Goal: Task Accomplishment & Management: Complete application form

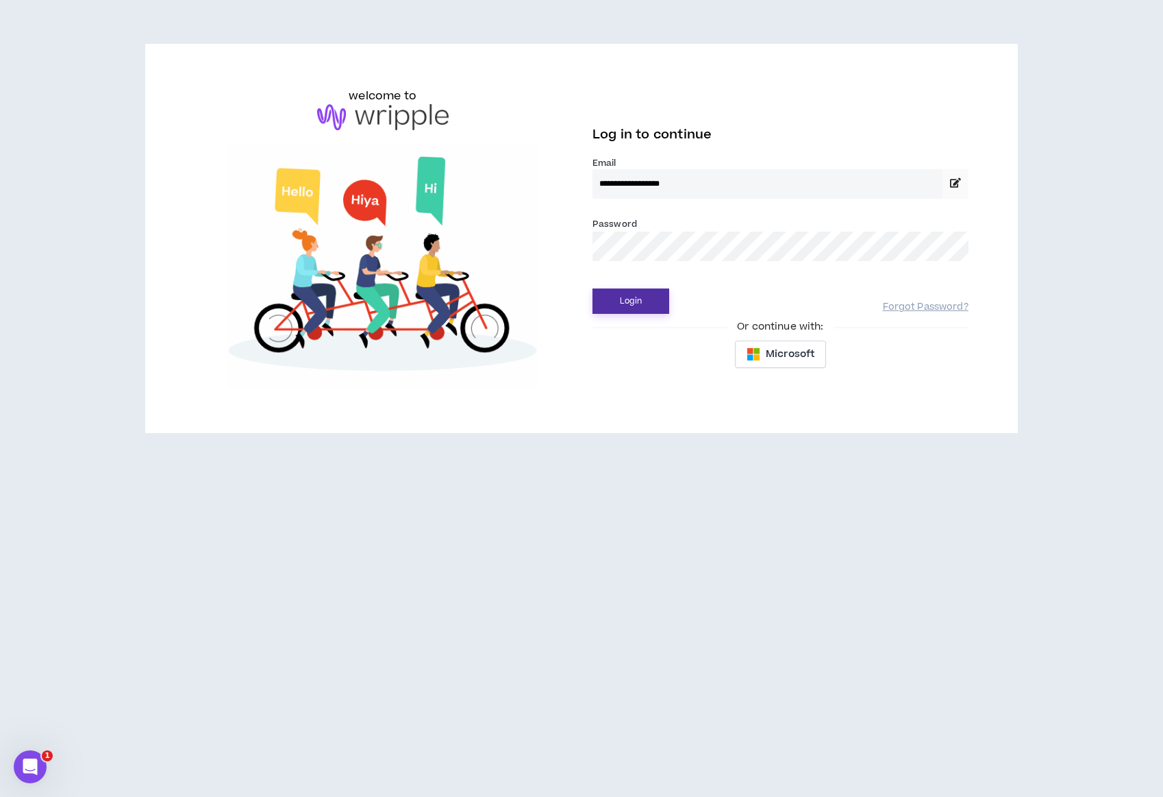
click at [641, 312] on button "Login" at bounding box center [631, 300] width 77 height 25
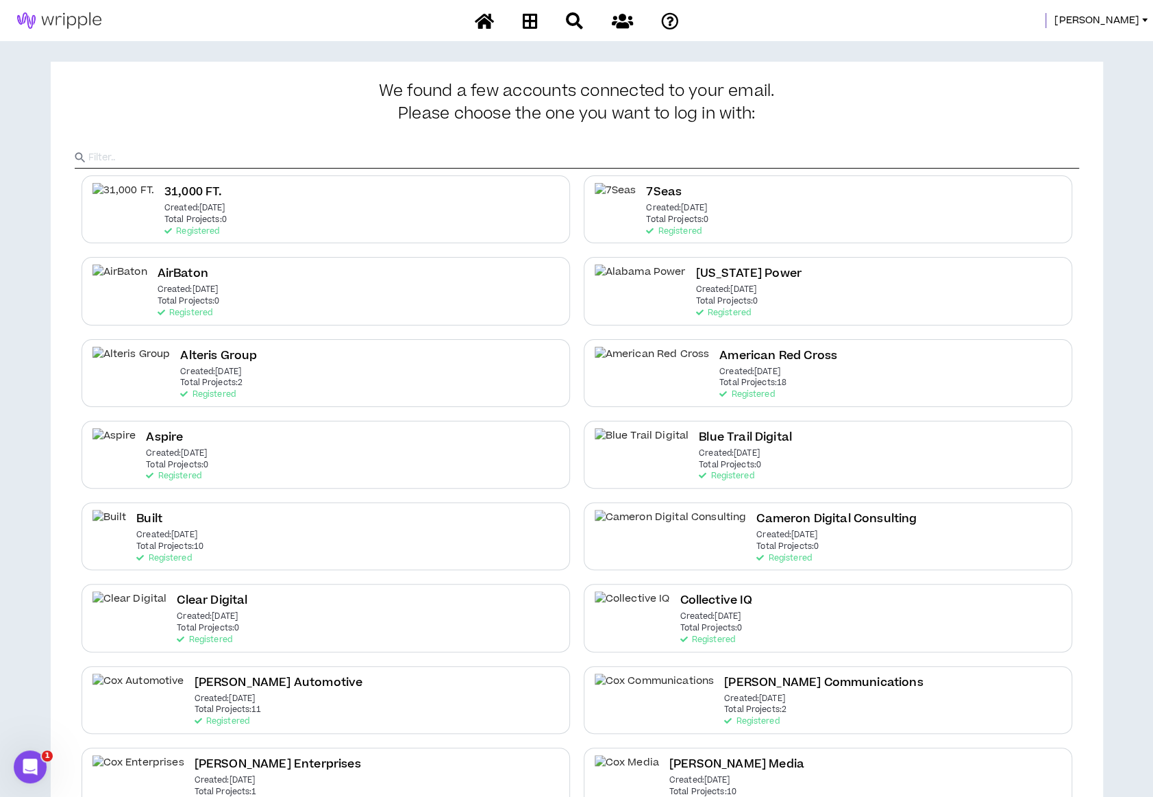
click at [303, 156] on input "text" at bounding box center [583, 157] width 991 height 21
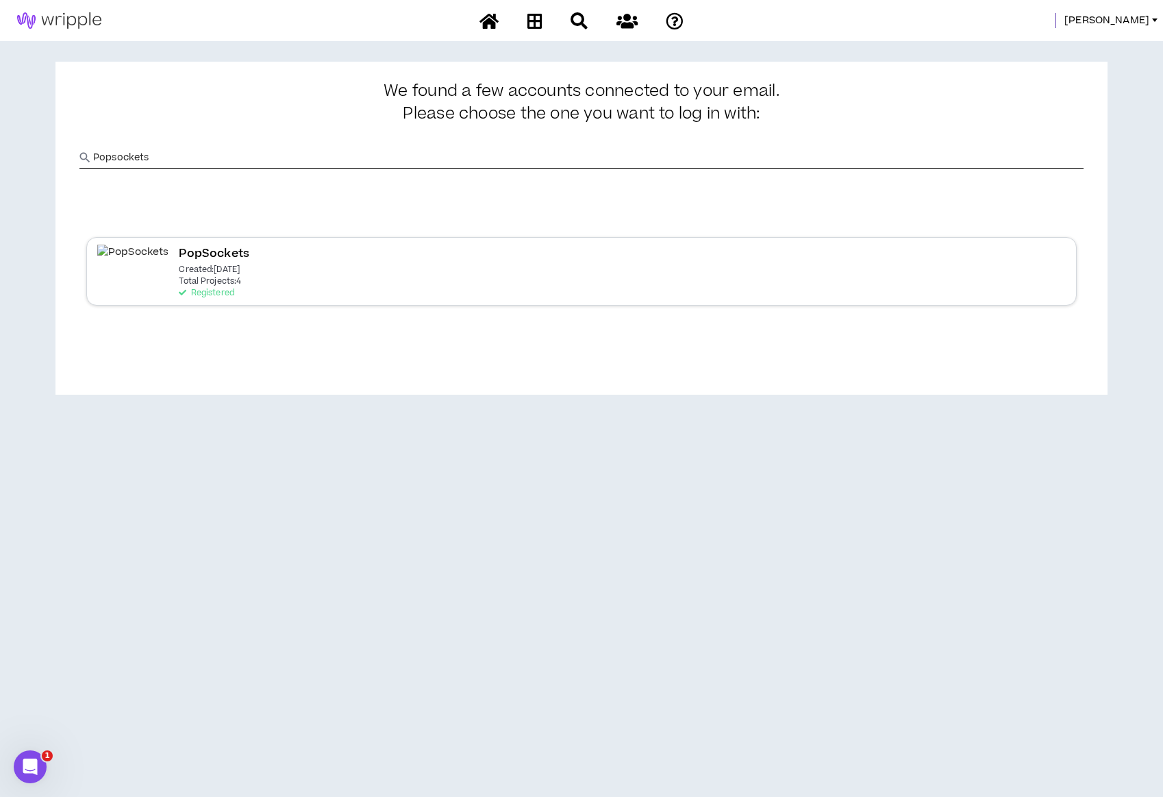
type input "Popsockets"
click at [179, 280] on p "Total Projects: 4" at bounding box center [210, 282] width 62 height 10
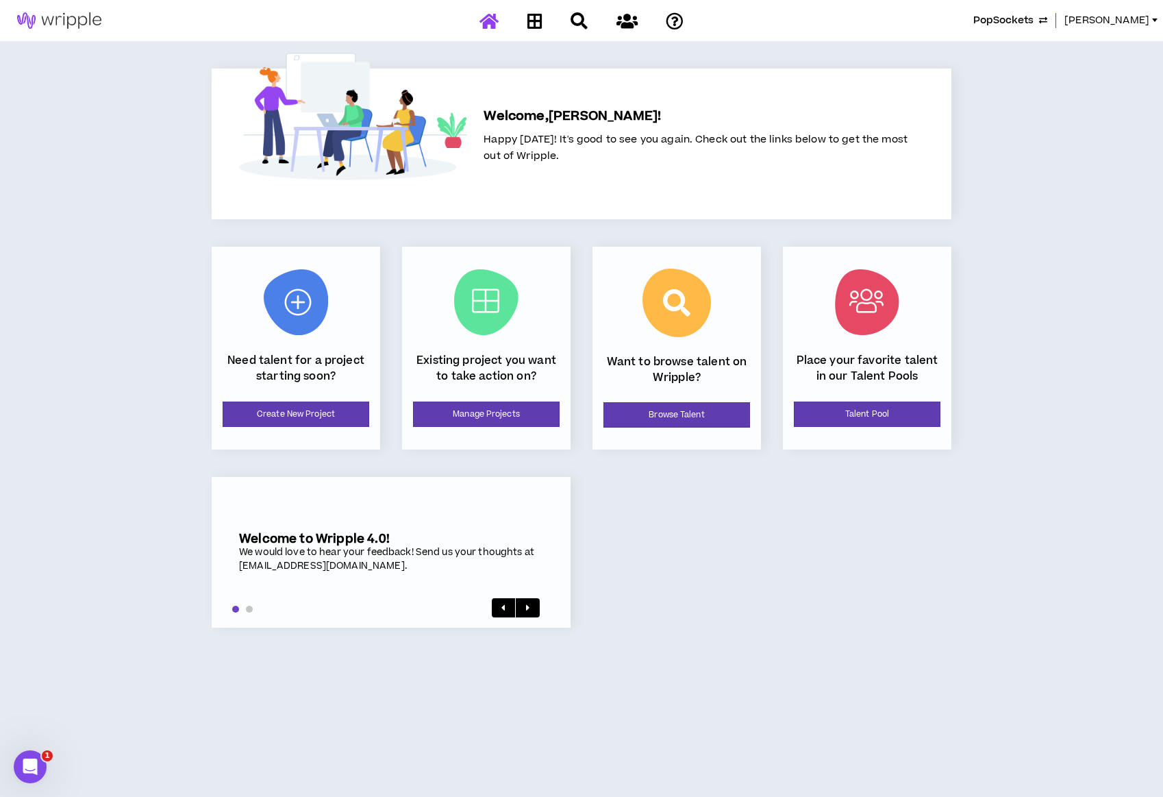
drag, startPoint x: 380, startPoint y: 413, endPoint x: 371, endPoint y: 414, distance: 8.3
click at [379, 413] on div "Need talent for a project starting soon? Create New Project" at bounding box center [296, 348] width 169 height 203
click at [347, 419] on link "Create New Project" at bounding box center [296, 413] width 147 height 25
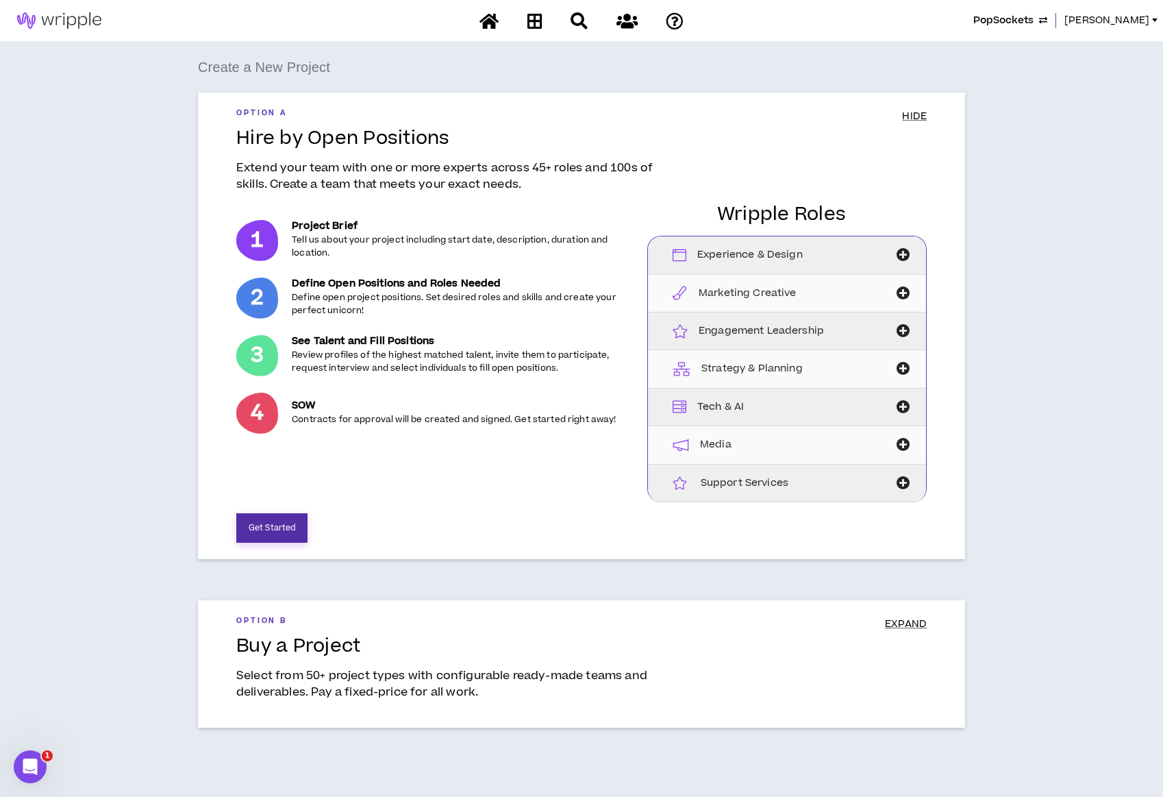
click at [295, 530] on button "Get Started" at bounding box center [271, 527] width 71 height 29
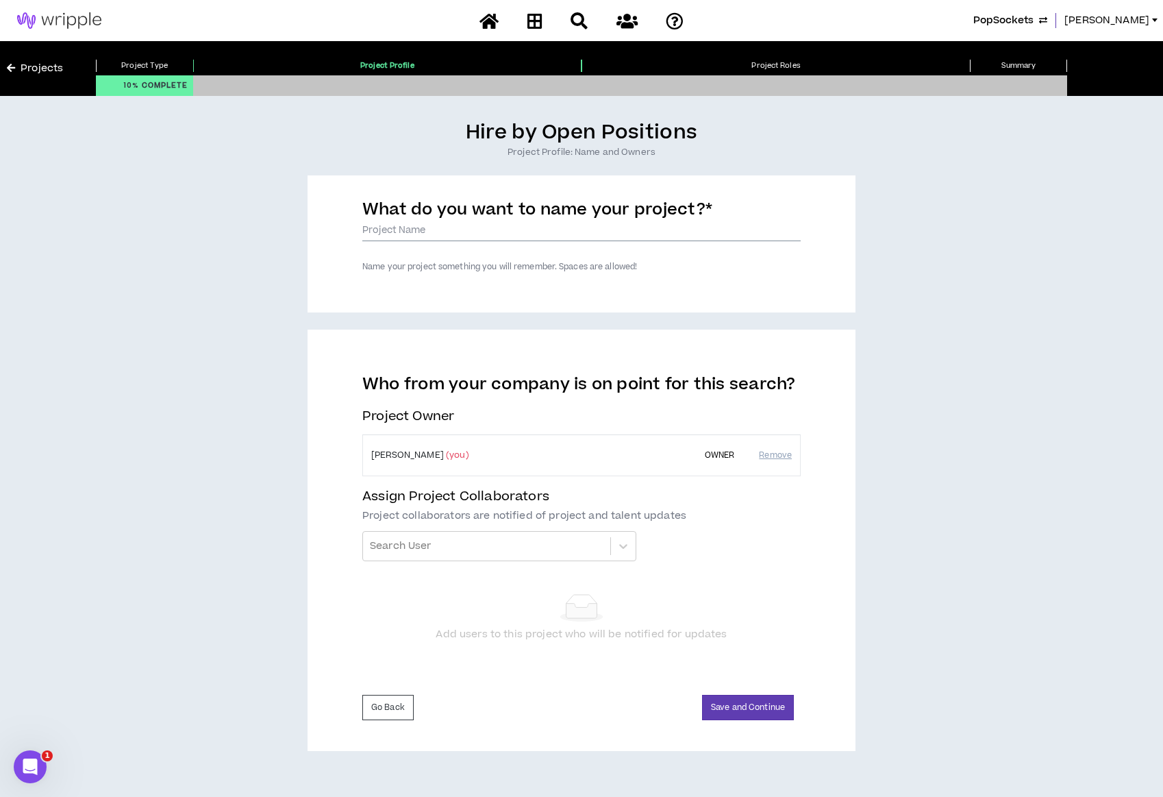
click at [462, 229] on input "What do you want to name your project? *" at bounding box center [581, 231] width 438 height 21
type input "Email Template Creation"
click at [728, 705] on button "Save and Continue" at bounding box center [748, 707] width 92 height 25
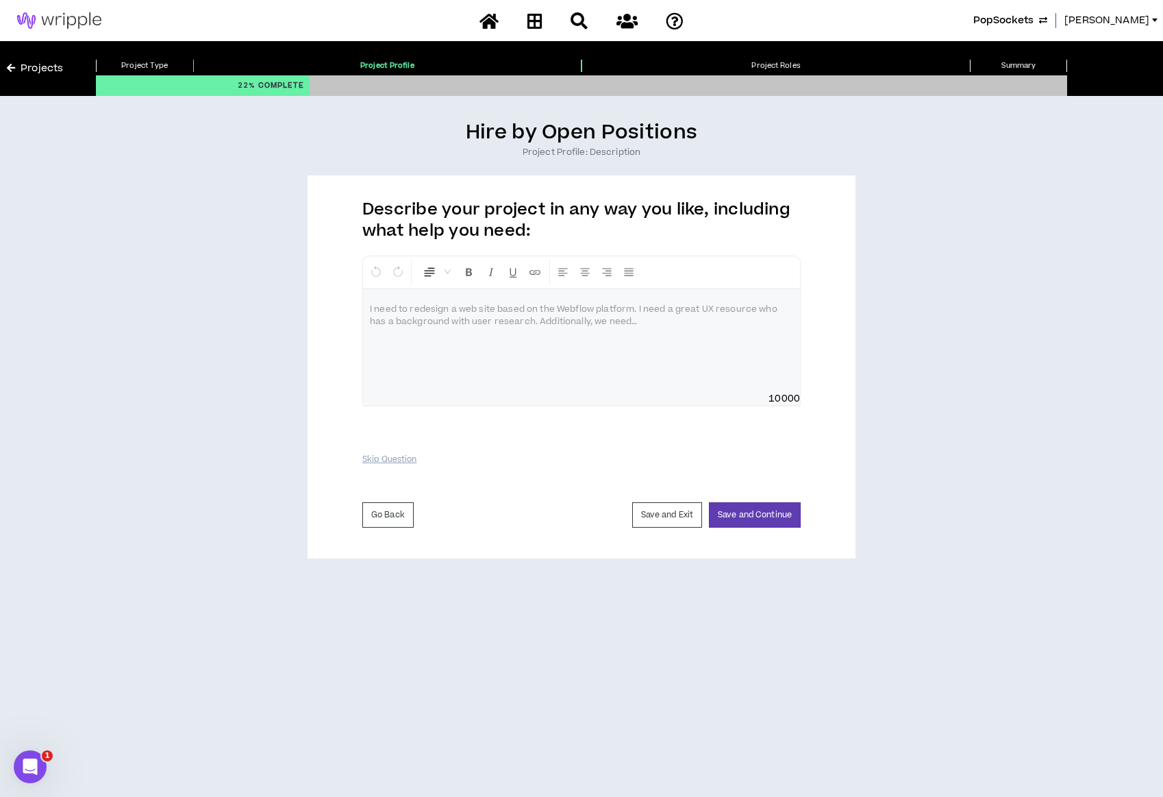
click at [558, 351] on div at bounding box center [581, 340] width 437 height 103
click at [434, 340] on div at bounding box center [581, 340] width 437 height 103
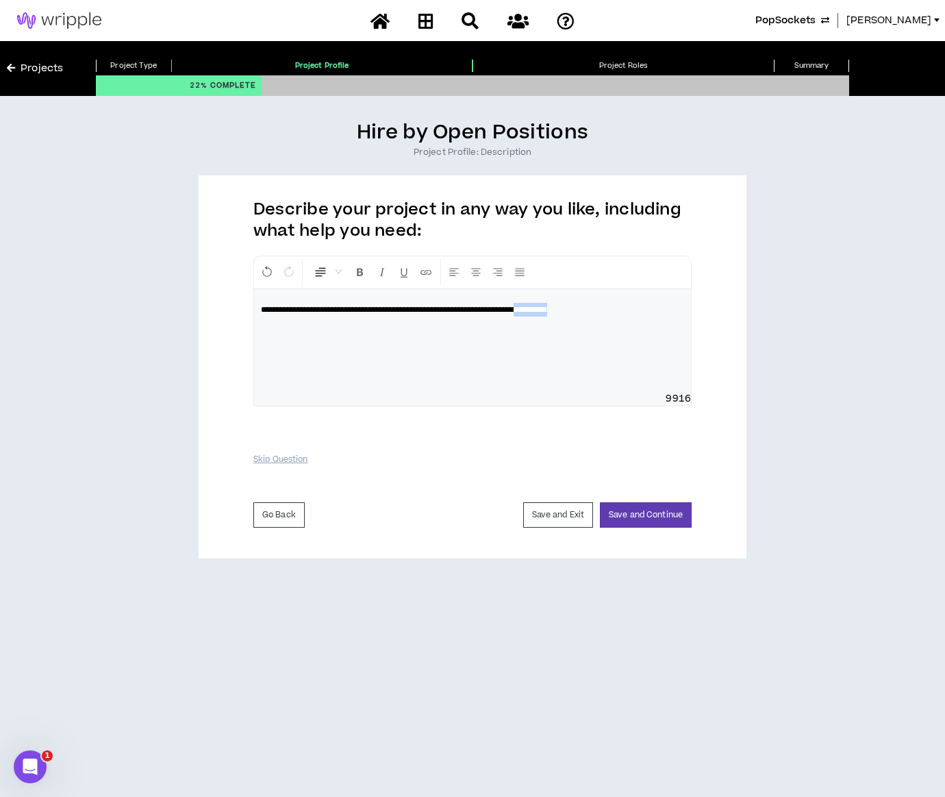
drag, startPoint x: 651, startPoint y: 303, endPoint x: 589, endPoint y: 306, distance: 61.7
click at [589, 306] on p "**********" at bounding box center [472, 310] width 423 height 14
click at [656, 523] on button "Save and Continue" at bounding box center [646, 514] width 92 height 25
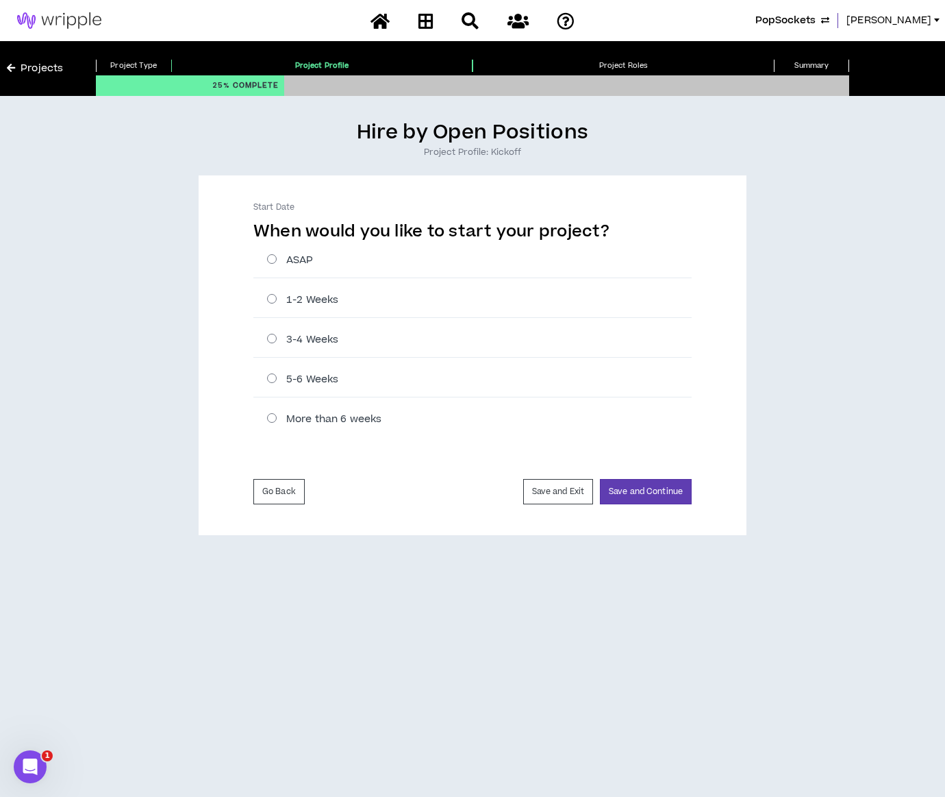
click at [275, 261] on label "ASAP" at bounding box center [479, 260] width 425 height 14
radio input "****"
click at [631, 502] on button "Save and Continue" at bounding box center [646, 491] width 92 height 25
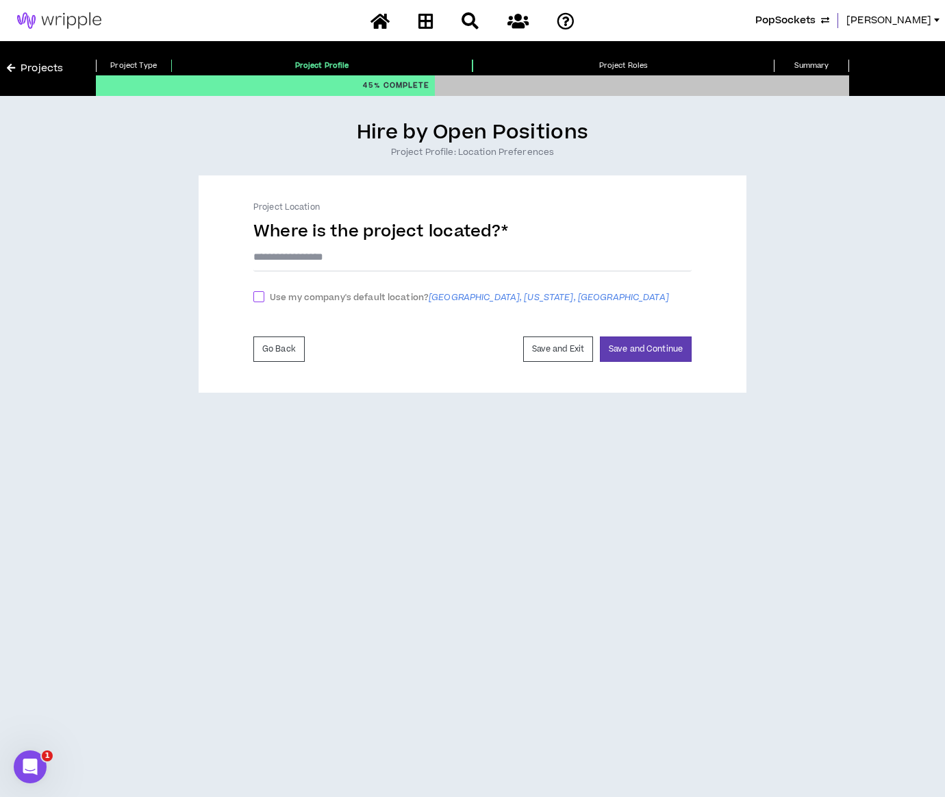
click at [424, 292] on span "Use my company's default location? [GEOGRAPHIC_DATA], [US_STATE], [GEOGRAPHIC_D…" at bounding box center [469, 297] width 410 height 14
checkbox input "****"
click at [626, 351] on button "Save and Continue" at bounding box center [646, 352] width 92 height 25
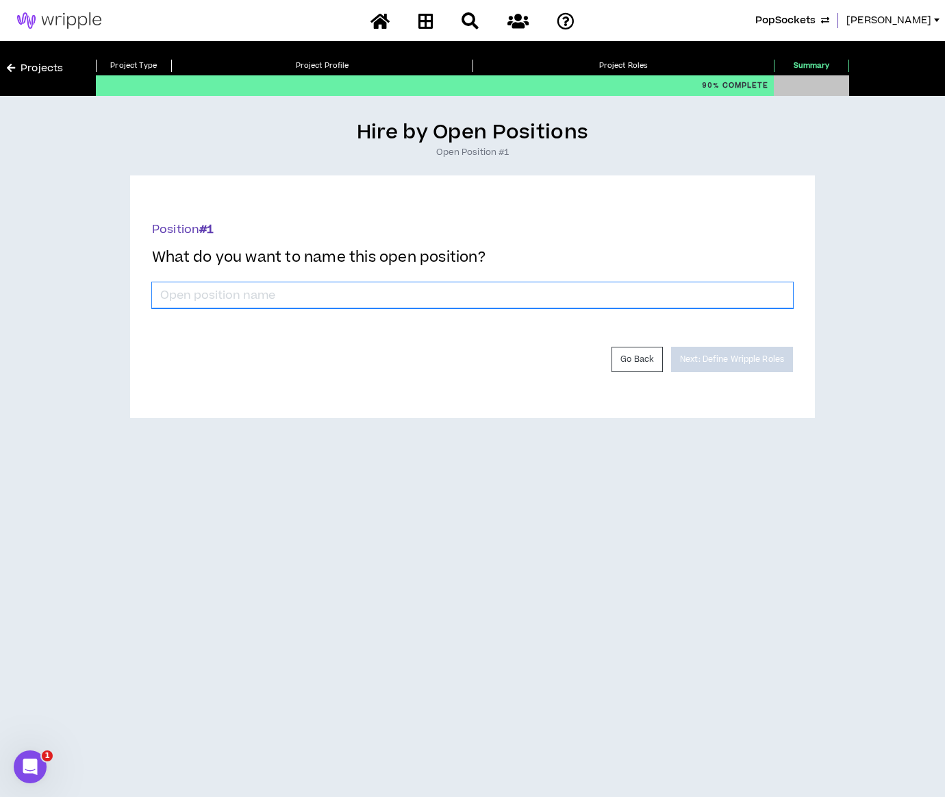
click at [539, 294] on input "*" at bounding box center [472, 295] width 641 height 26
type input "Email Template Designer"
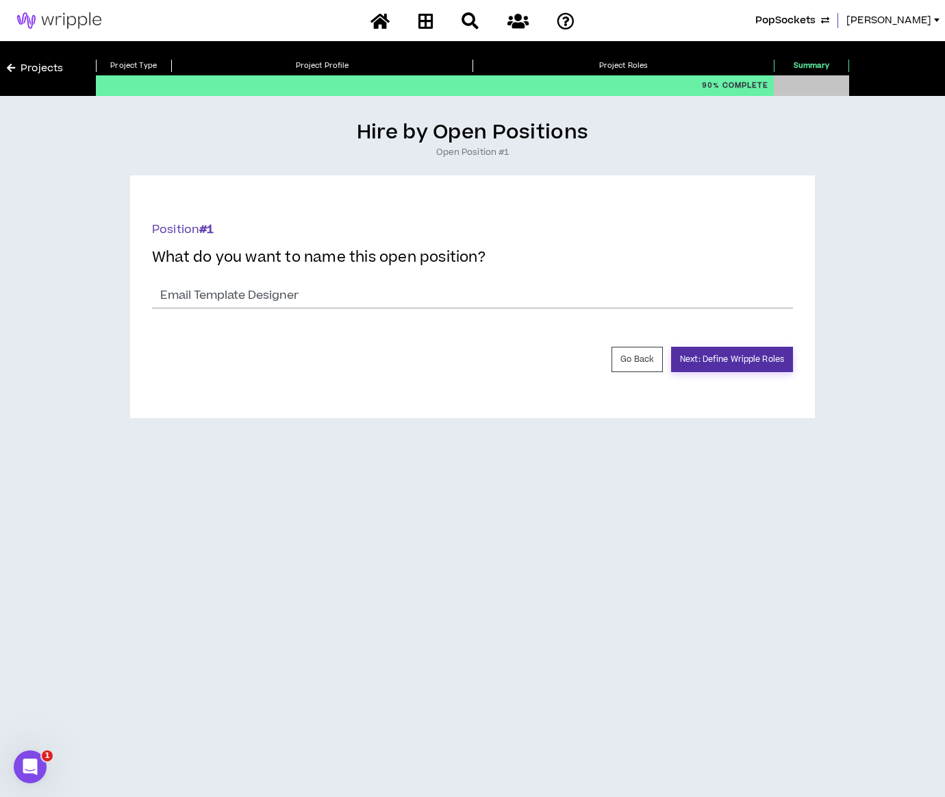
click at [766, 351] on button "Next: Define Wripple Roles" at bounding box center [732, 359] width 122 height 25
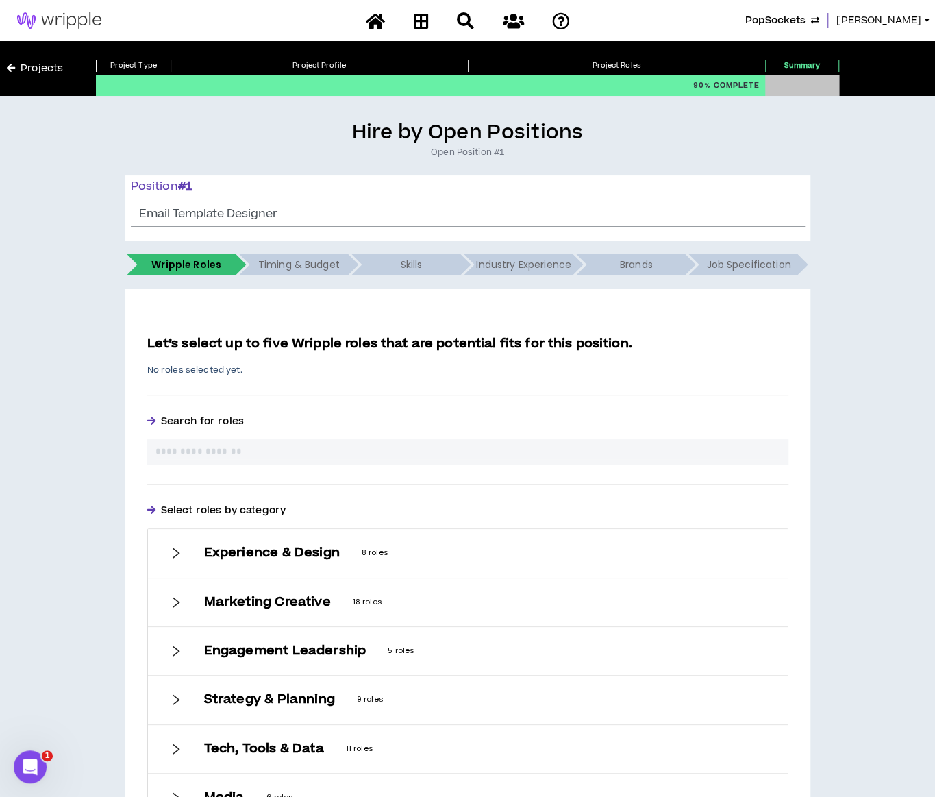
click at [460, 609] on div "Marketing Creative 18 roles" at bounding box center [468, 602] width 640 height 48
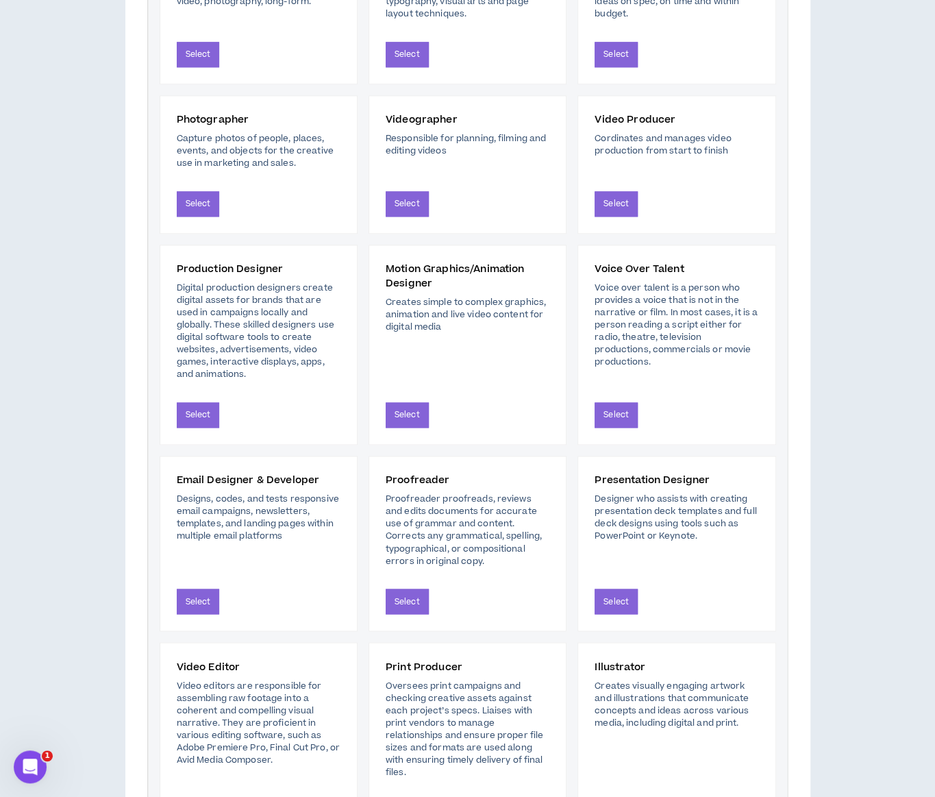
scroll to position [856, 0]
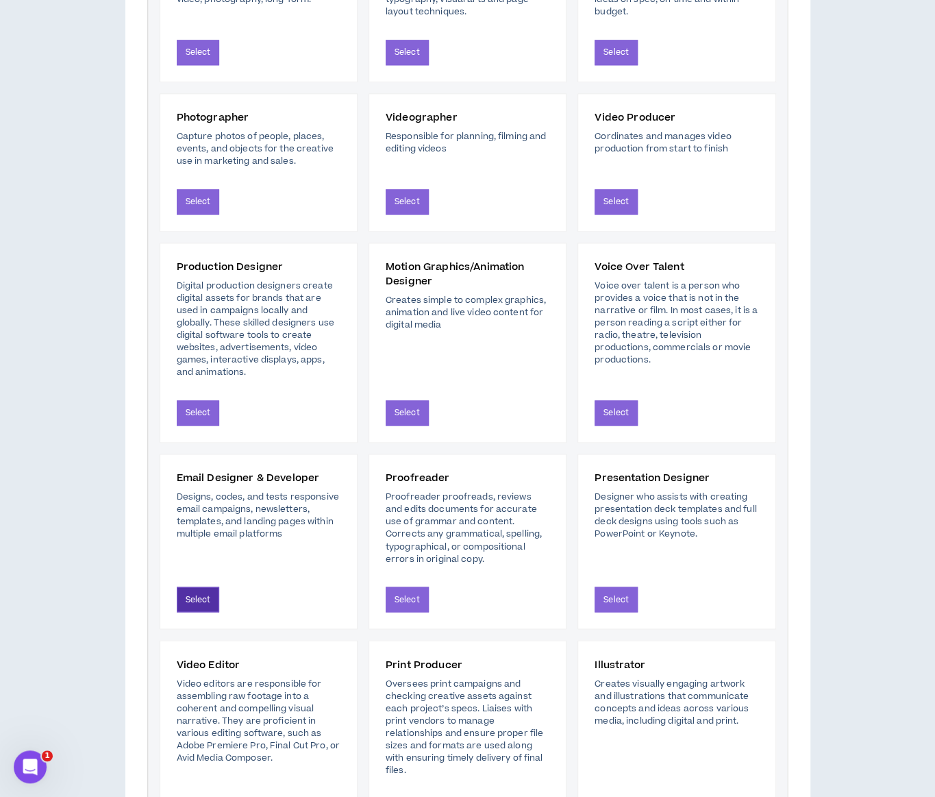
click at [186, 597] on button "Select" at bounding box center [198, 598] width 43 height 25
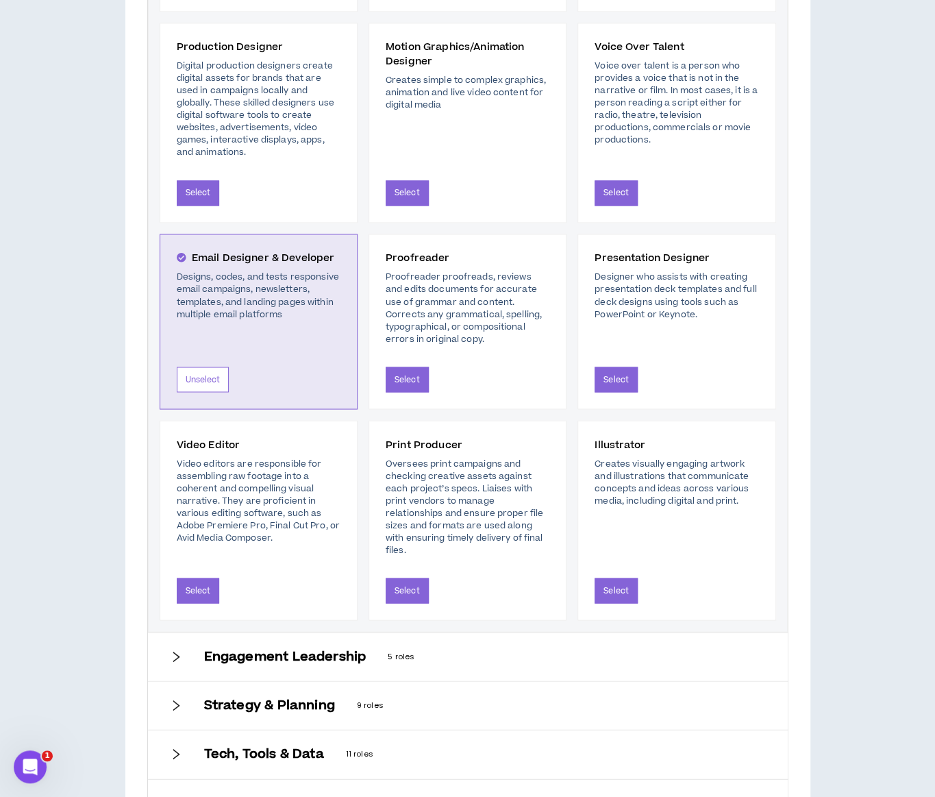
scroll to position [1239, 0]
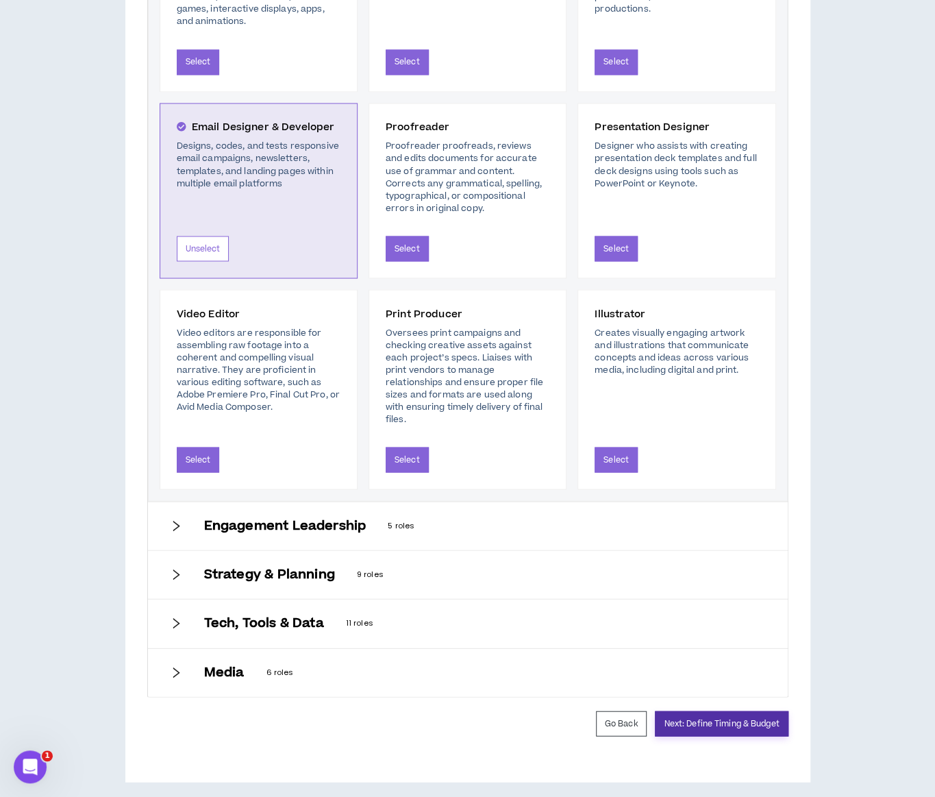
click at [704, 710] on button "Next: Define Timing & Budget" at bounding box center [721, 722] width 133 height 25
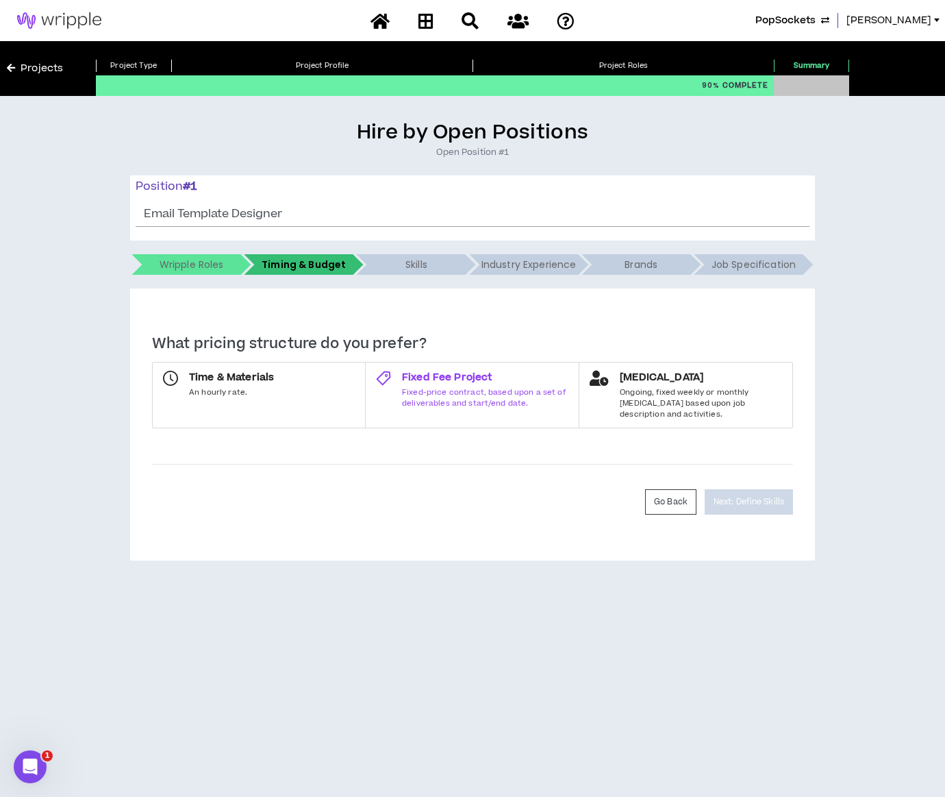
click at [482, 399] on span "Fixed-price contract, based upon a set of deliverables and start/end date." at bounding box center [485, 397] width 166 height 21
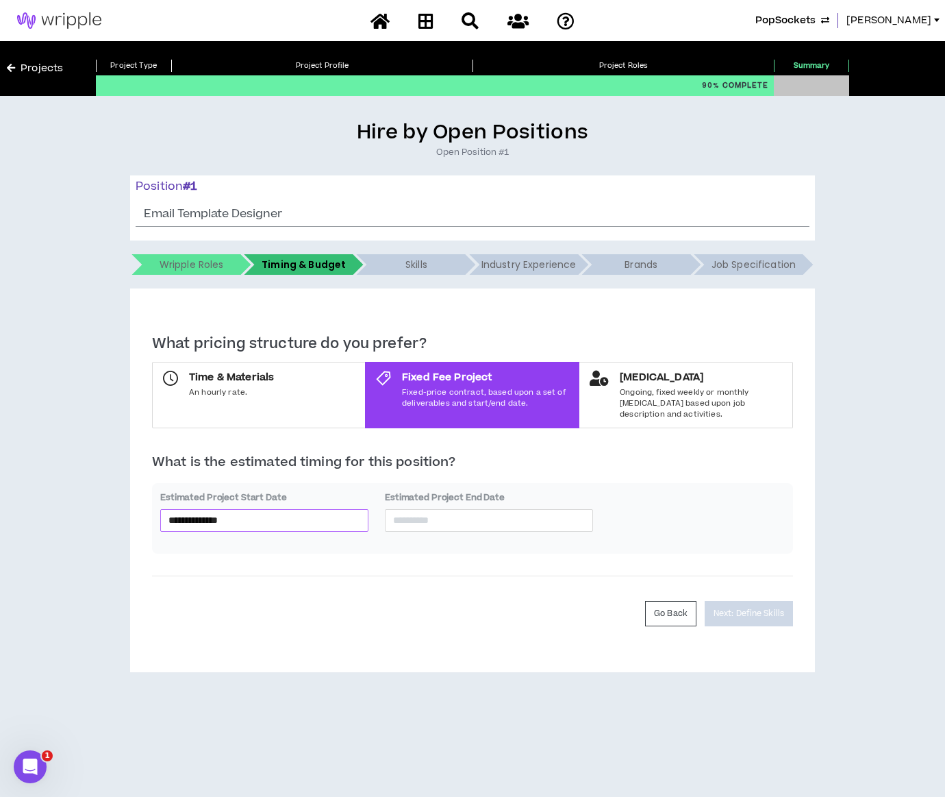
click at [282, 512] on input "**********" at bounding box center [265, 519] width 192 height 15
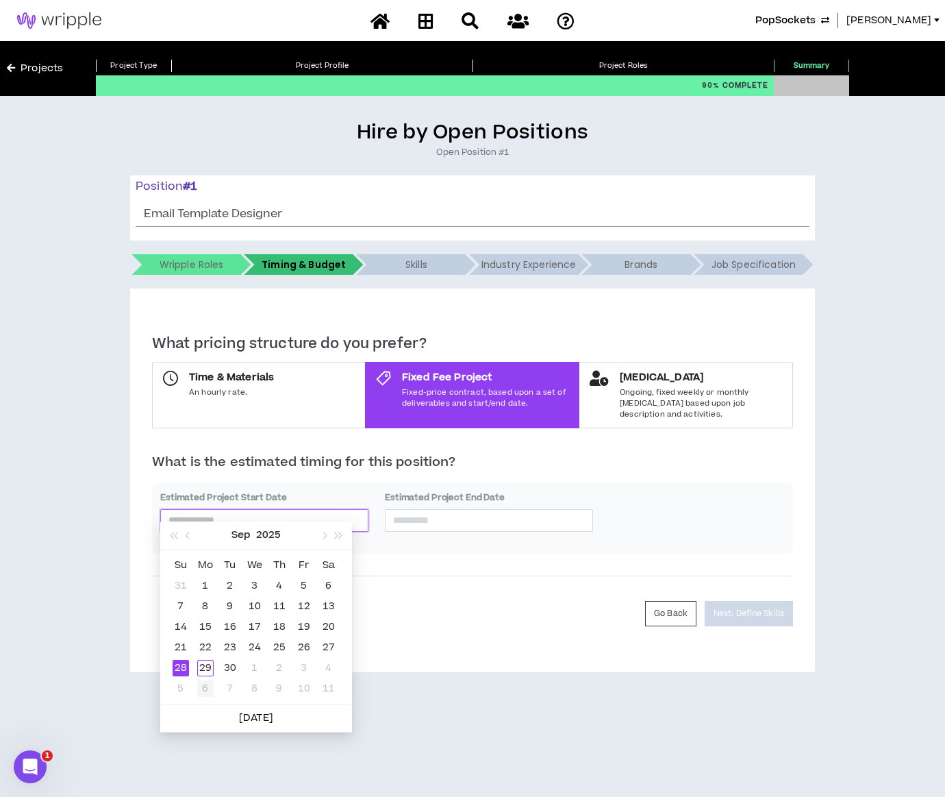
type input "**********"
click at [201, 691] on div "6" at bounding box center [205, 688] width 16 height 16
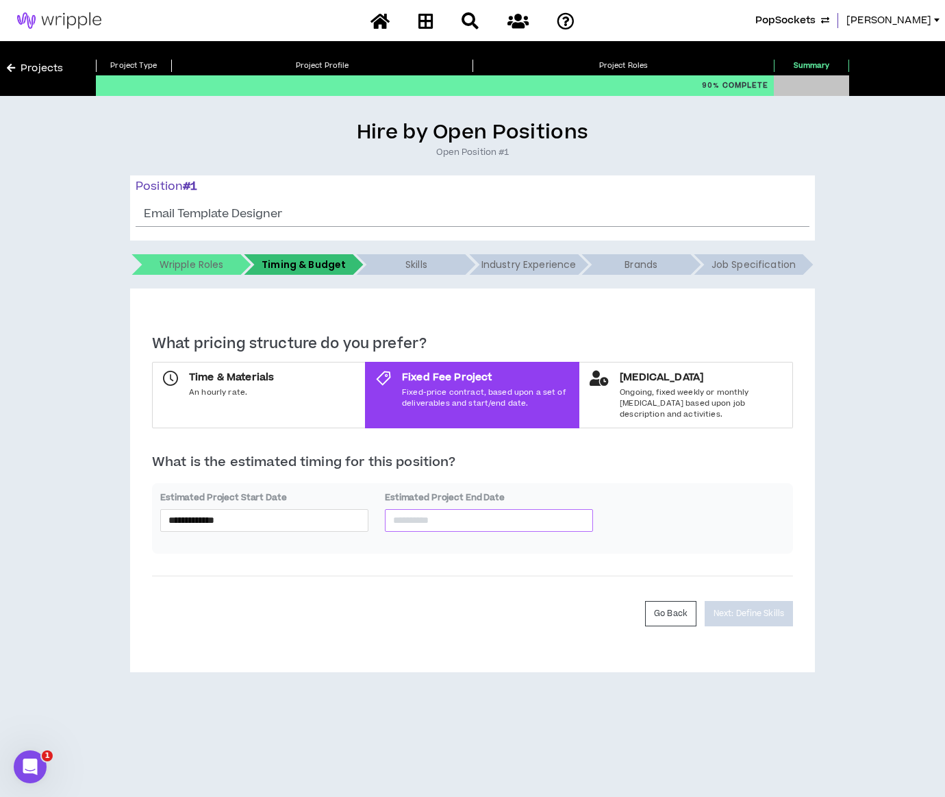
click at [497, 512] on input at bounding box center [489, 519] width 192 height 15
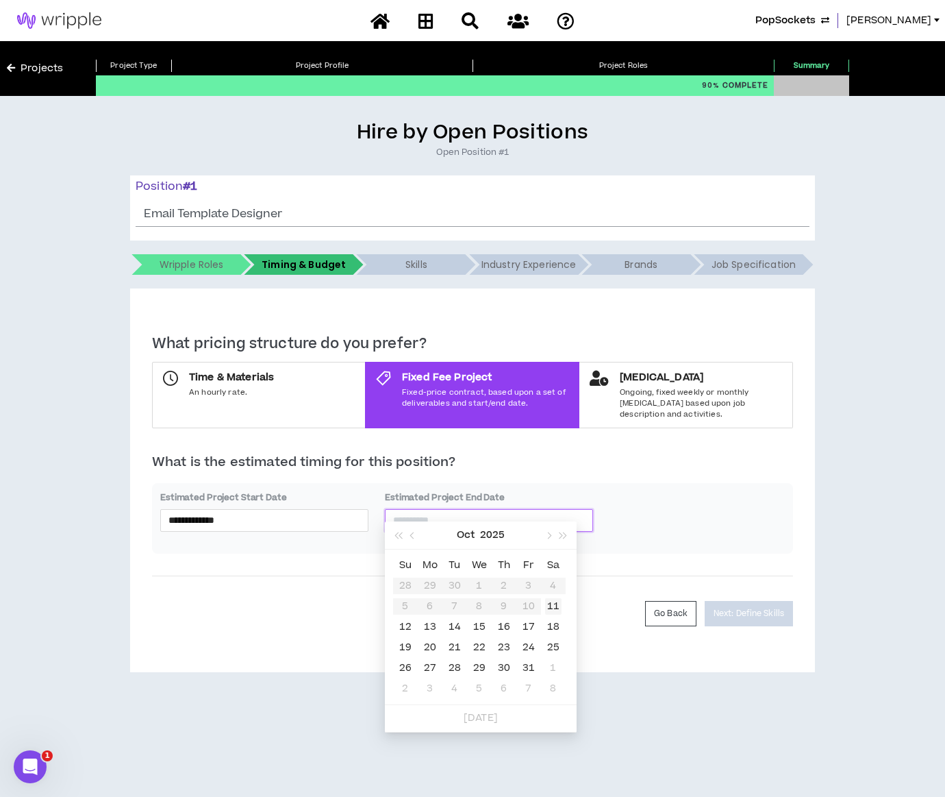
type input "**********"
click at [551, 530] on button "button" at bounding box center [548, 534] width 15 height 27
type input "**********"
click at [474, 664] on div "31" at bounding box center [479, 668] width 16 height 16
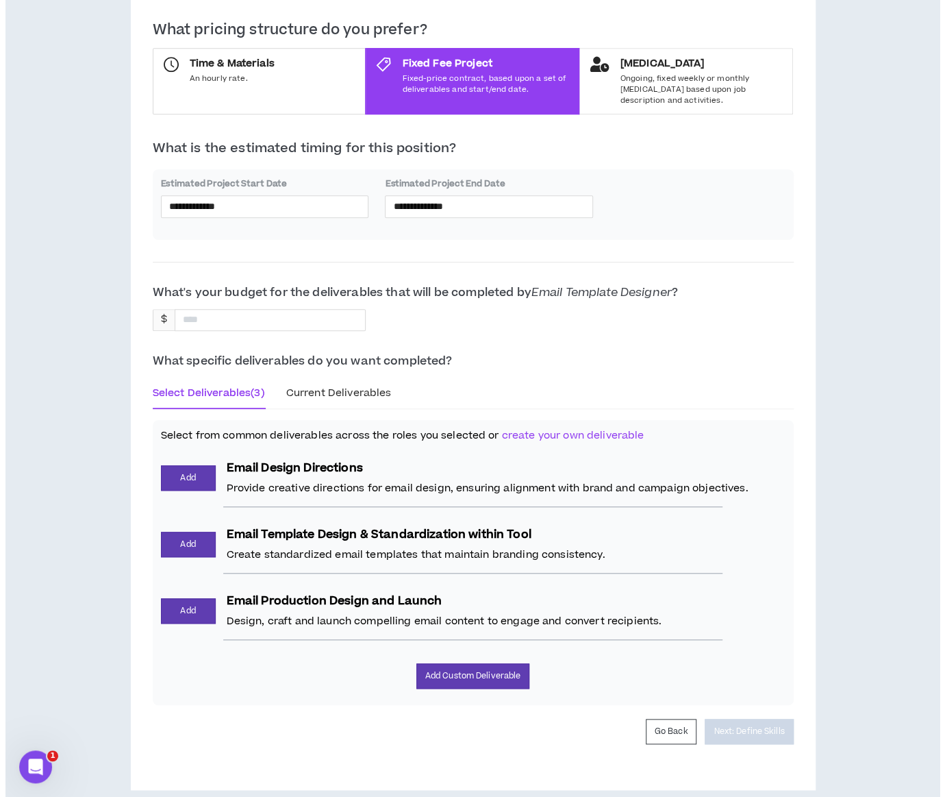
scroll to position [318, 0]
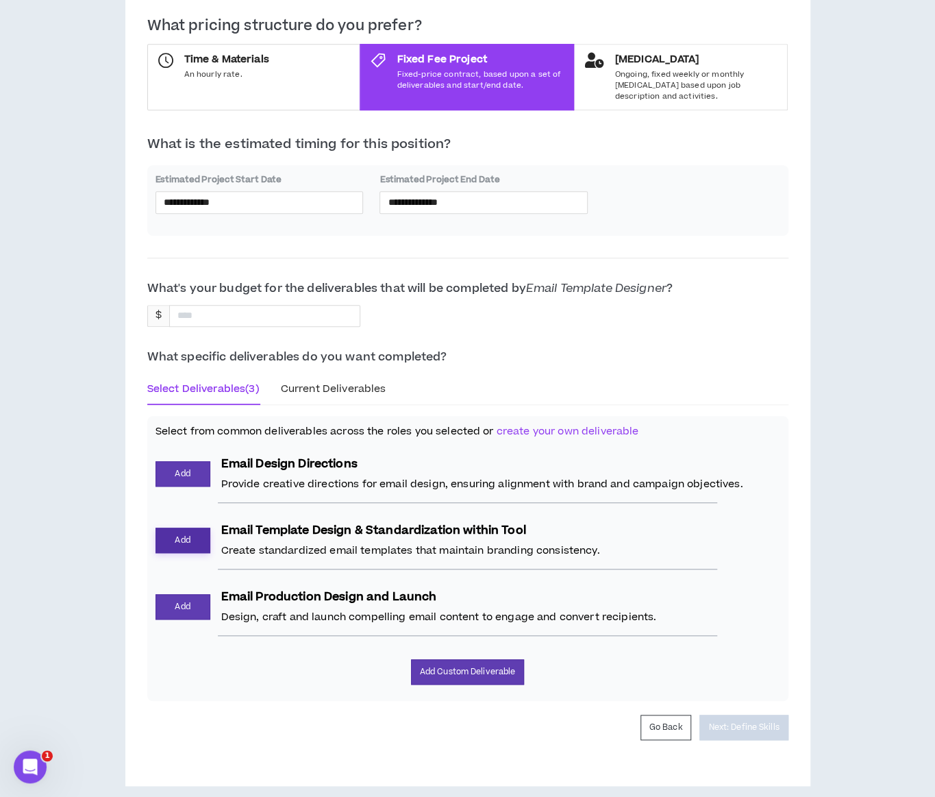
click at [188, 534] on button "Add" at bounding box center [183, 539] width 55 height 25
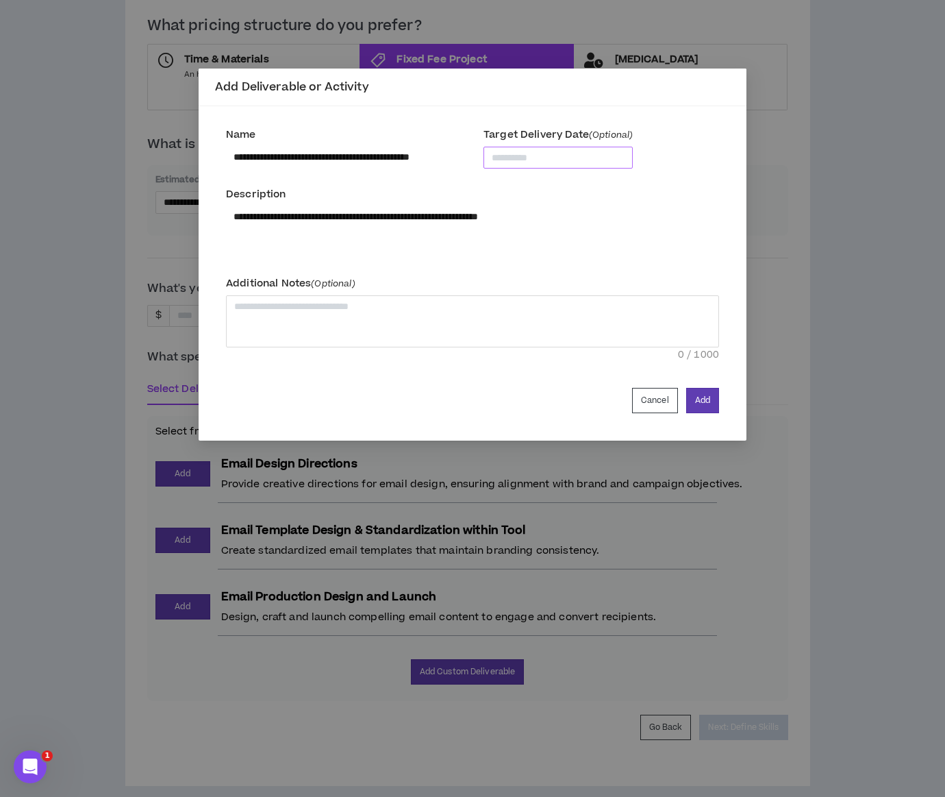
click at [582, 159] on input at bounding box center [558, 157] width 133 height 15
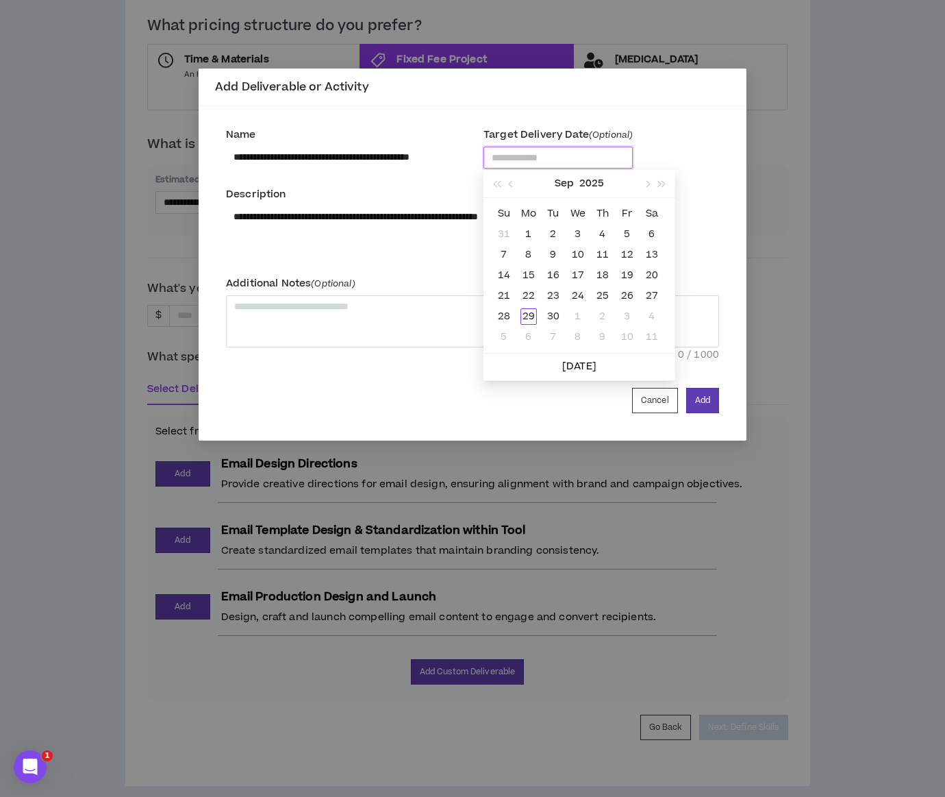
type input "**********"
click at [649, 185] on button "button" at bounding box center [646, 183] width 15 height 27
type input "**********"
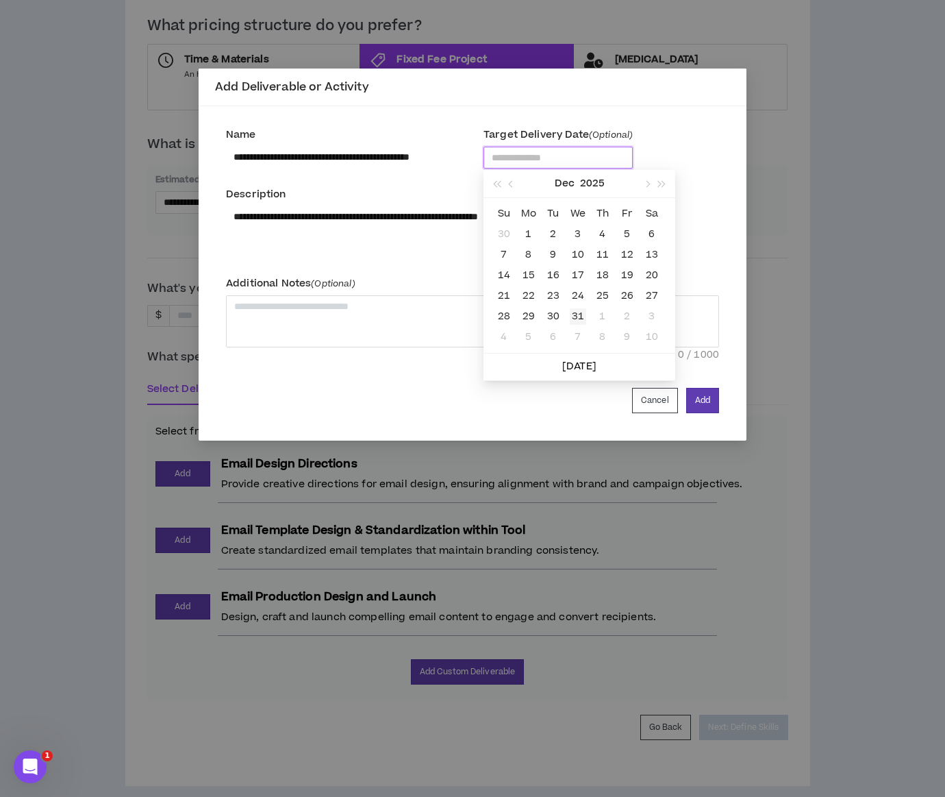
click at [579, 316] on div "31" at bounding box center [578, 316] width 16 height 16
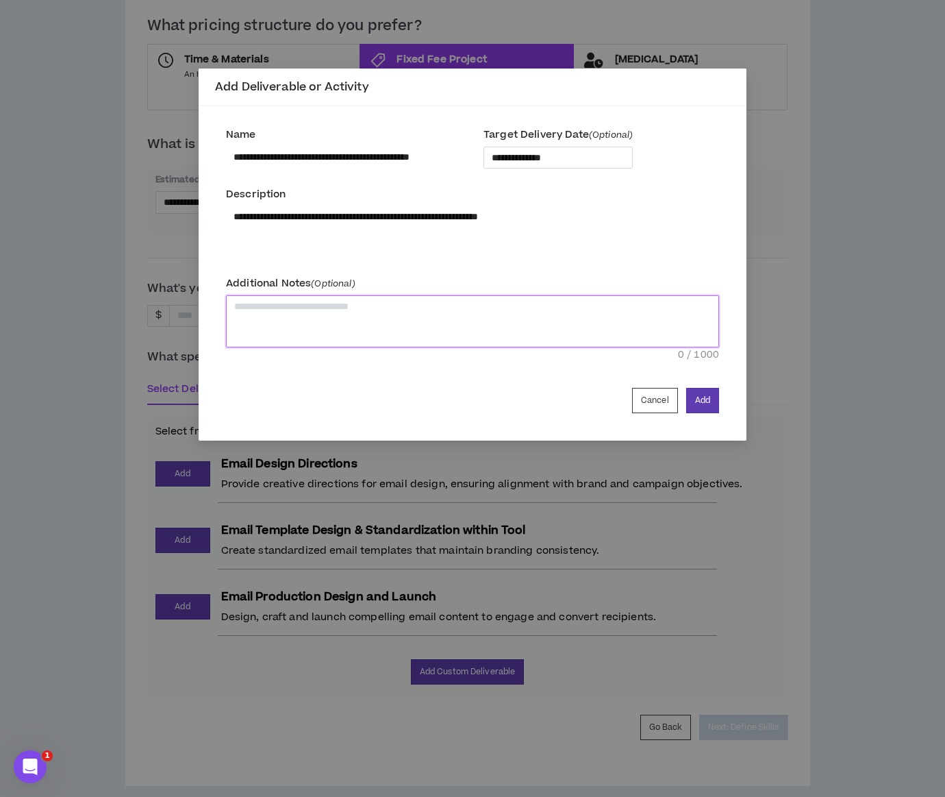
click at [541, 314] on textarea at bounding box center [472, 321] width 493 height 52
type textarea "*"
type textarea "**"
type textarea "****"
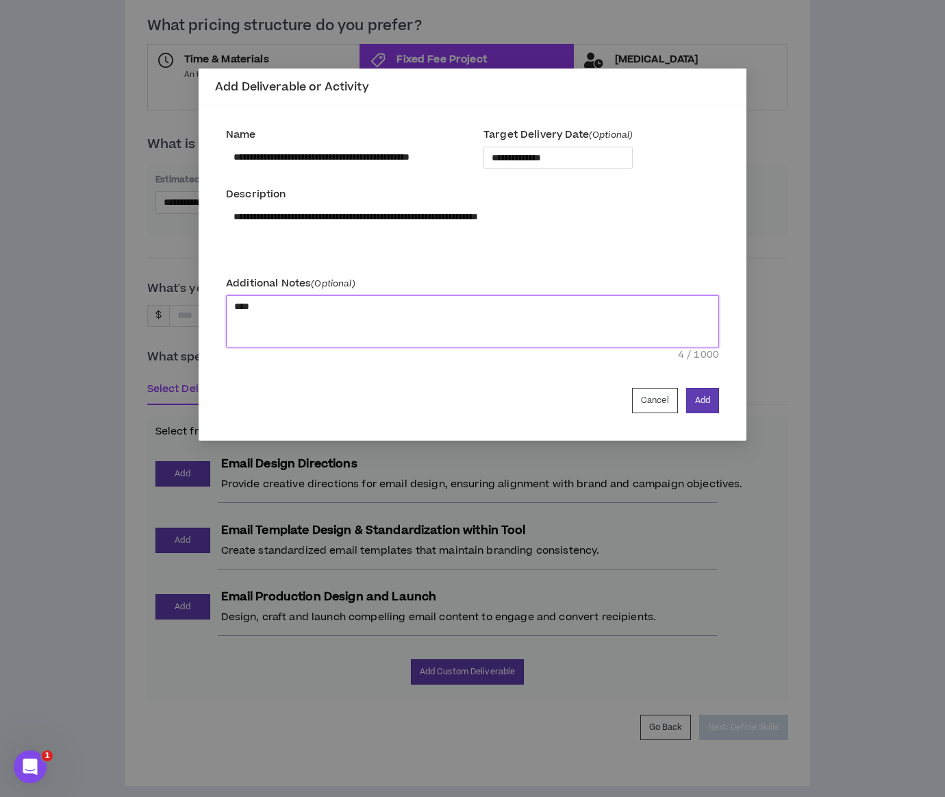
type textarea "*****"
type textarea "*******"
type textarea "********"
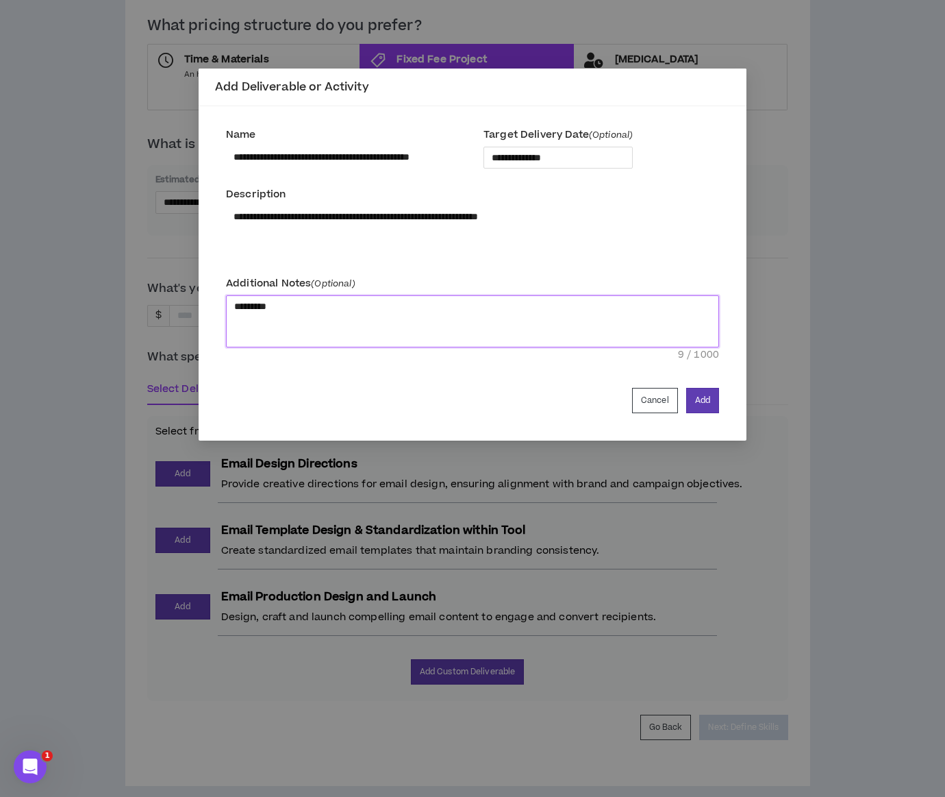
type textarea "**********"
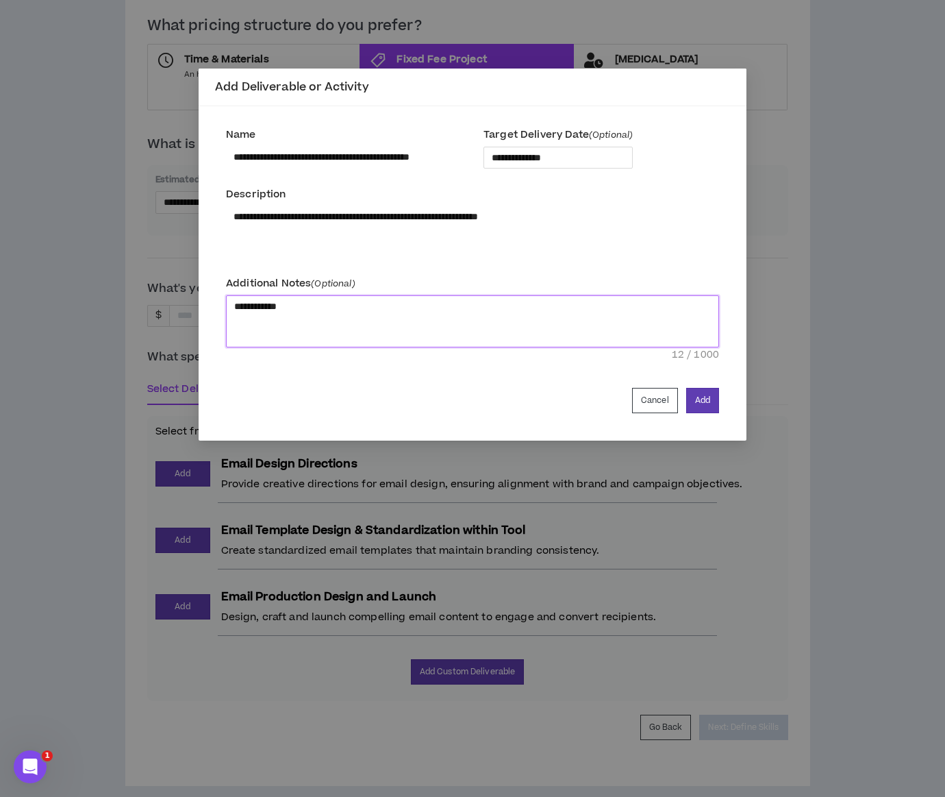
type textarea "**********"
type textarea "********"
type textarea "**********"
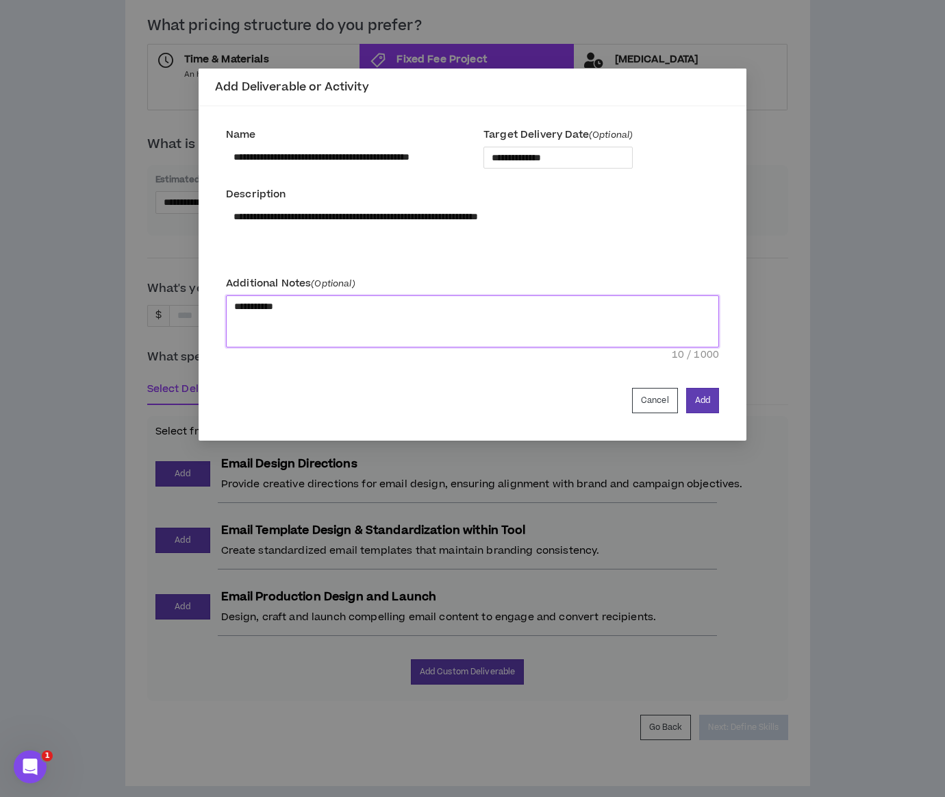
type textarea "**********"
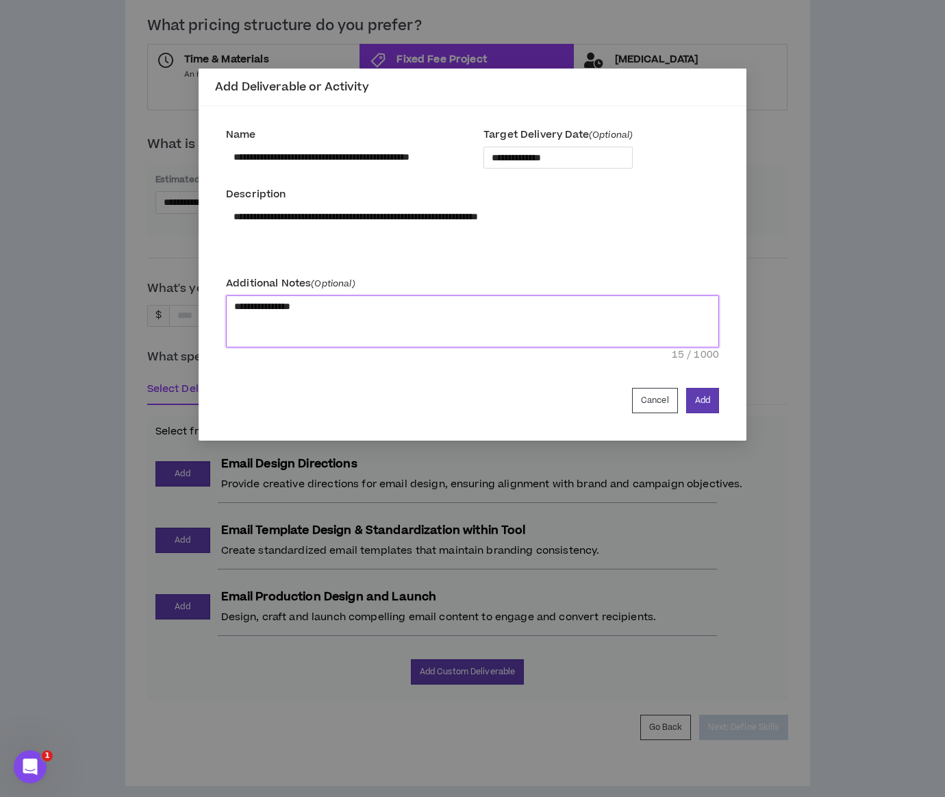
type textarea "**********"
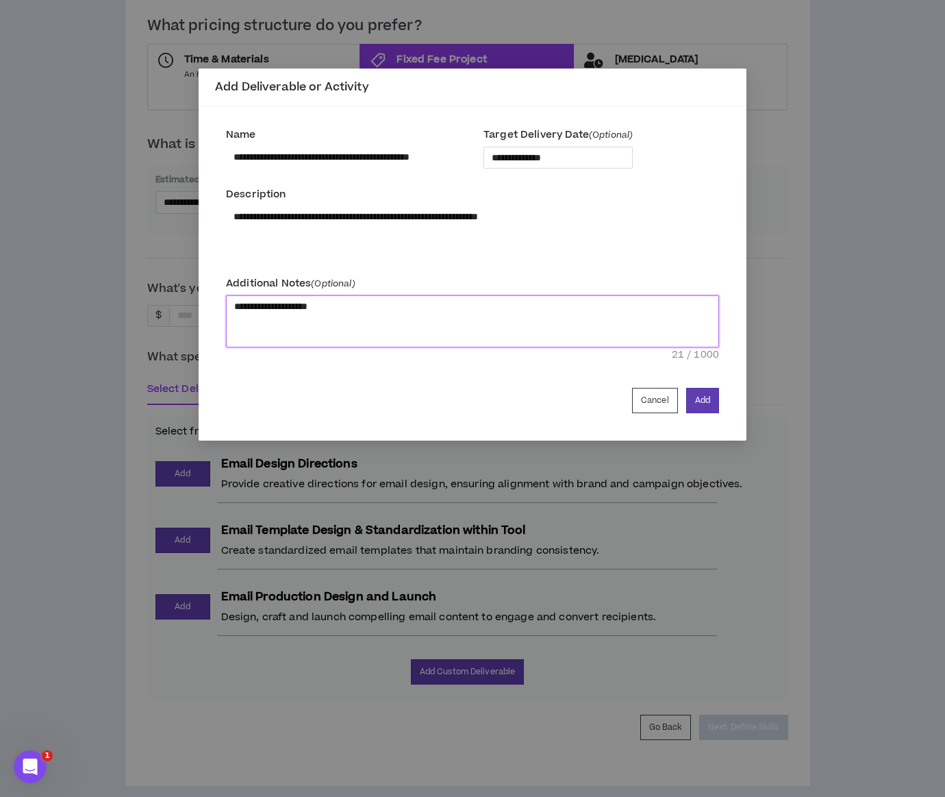
type textarea "**********"
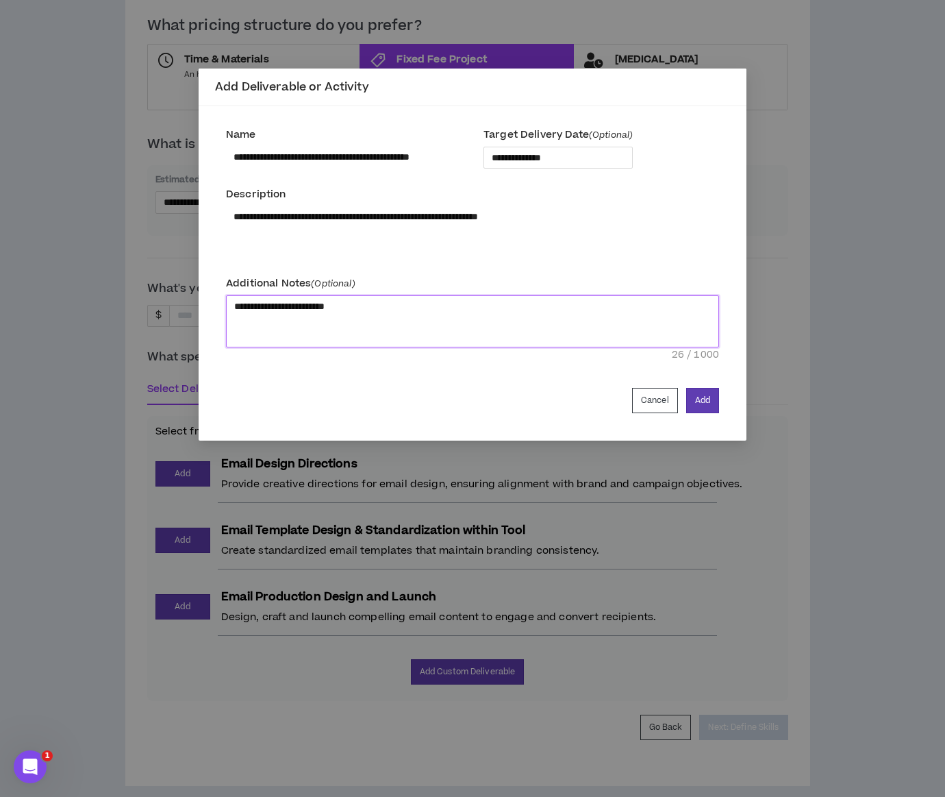
type textarea "**********"
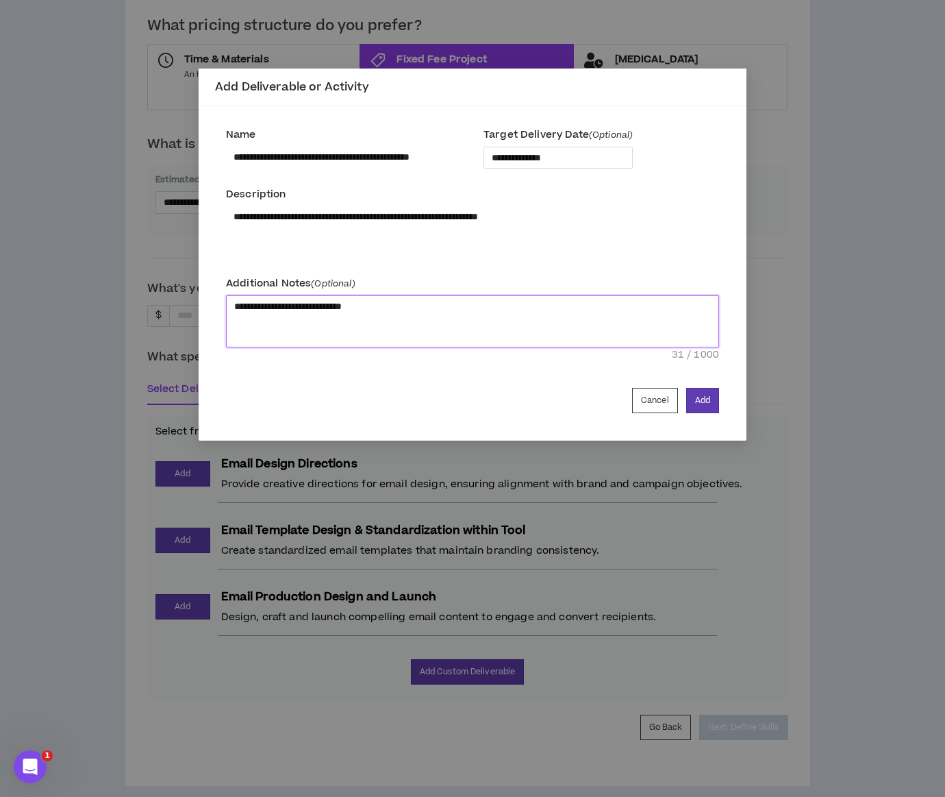
type textarea "**********"
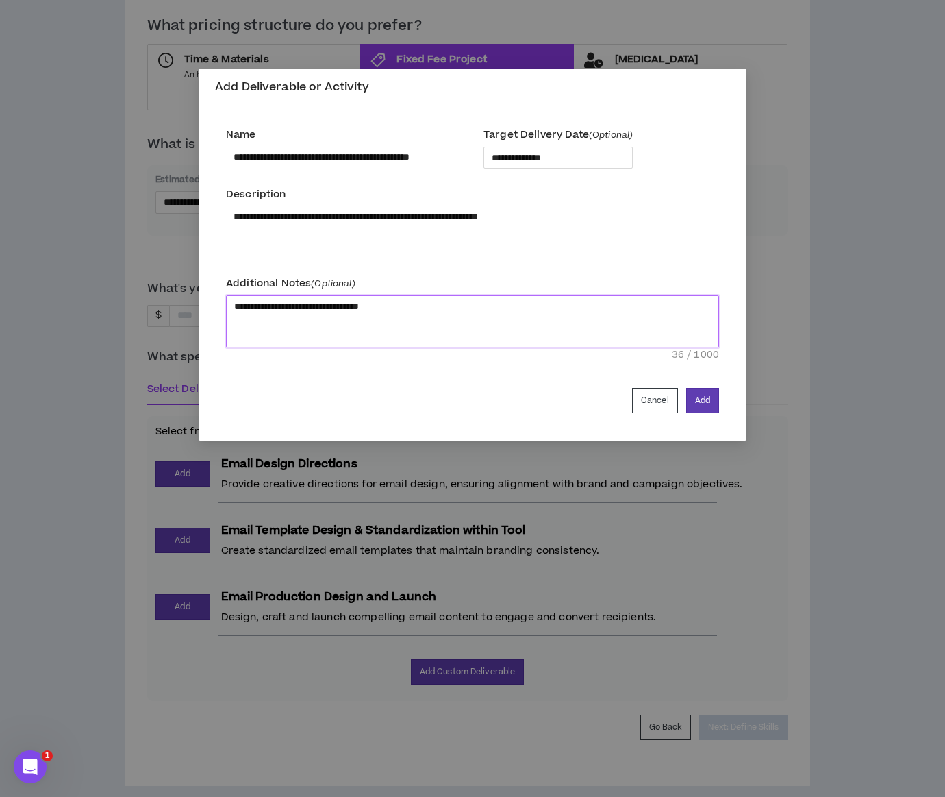
type textarea "**********"
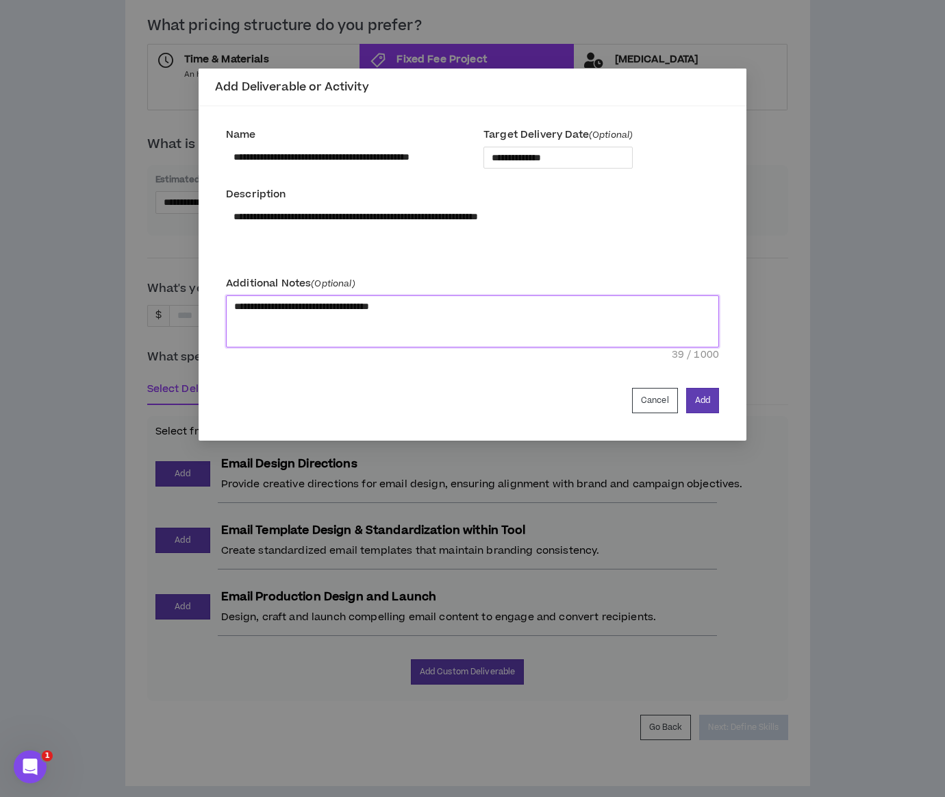
type textarea "**********"
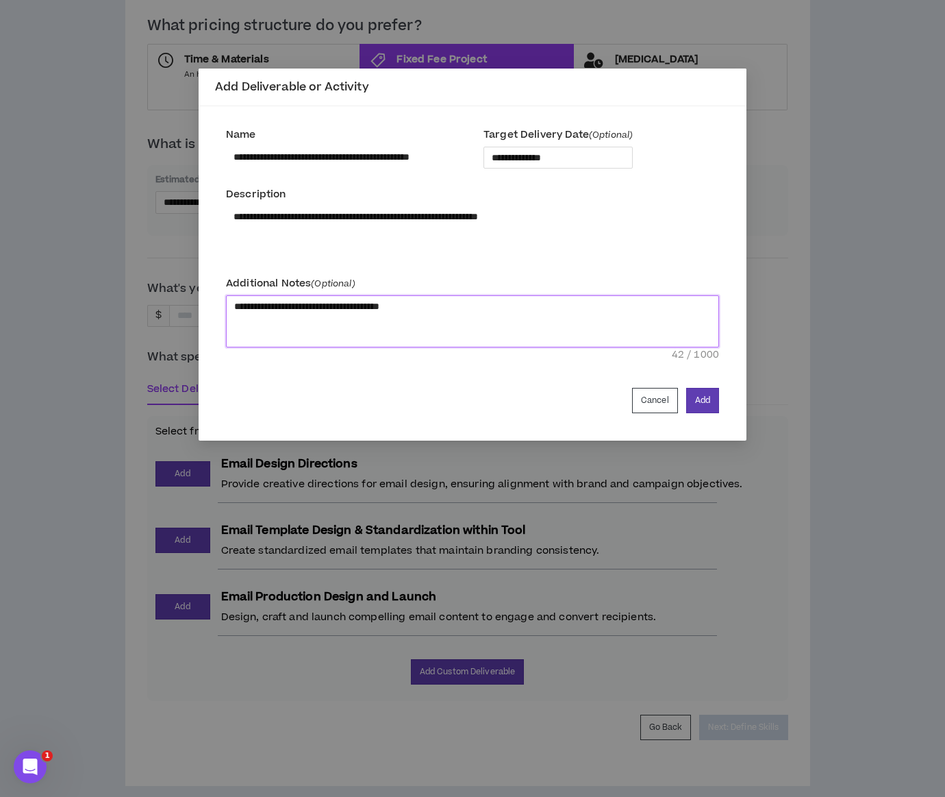
type textarea "**********"
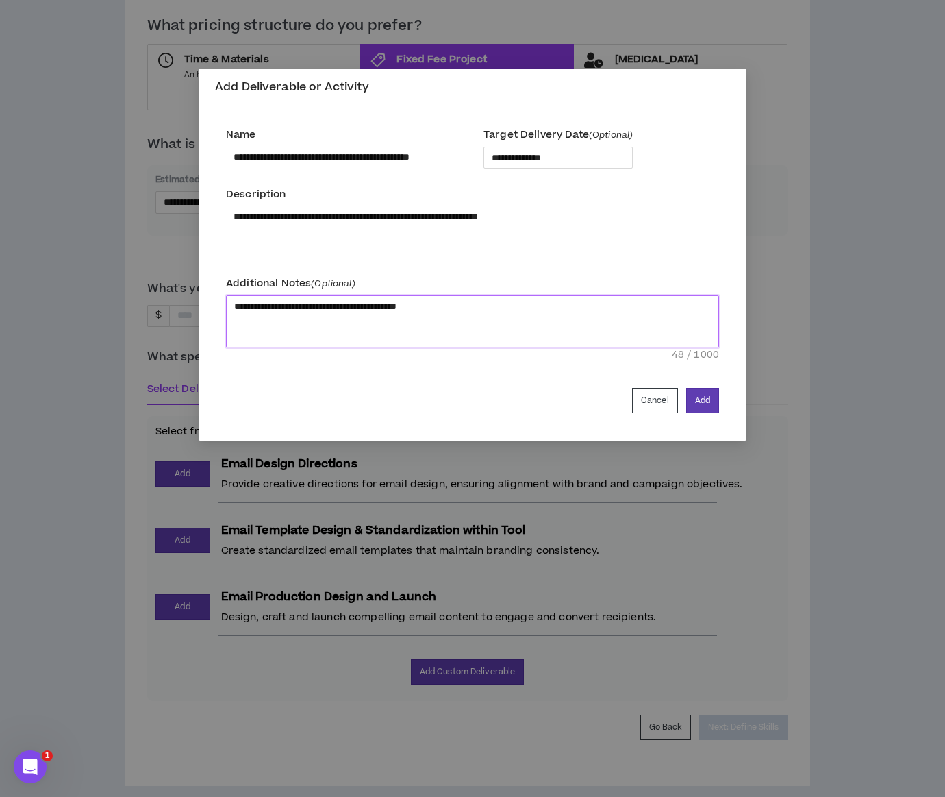
type textarea "**********"
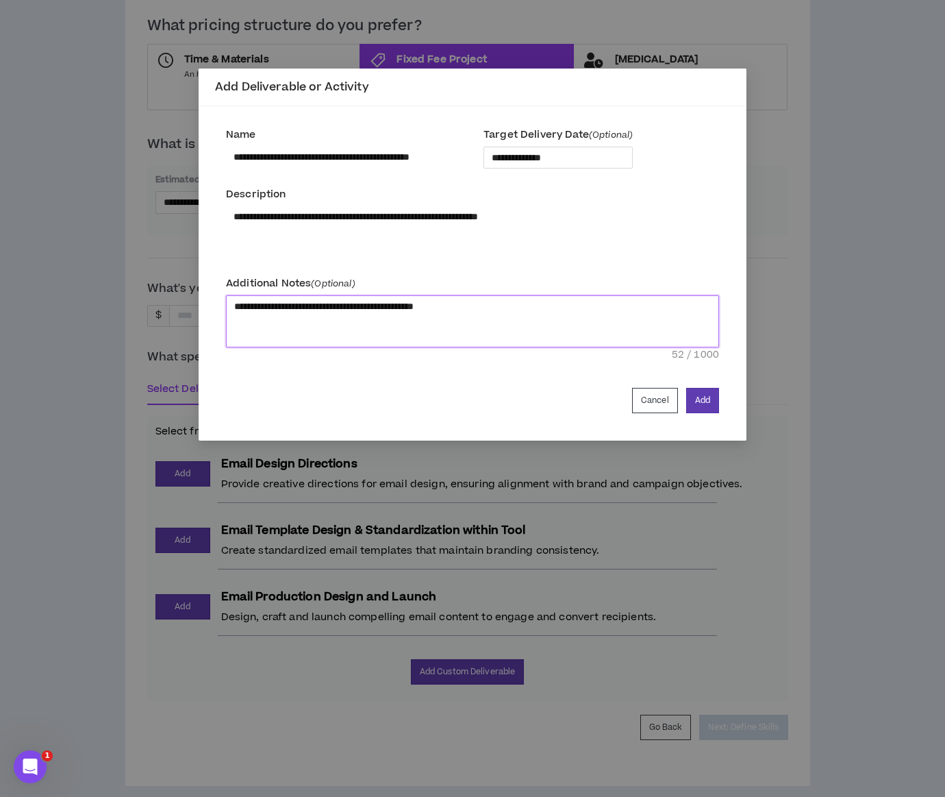
type textarea "**********"
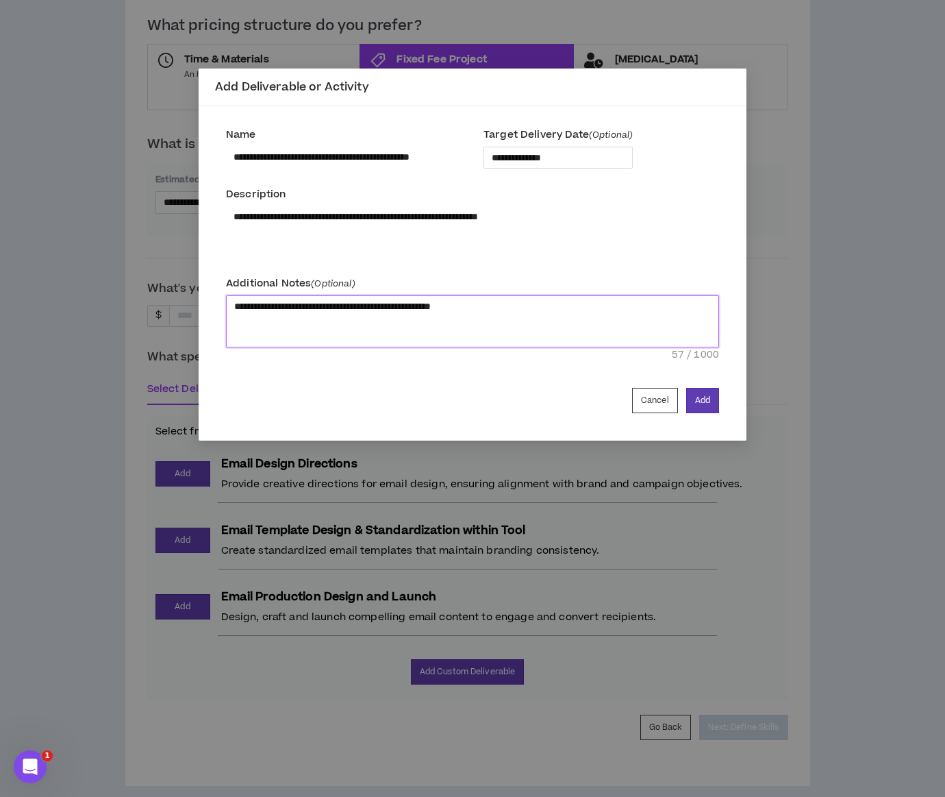
type textarea "**********"
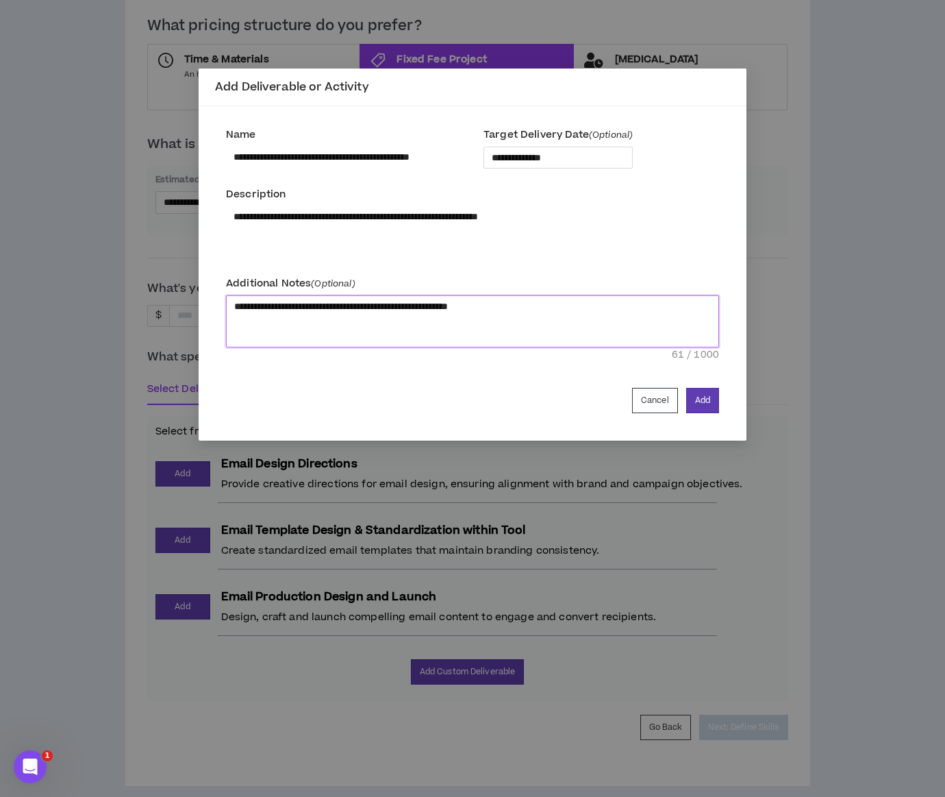
type textarea "**********"
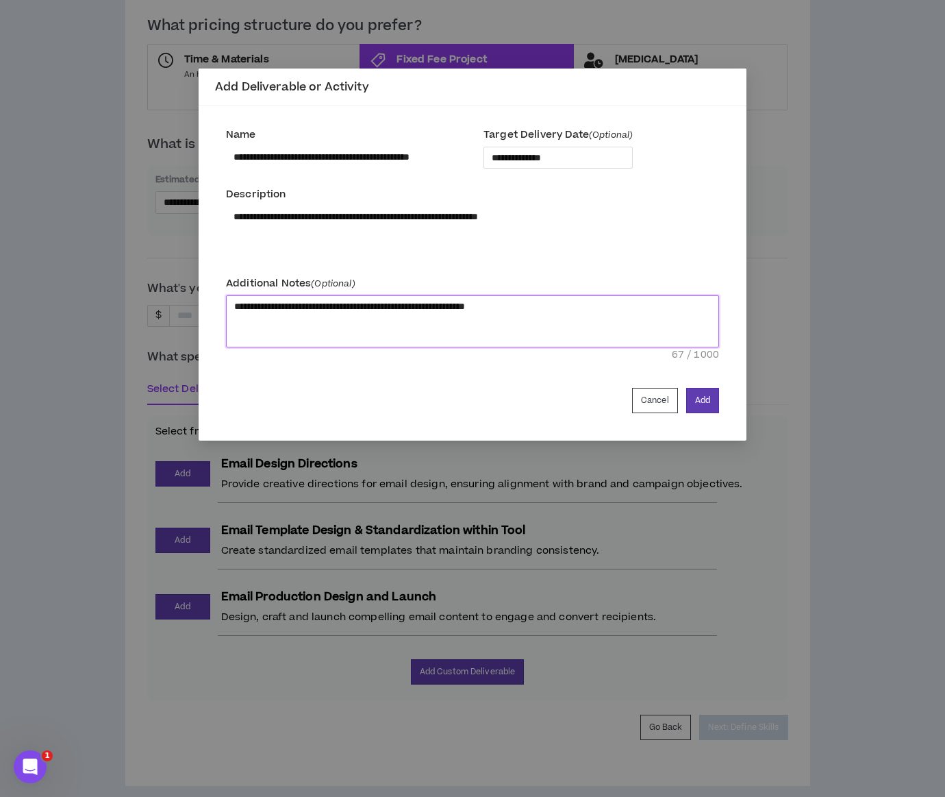
type textarea "**********"
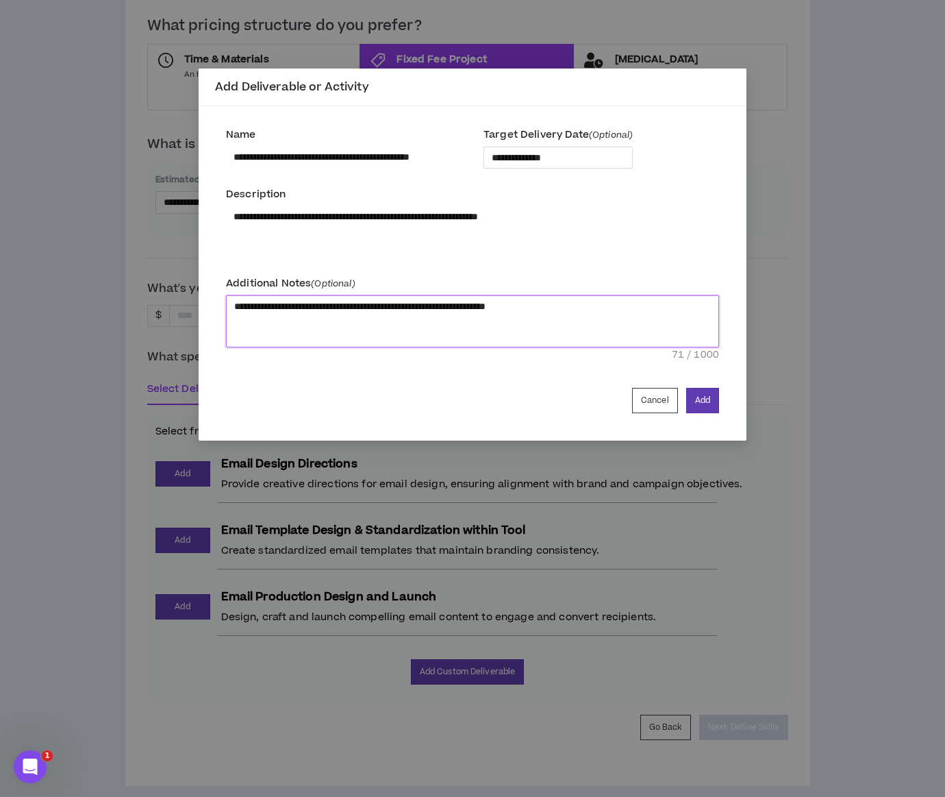
type textarea "**********"
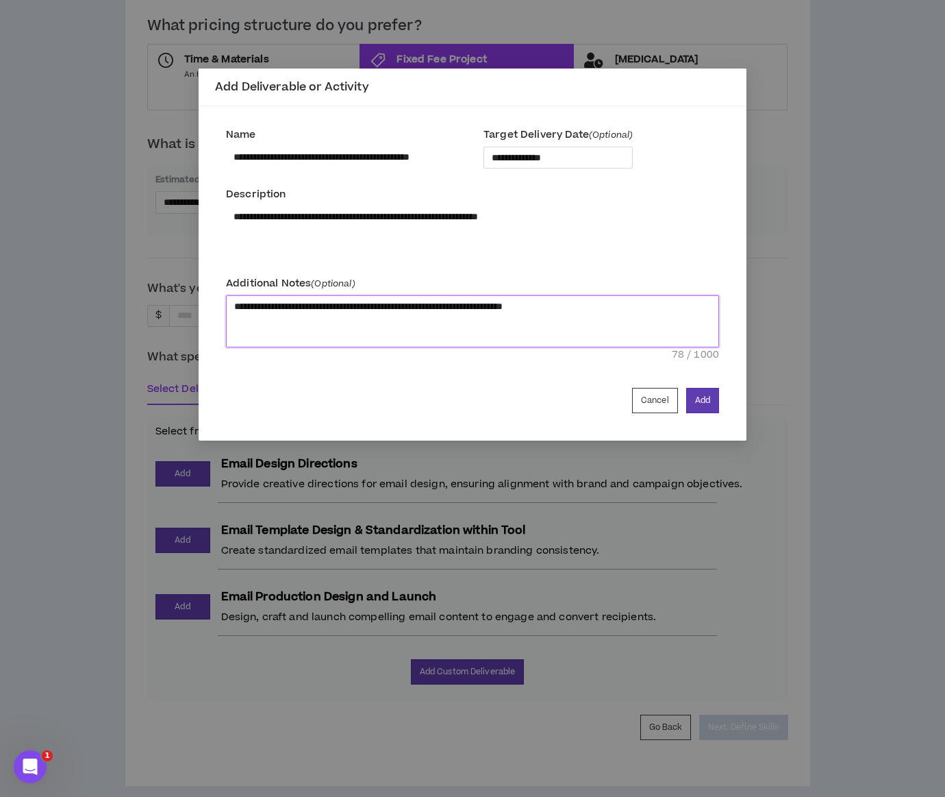
type textarea "**********"
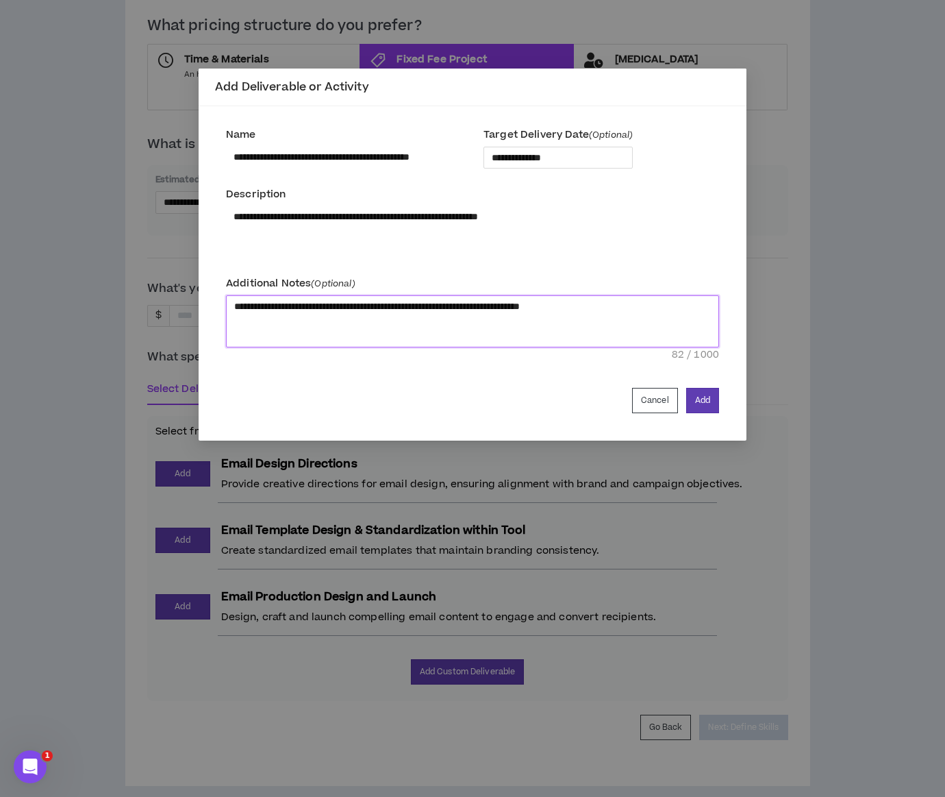
type textarea "**********"
drag, startPoint x: 501, startPoint y: 306, endPoint x: 445, endPoint y: 301, distance: 56.3
click at [445, 301] on textarea "**********" at bounding box center [472, 321] width 493 height 52
click at [717, 404] on button "Add" at bounding box center [702, 400] width 33 height 25
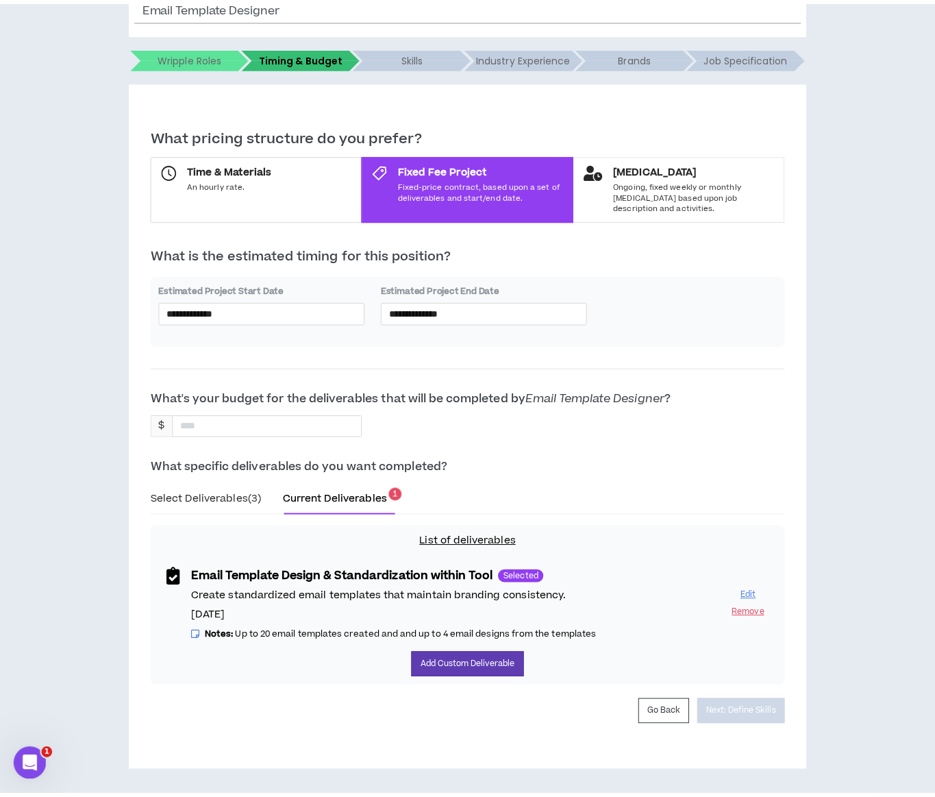
scroll to position [193, 0]
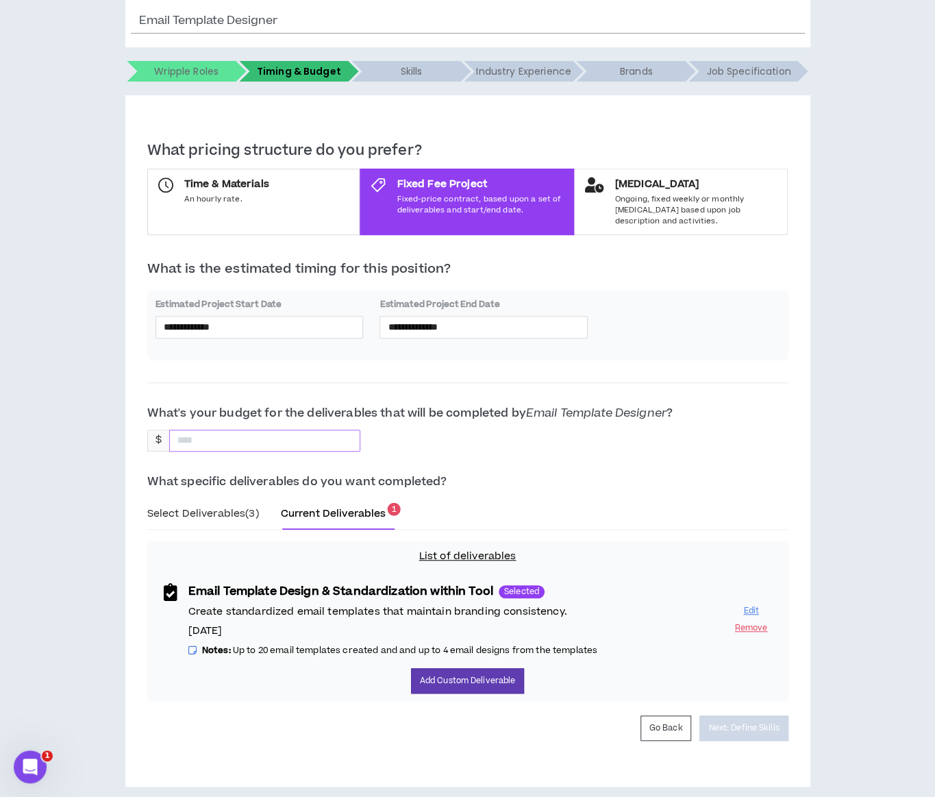
click at [323, 430] on div at bounding box center [265, 441] width 192 height 22
click at [205, 431] on input at bounding box center [203, 440] width 66 height 21
click at [749, 715] on button "Next: Define Skills" at bounding box center [743, 727] width 88 height 25
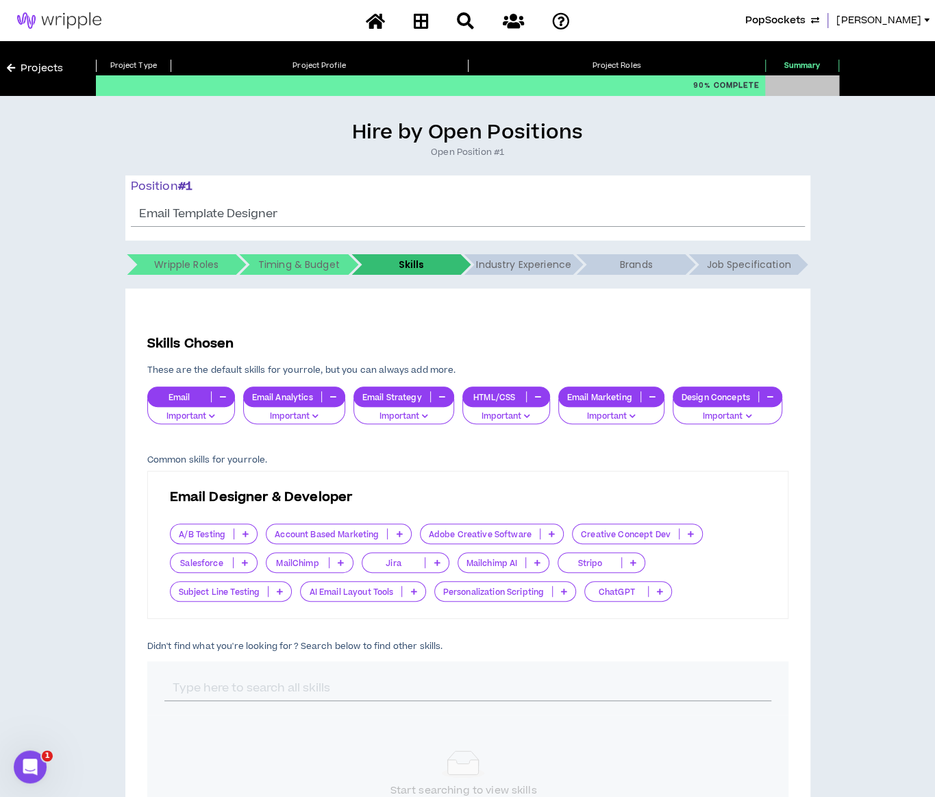
click at [734, 414] on p "Important" at bounding box center [728, 416] width 92 height 12
click at [719, 464] on span "Very Important" at bounding box center [726, 463] width 92 height 15
click at [638, 421] on p "Important" at bounding box center [611, 416] width 88 height 12
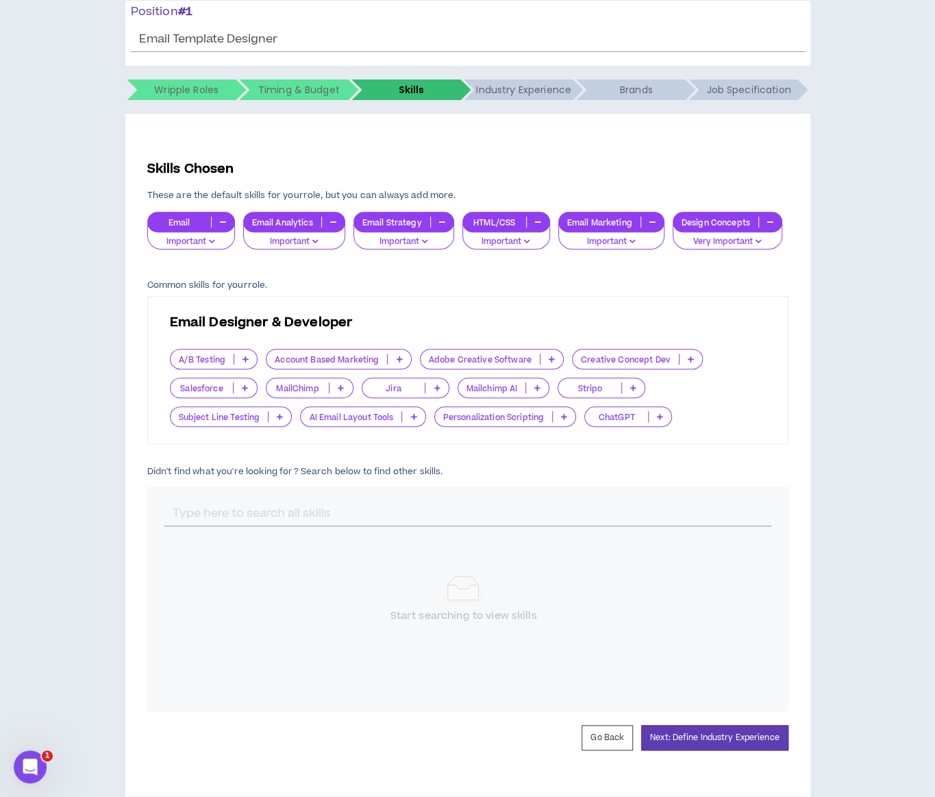
scroll to position [196, 0]
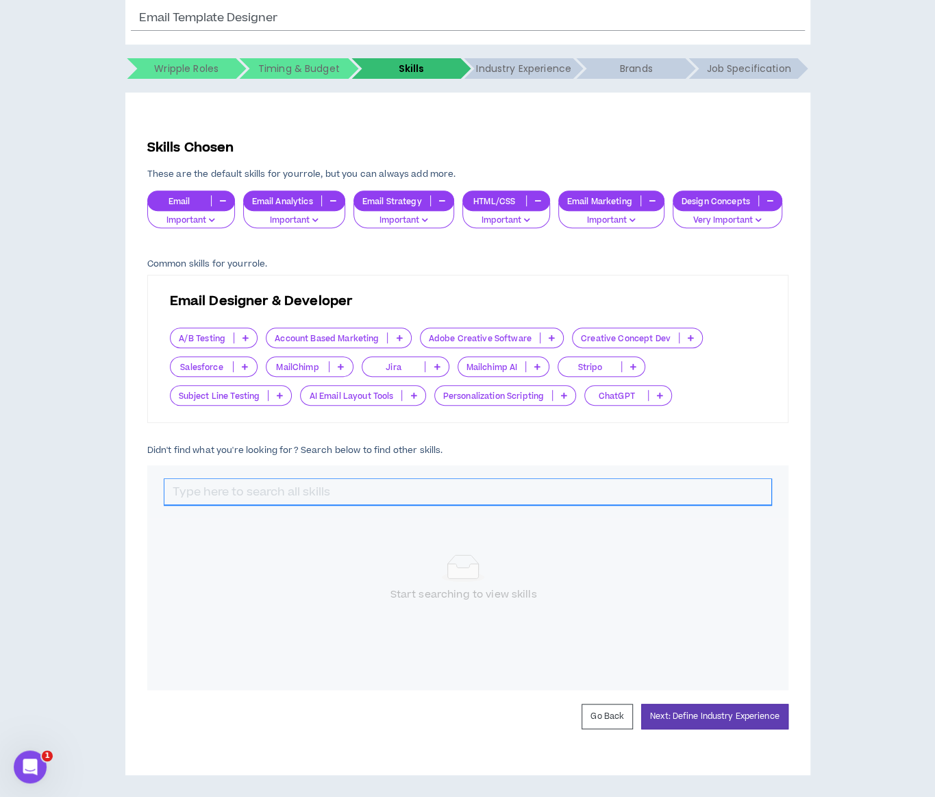
click at [665, 490] on input "text" at bounding box center [467, 492] width 607 height 26
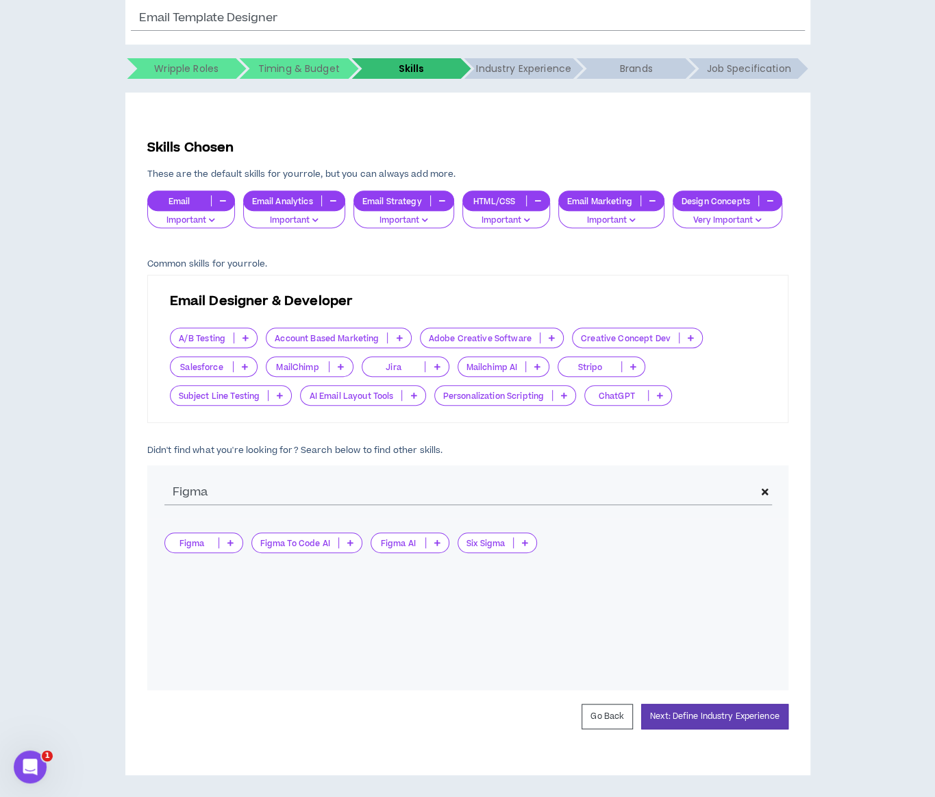
click at [233, 539] on icon at bounding box center [230, 542] width 6 height 7
click at [210, 583] on span "Important" at bounding box center [204, 586] width 62 height 15
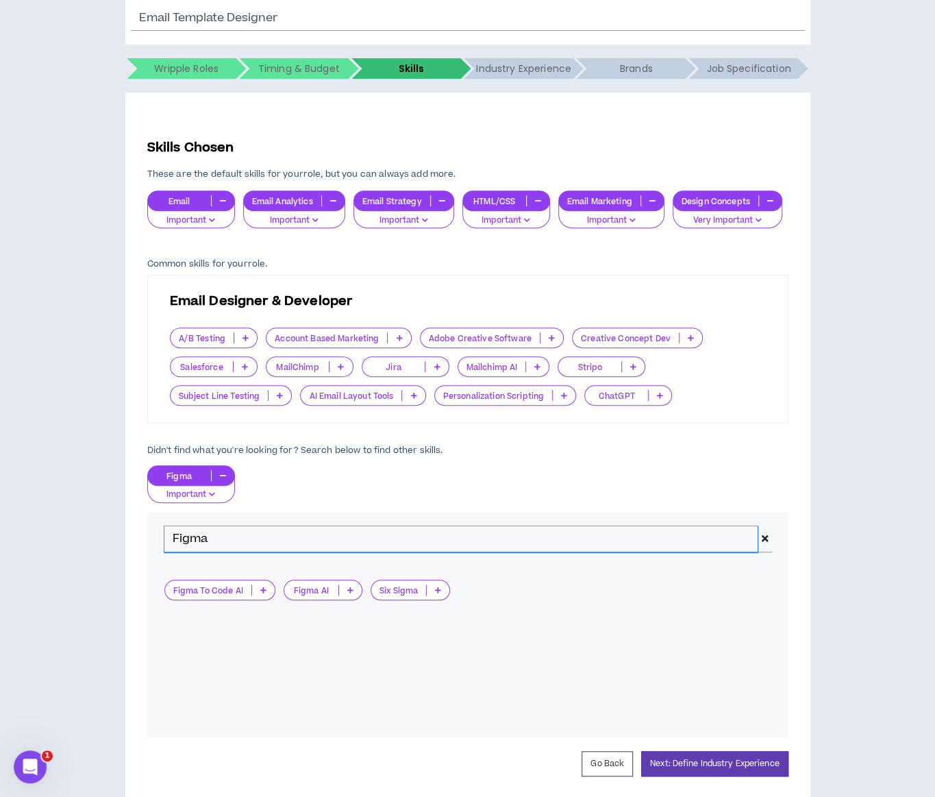
drag, startPoint x: 214, startPoint y: 538, endPoint x: 116, endPoint y: 532, distance: 97.5
click at [116, 532] on div "Hire by Open Positions Open Position #1 Position # 1 Email Template Designer Th…" at bounding box center [467, 373] width 921 height 898
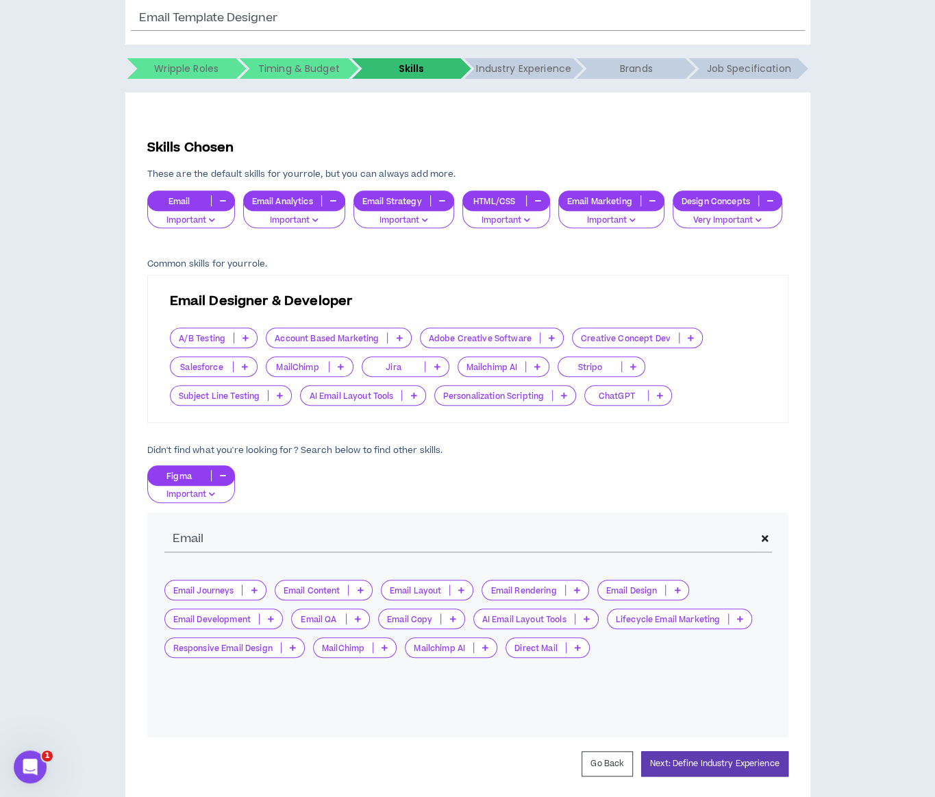
click at [458, 591] on p at bounding box center [461, 589] width 23 height 11
click at [444, 630] on span "Important" at bounding box center [426, 632] width 75 height 15
click at [575, 586] on icon at bounding box center [576, 589] width 6 height 7
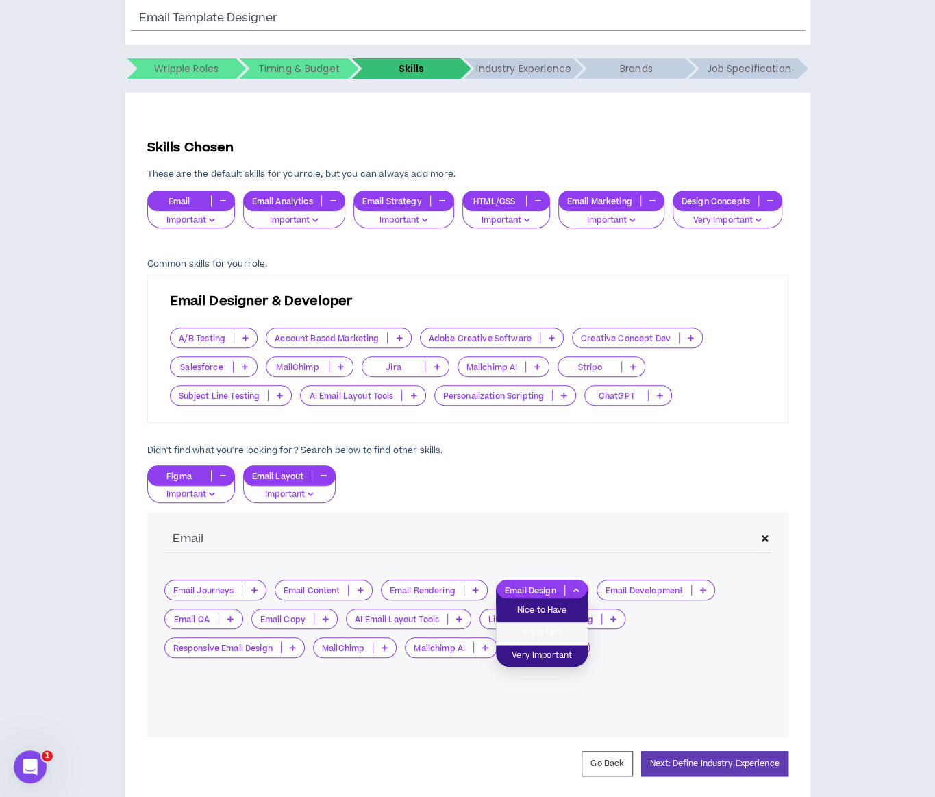
click at [559, 623] on li "Important" at bounding box center [542, 633] width 92 height 23
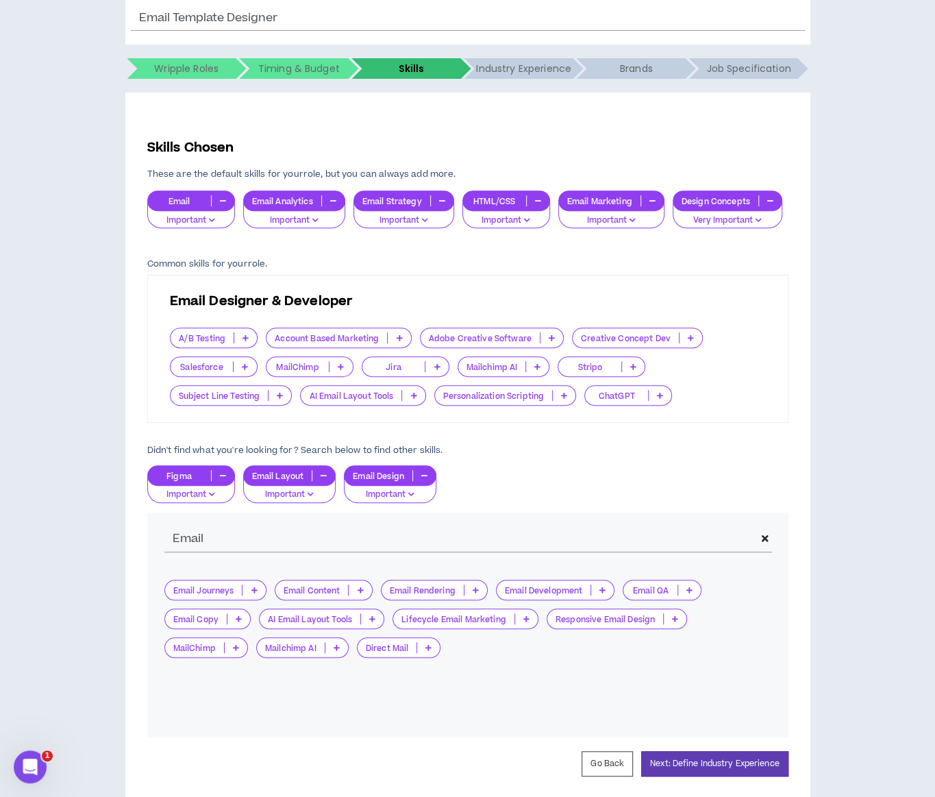
click at [622, 590] on div "Email Journeys Email Content Email Rendering Email Development Email QA Email C…" at bounding box center [467, 619] width 607 height 78
click at [595, 590] on p at bounding box center [602, 589] width 23 height 11
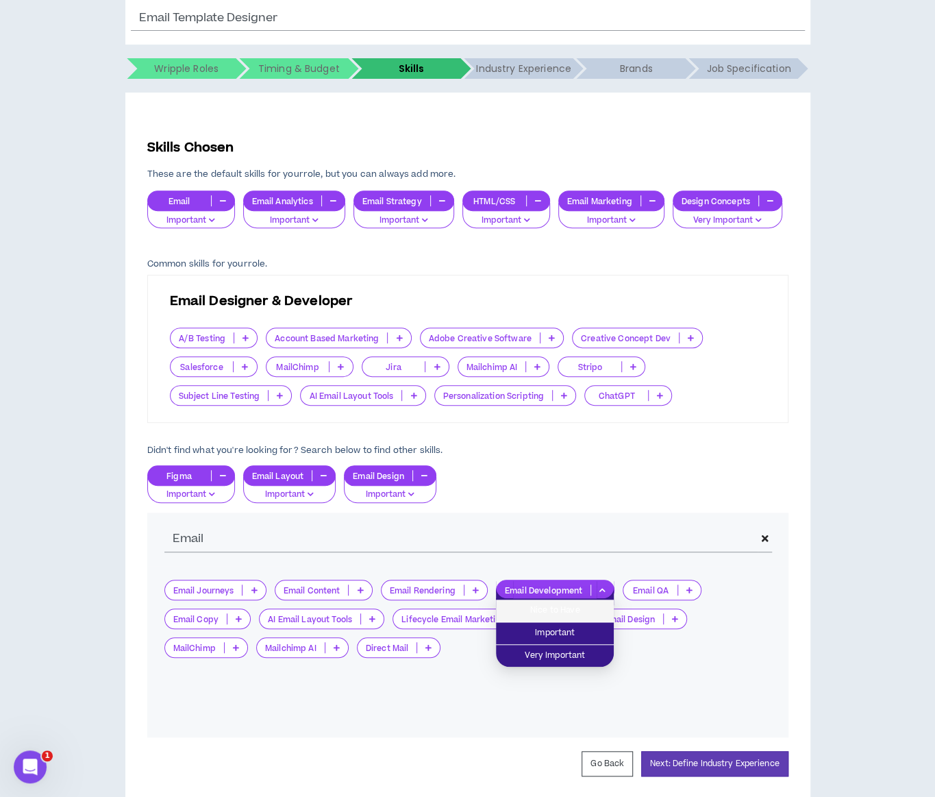
click at [584, 608] on span "Nice to Have" at bounding box center [554, 610] width 101 height 15
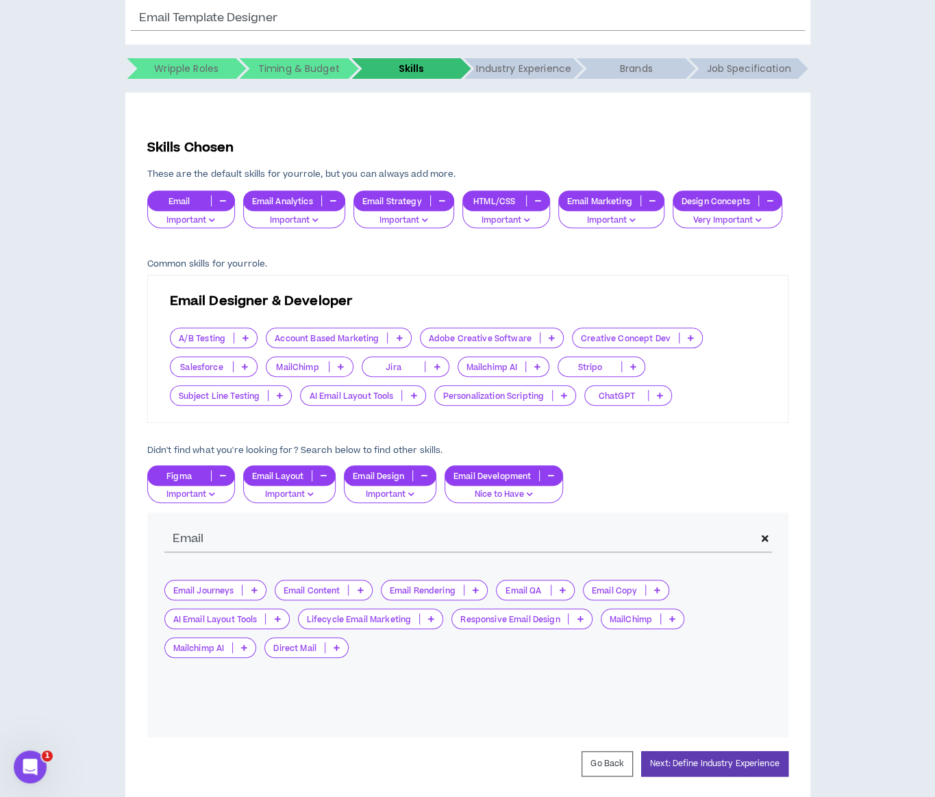
click at [580, 622] on p at bounding box center [580, 618] width 23 height 11
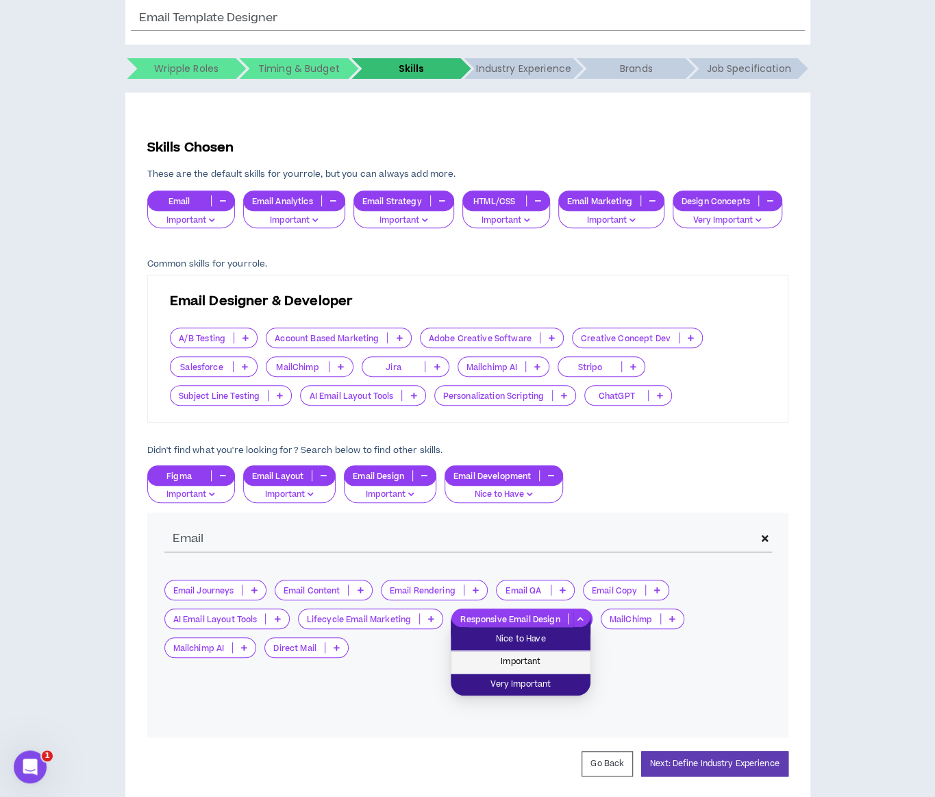
click at [563, 661] on span "Important" at bounding box center [520, 661] width 123 height 15
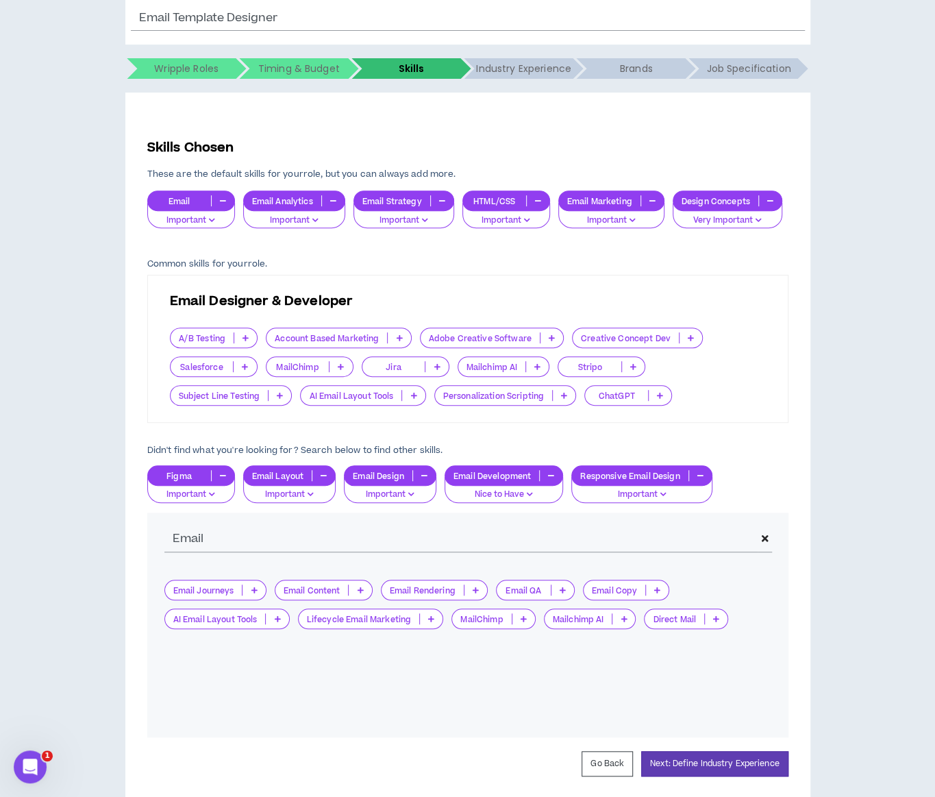
click at [667, 708] on div "Email Journeys Email Content Email Rendering Email QA Email Copy AI Email Layou…" at bounding box center [467, 651] width 641 height 171
click at [691, 769] on button "Next: Define Industry Experience" at bounding box center [714, 763] width 147 height 25
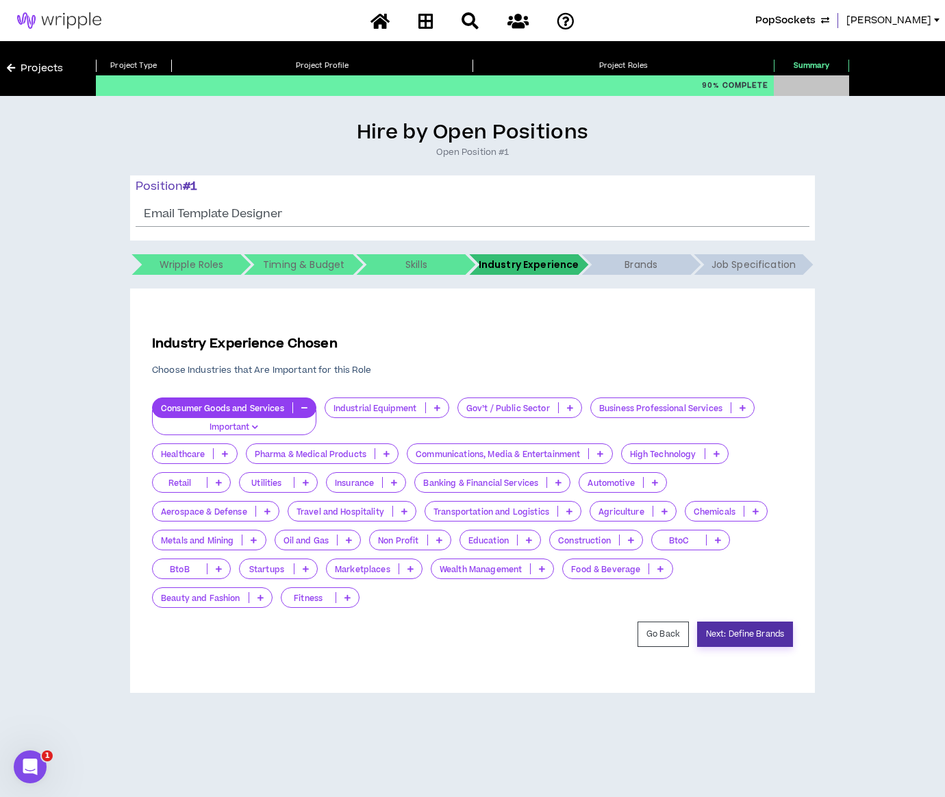
click at [749, 633] on button "Next: Define Brands" at bounding box center [745, 633] width 96 height 25
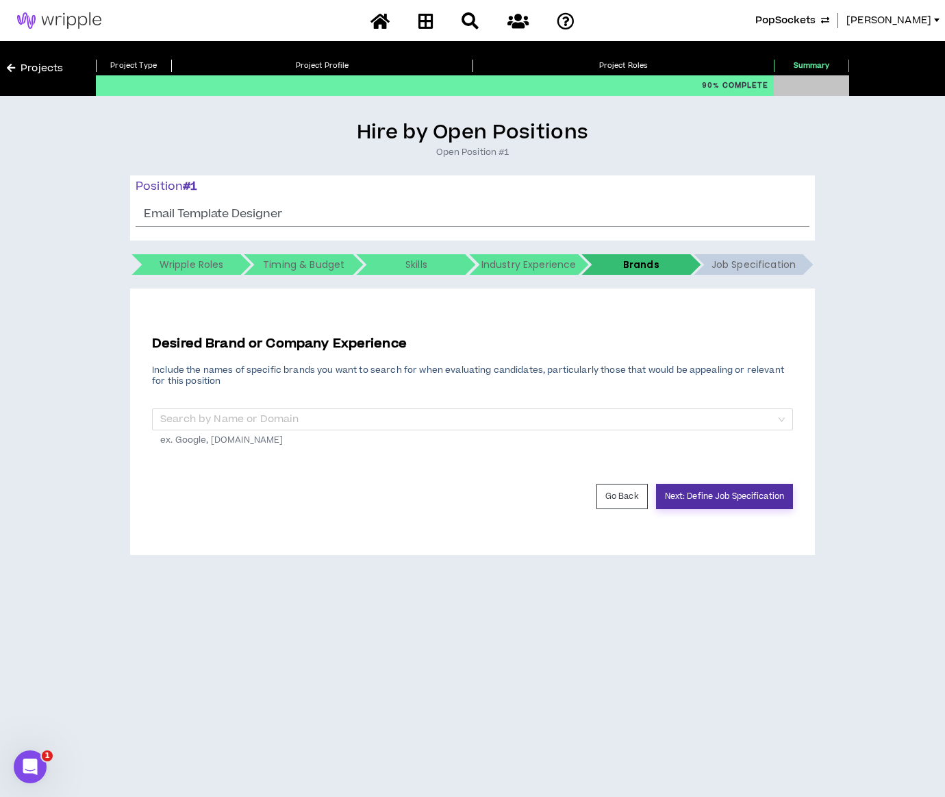
click at [732, 488] on button "Next: Define Job Specification" at bounding box center [724, 496] width 137 height 25
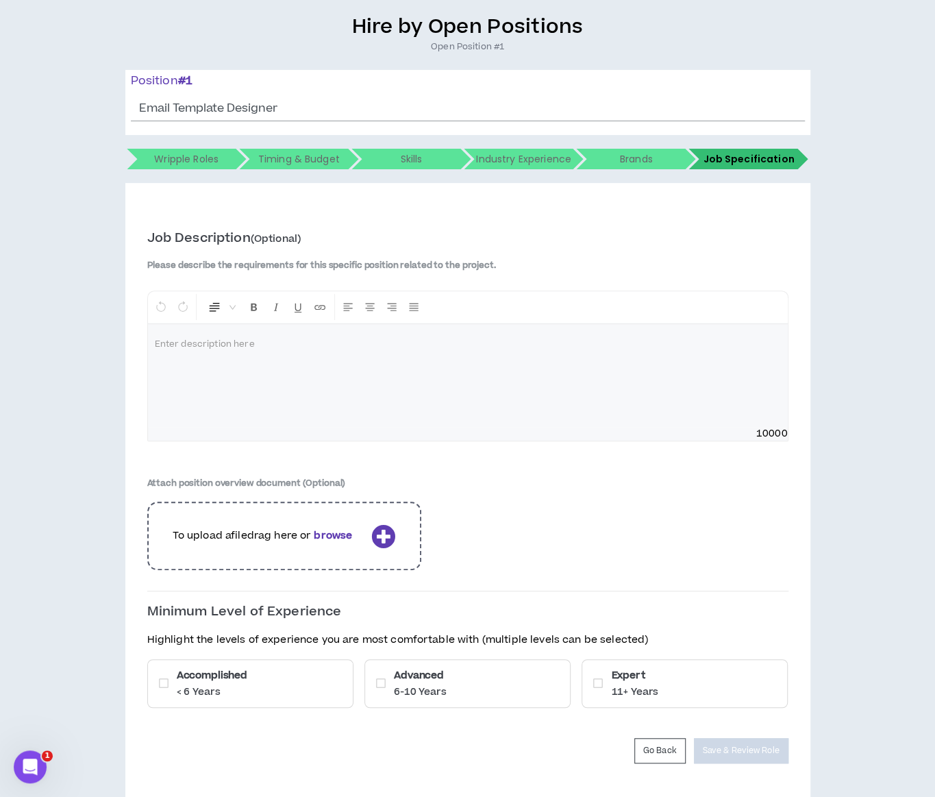
scroll to position [139, 0]
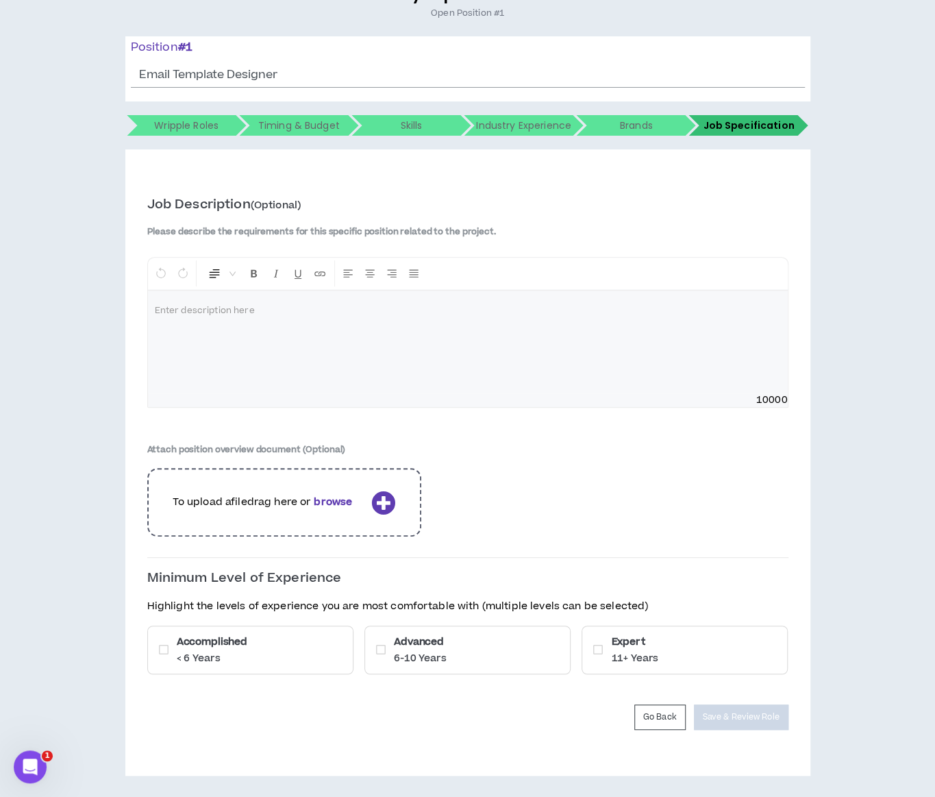
click at [514, 637] on div "Advanced 6-10 Years" at bounding box center [467, 649] width 206 height 49
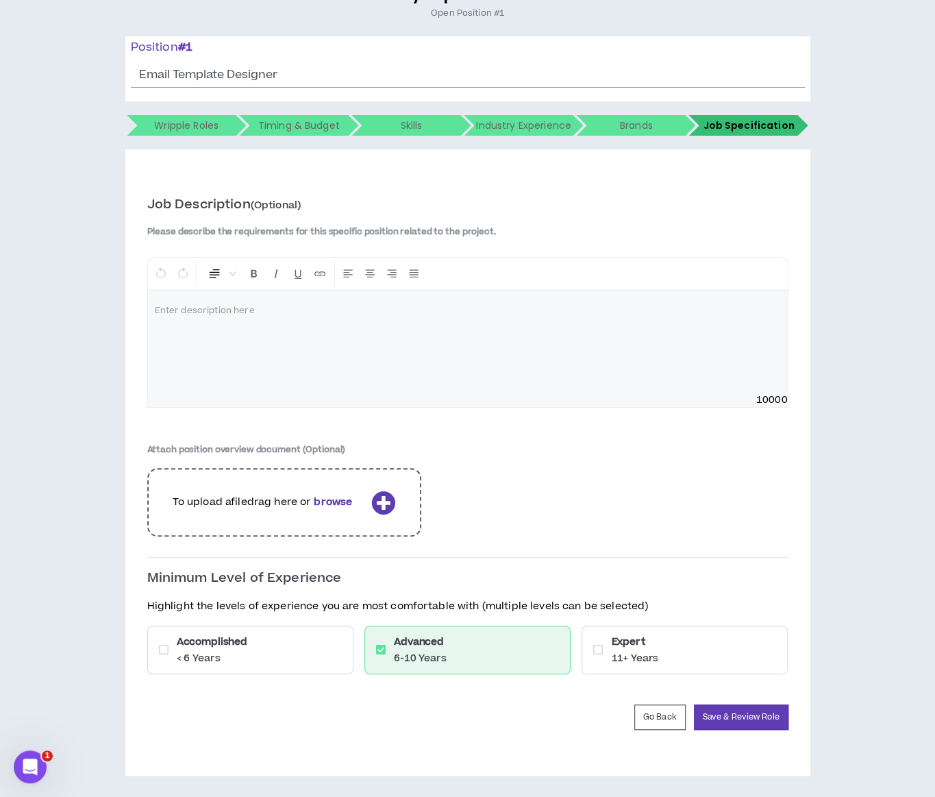
click at [655, 642] on h6 "Expert" at bounding box center [634, 641] width 47 height 14
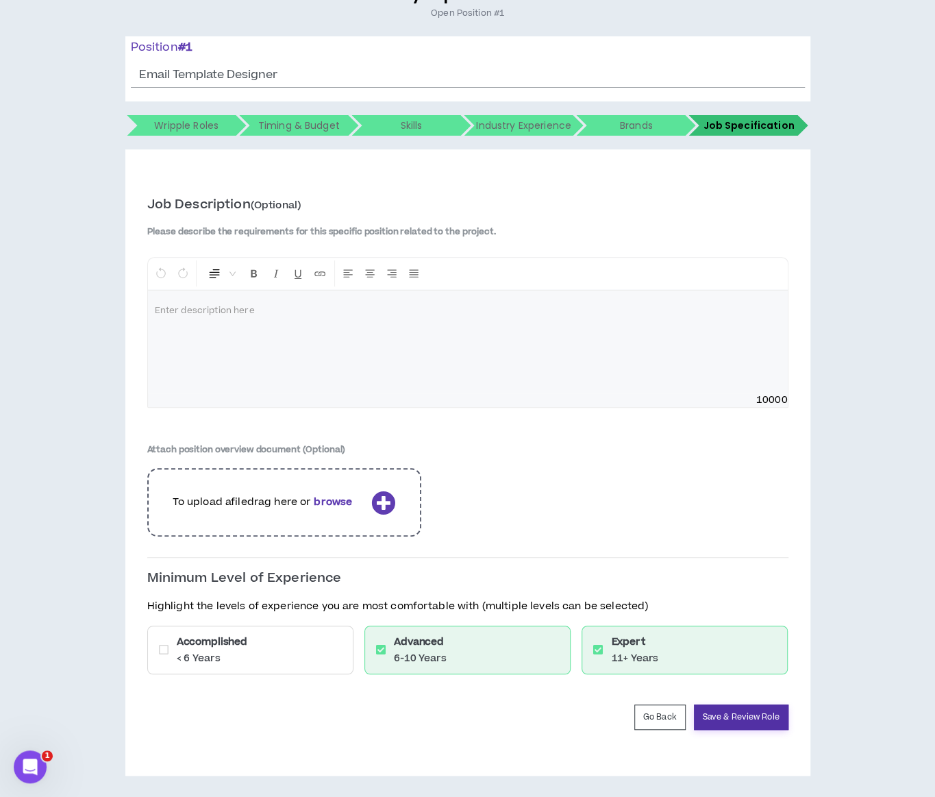
click at [703, 708] on button "Save & Review Role" at bounding box center [741, 716] width 95 height 25
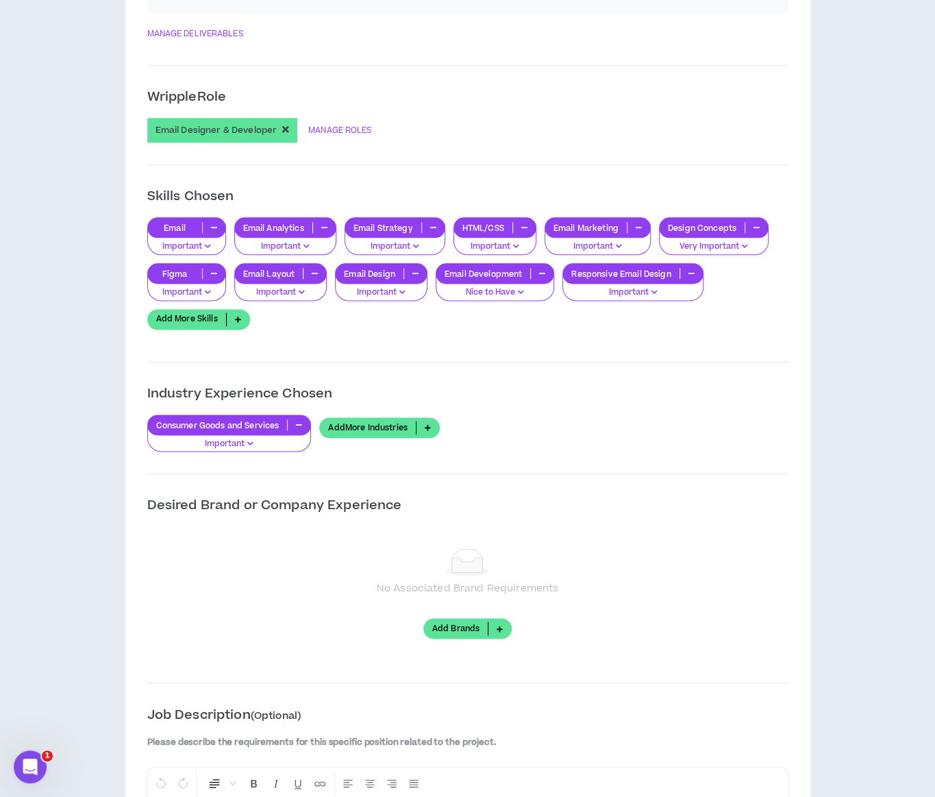
scroll to position [693, 0]
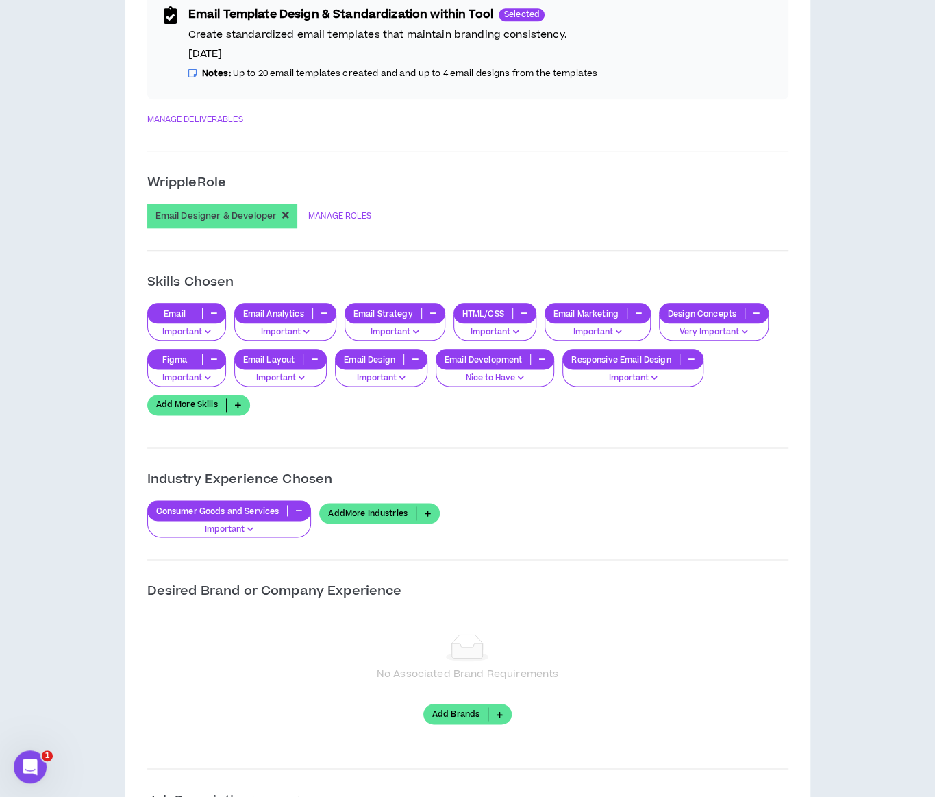
click at [326, 310] on icon "button" at bounding box center [324, 313] width 6 height 7
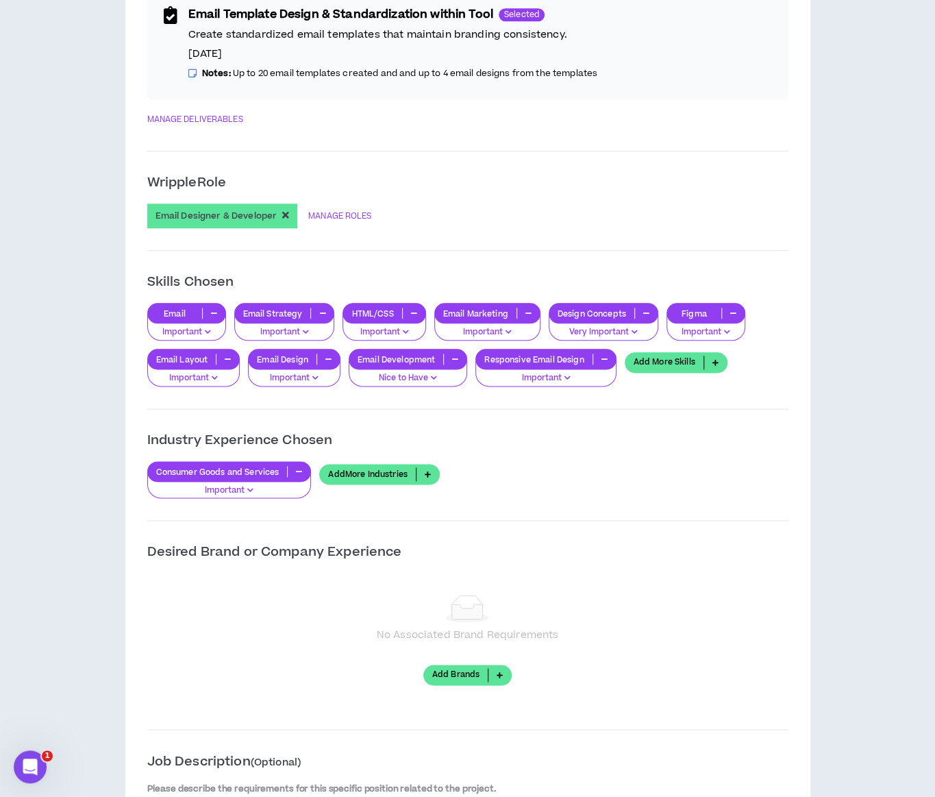
click at [326, 309] on button "button" at bounding box center [322, 313] width 23 height 11
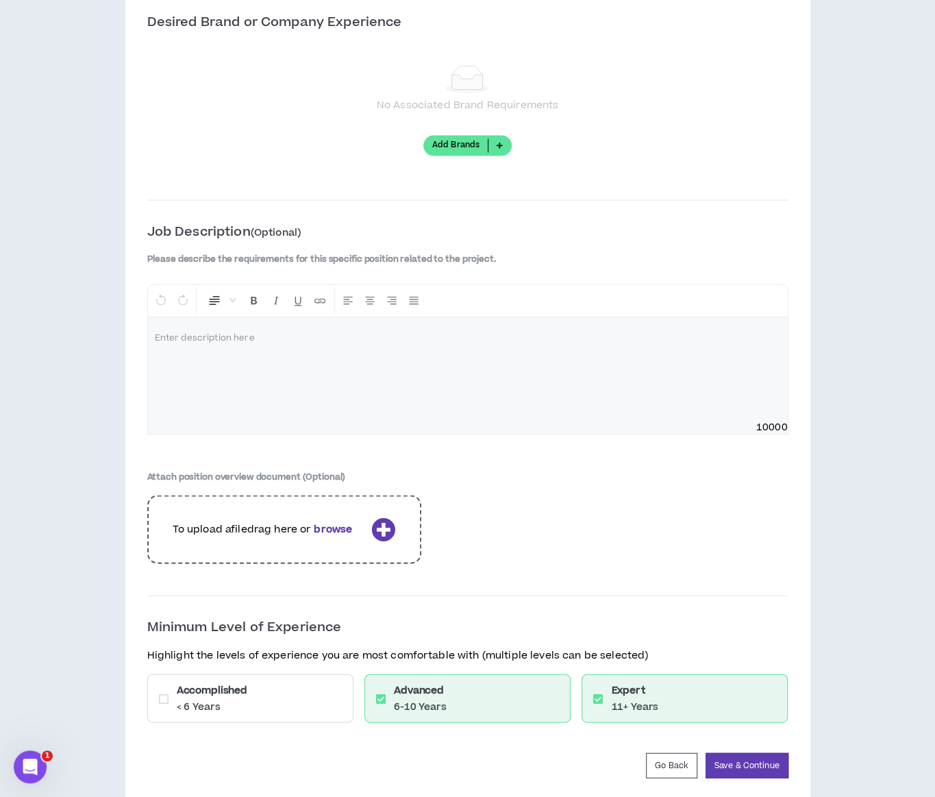
scroll to position [1266, 0]
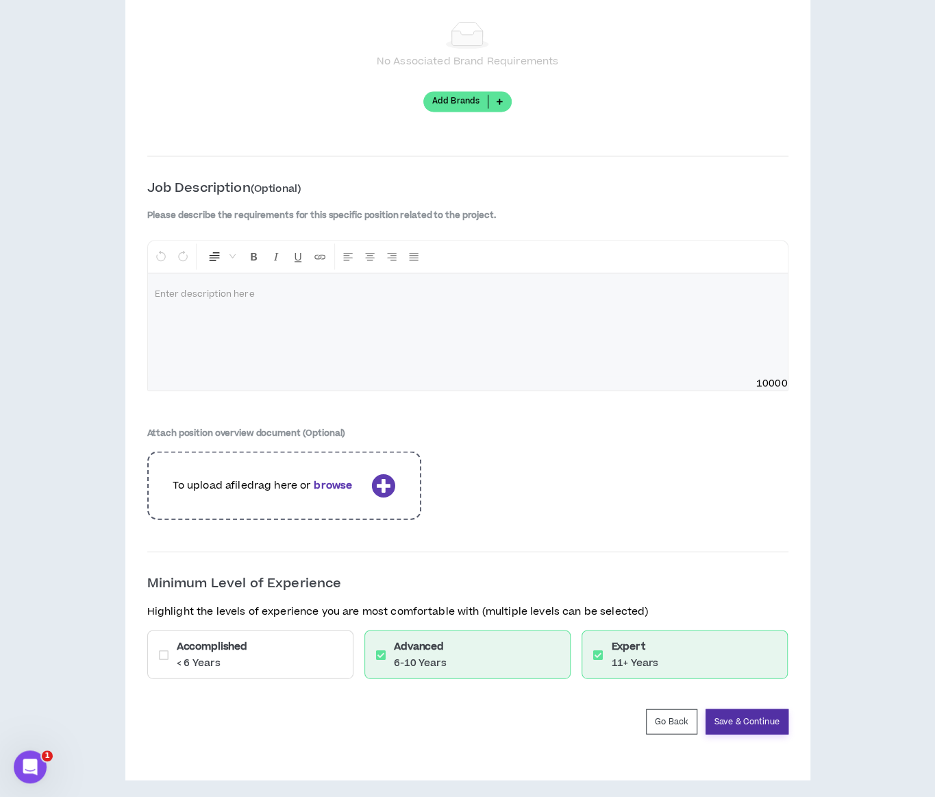
click at [729, 723] on button "Save & Continue" at bounding box center [747, 720] width 83 height 25
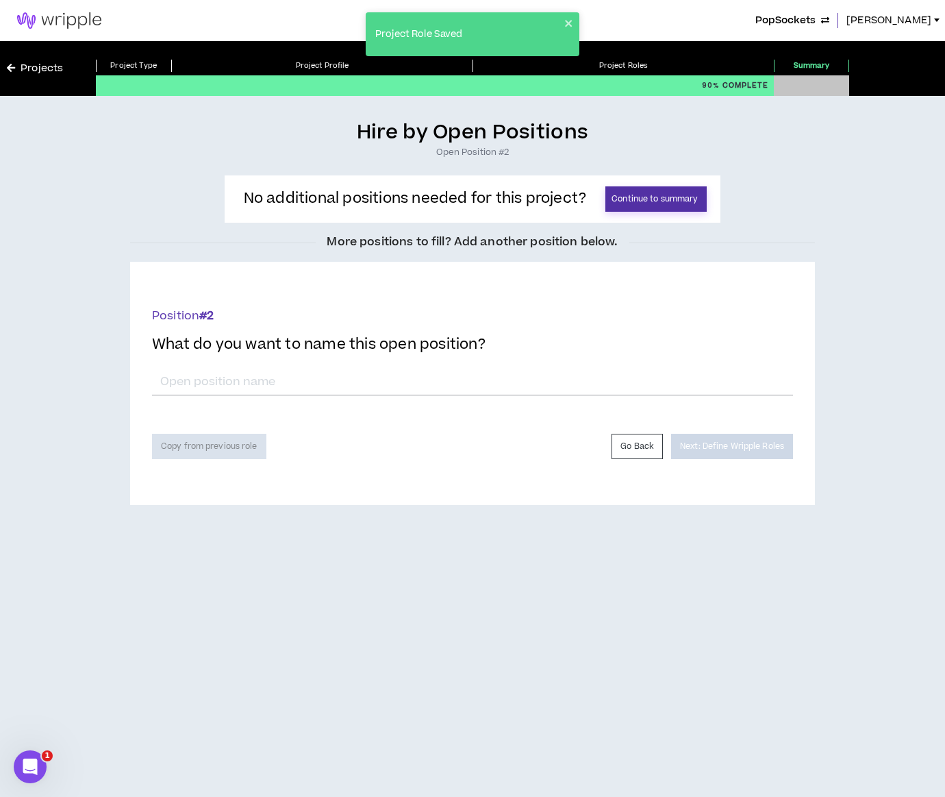
click at [681, 201] on button "Continue to summary" at bounding box center [656, 198] width 101 height 25
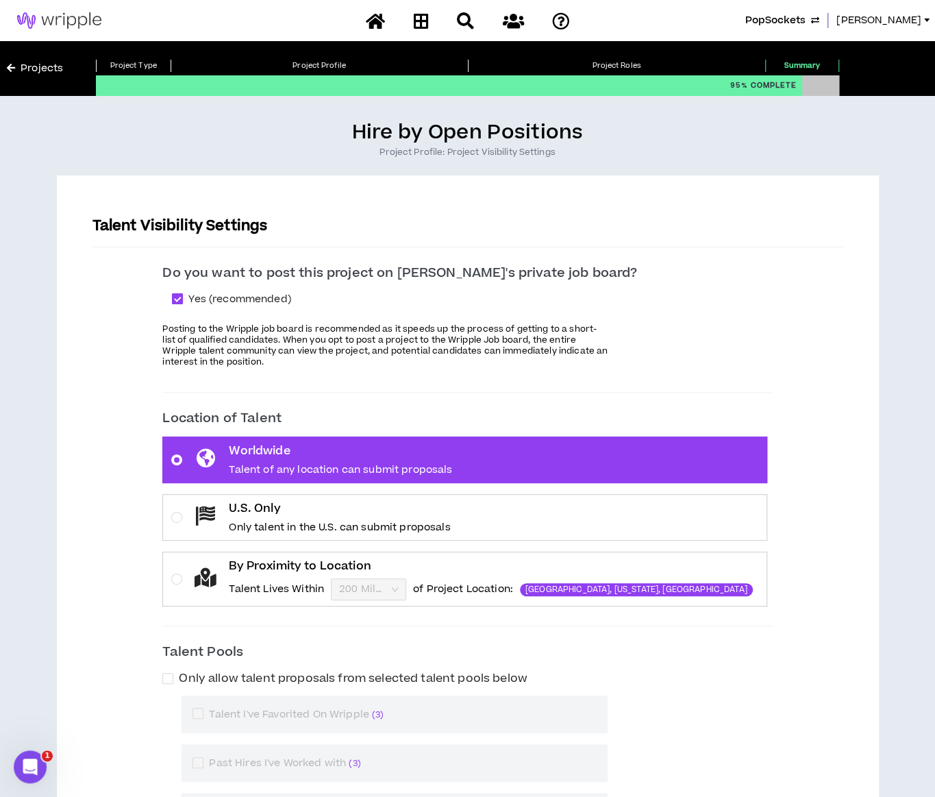
click at [183, 299] on span at bounding box center [177, 298] width 11 height 11
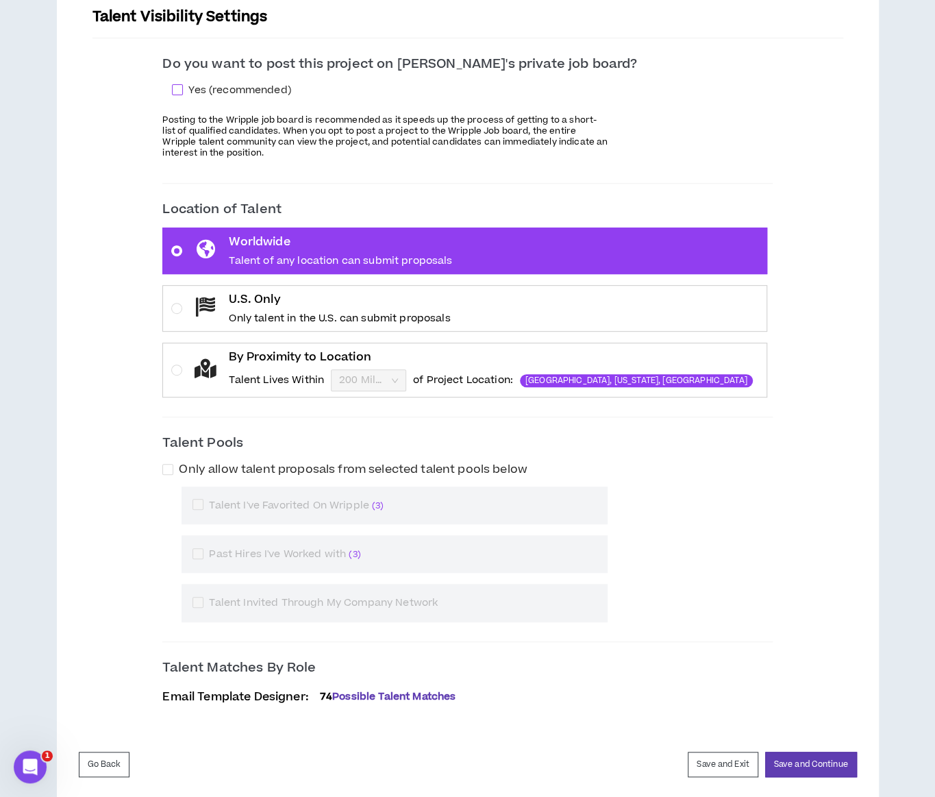
scroll to position [212, 0]
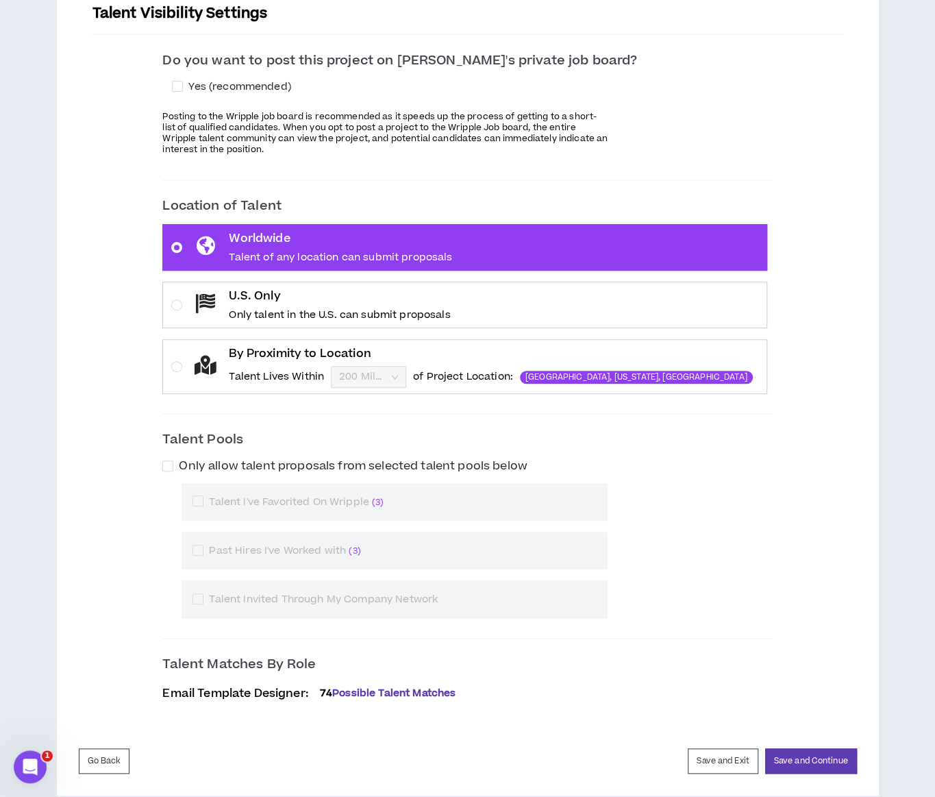
click at [203, 548] on span at bounding box center [197, 550] width 11 height 11
click at [219, 453] on div "Talent Pools Only allow talent proposals from selected talent pools below Talen…" at bounding box center [467, 524] width 610 height 188
click at [173, 462] on span at bounding box center [167, 465] width 11 height 11
click at [173, 460] on span at bounding box center [167, 465] width 11 height 11
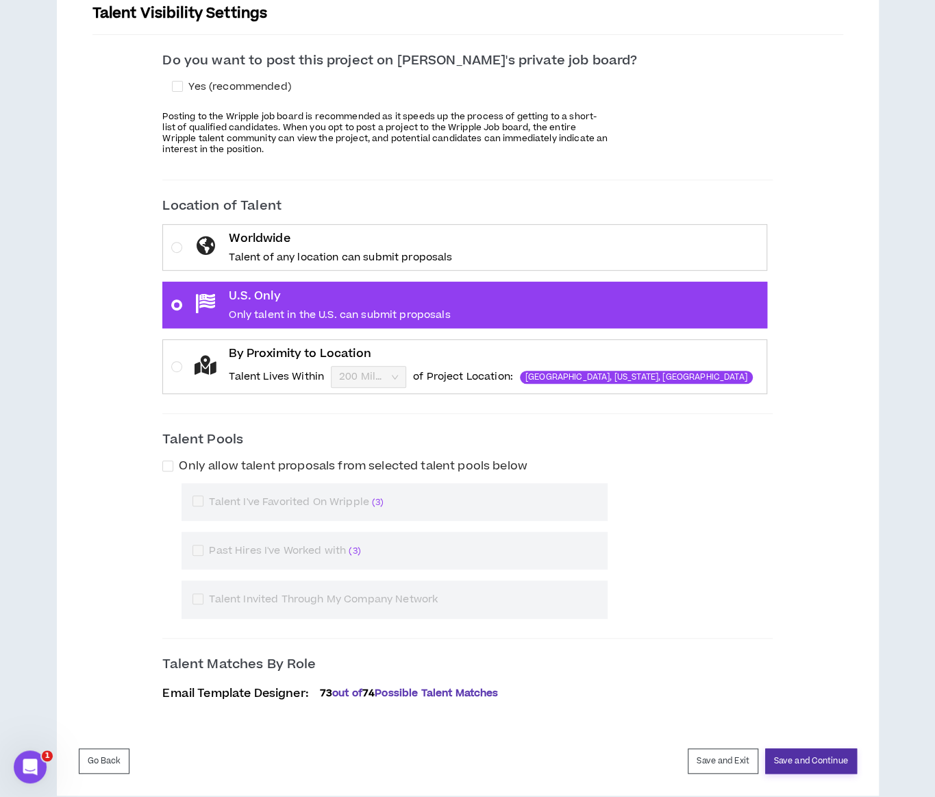
click at [806, 767] on button "Save and Continue" at bounding box center [811, 760] width 92 height 25
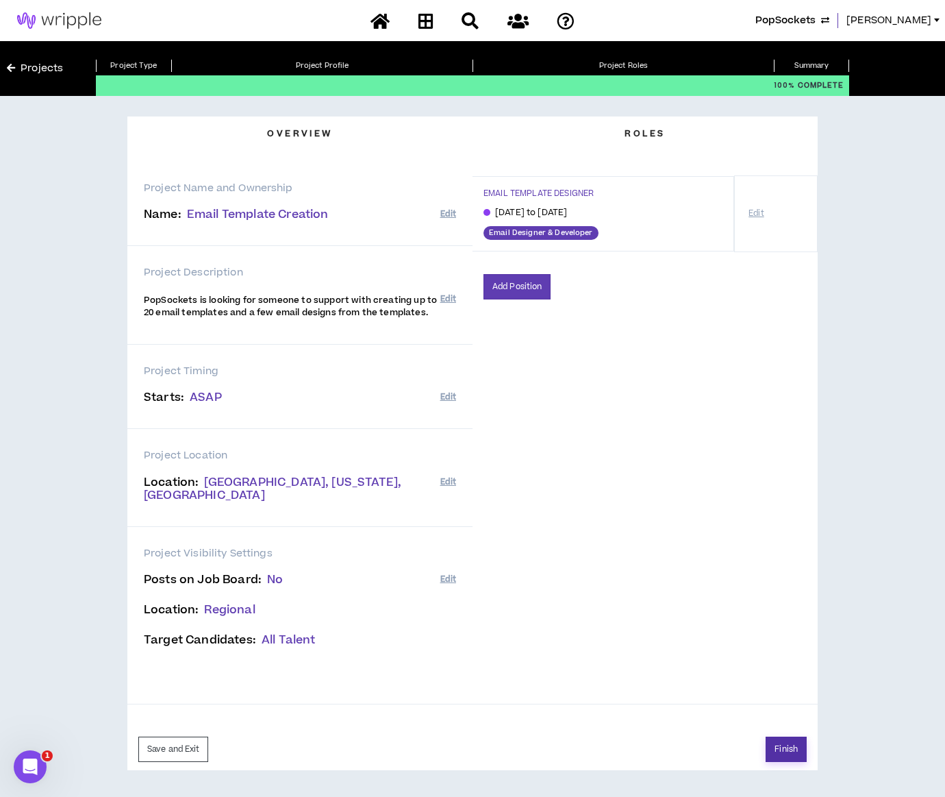
click at [782, 736] on button "Finish" at bounding box center [786, 748] width 41 height 25
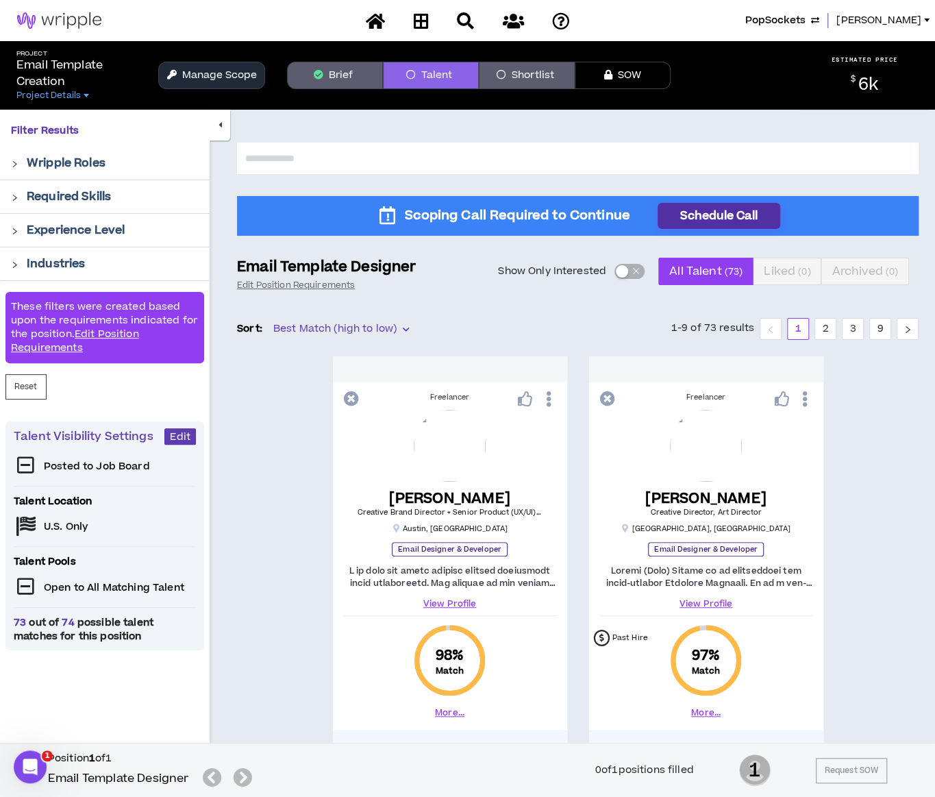
click at [673, 217] on button "Schedule Call" at bounding box center [719, 216] width 123 height 26
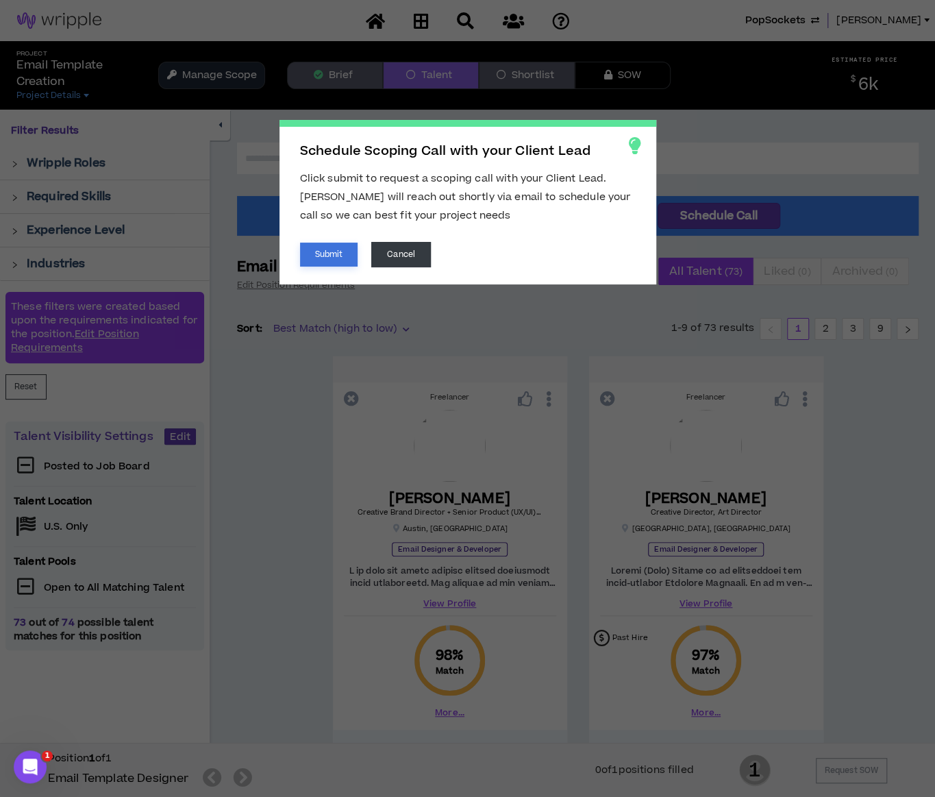
click at [318, 247] on button "Submit" at bounding box center [329, 255] width 58 height 24
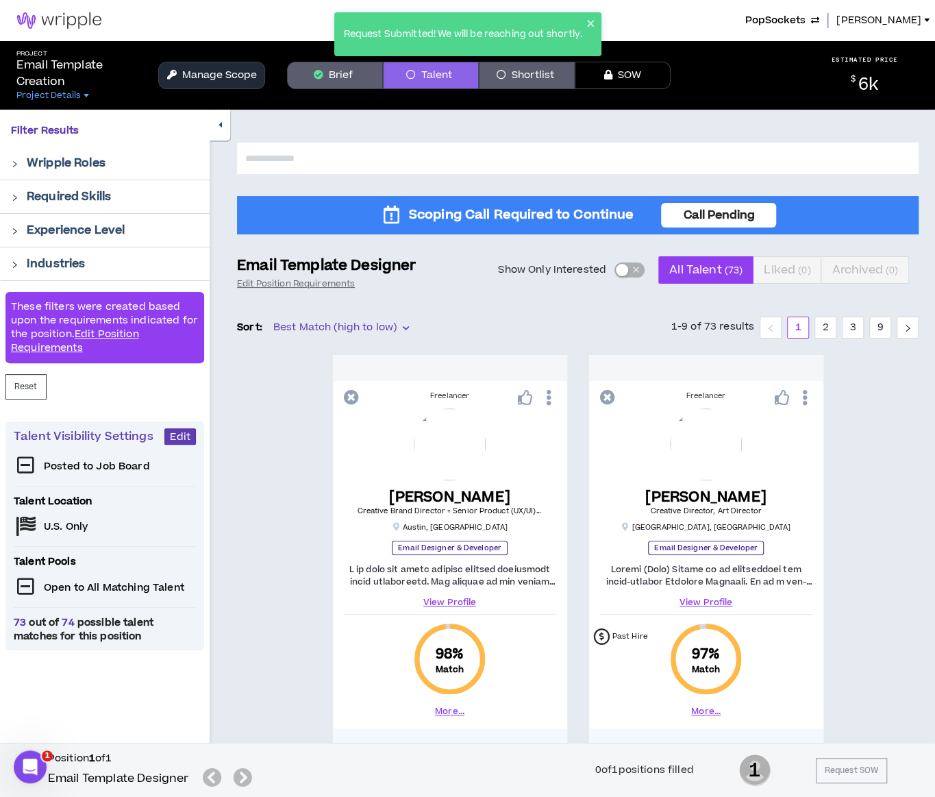
click at [222, 77] on button "Manage Scope" at bounding box center [211, 75] width 107 height 27
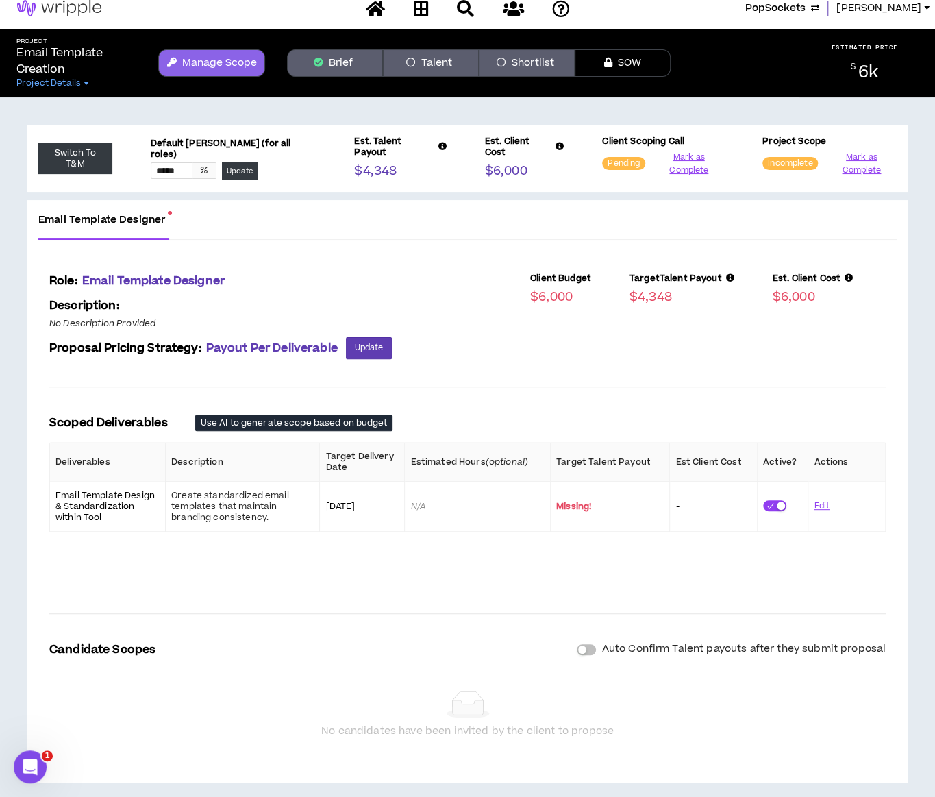
scroll to position [25, 0]
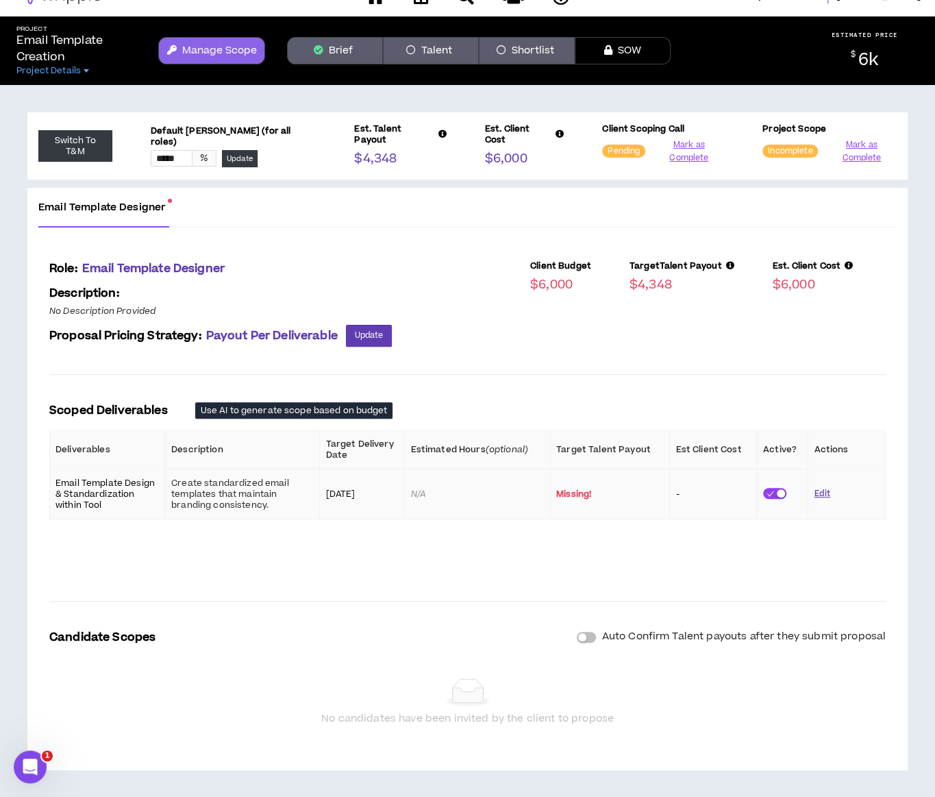
click at [826, 488] on button "Edit" at bounding box center [822, 494] width 16 height 24
drag, startPoint x: 622, startPoint y: 491, endPoint x: 573, endPoint y: 484, distance: 49.2
click at [573, 484] on td "$ ****" at bounding box center [608, 494] width 119 height 50
click at [861, 490] on button "Update" at bounding box center [856, 494] width 30 height 24
click at [681, 147] on button "Mark as Complete" at bounding box center [689, 151] width 71 height 26
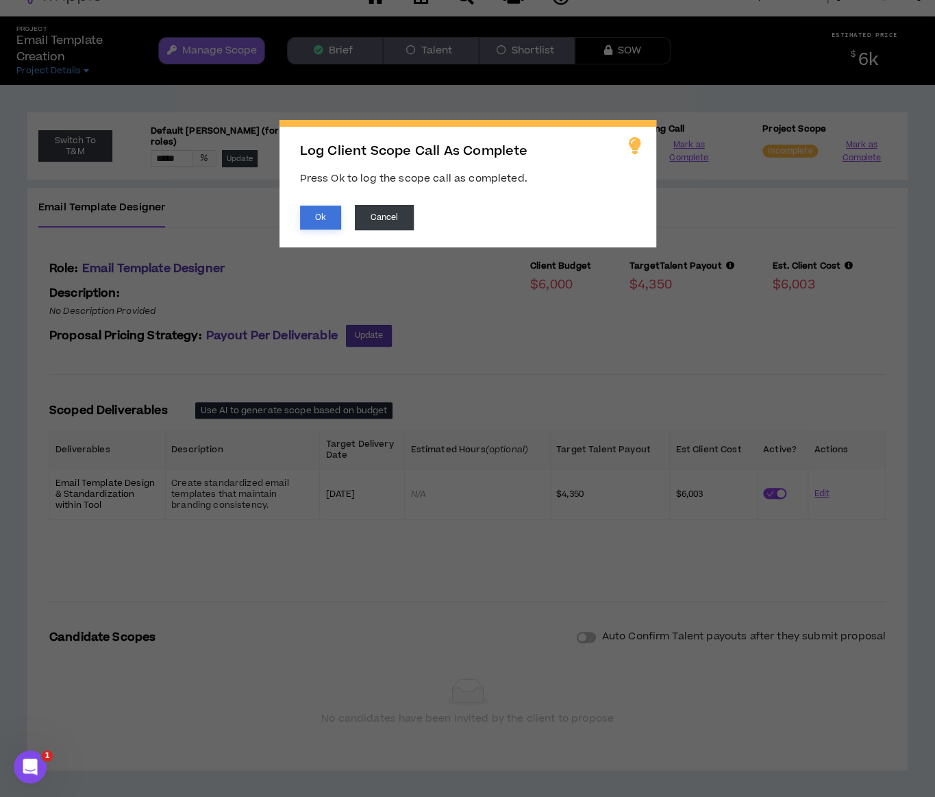
click at [313, 214] on button "Ok" at bounding box center [320, 218] width 41 height 24
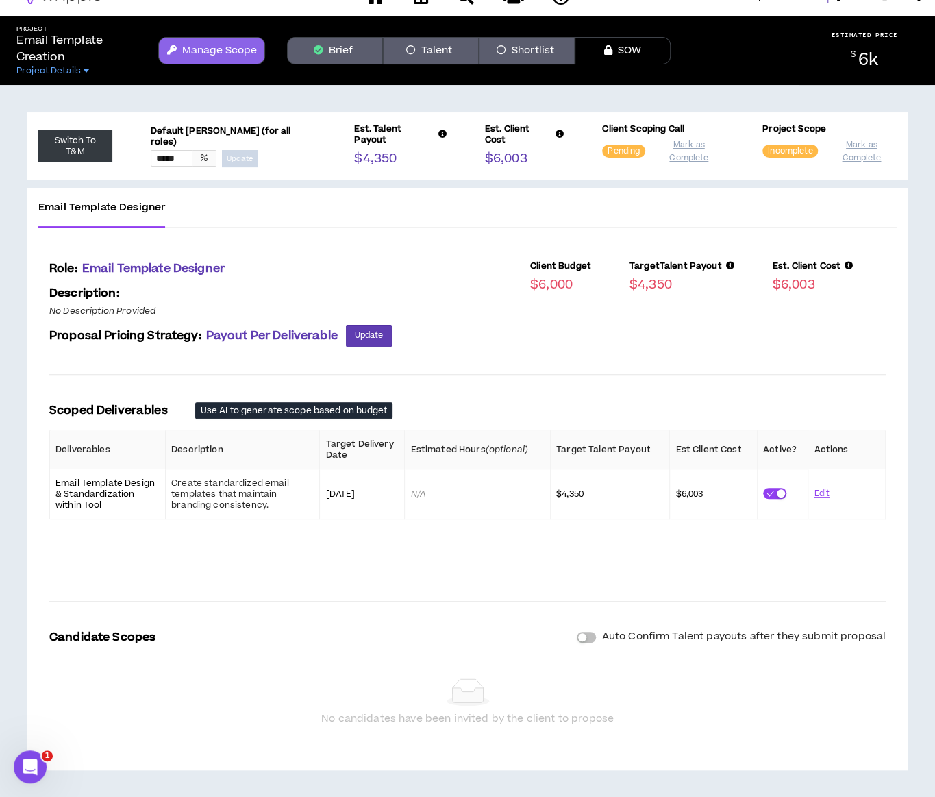
scroll to position [14, 0]
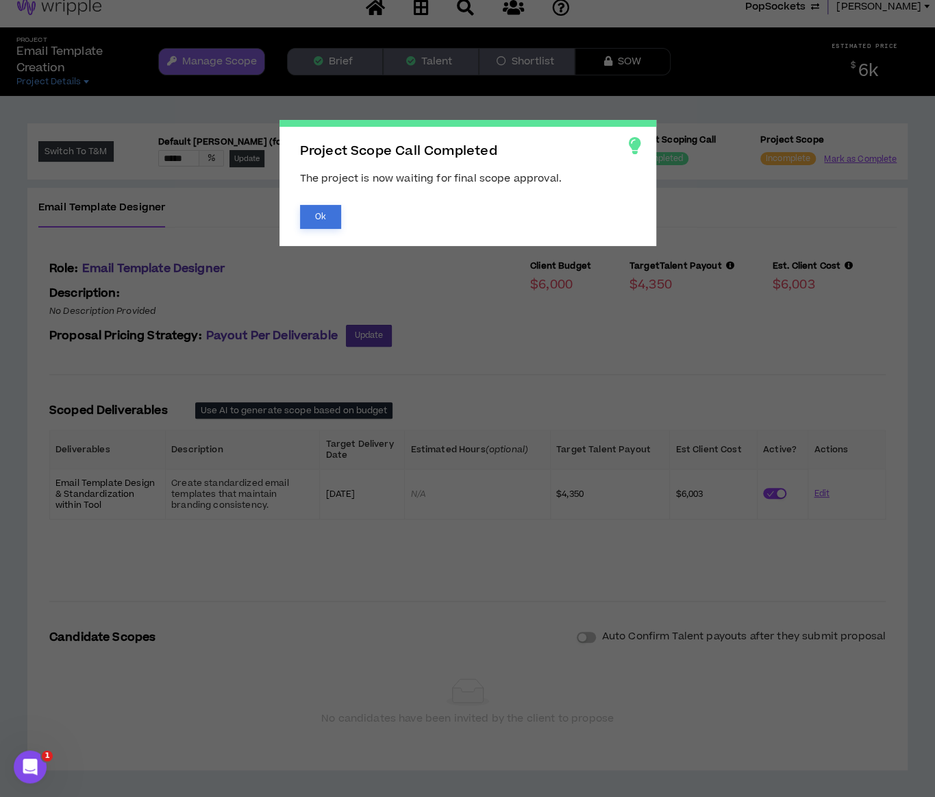
click at [320, 214] on button "Ok" at bounding box center [320, 217] width 41 height 24
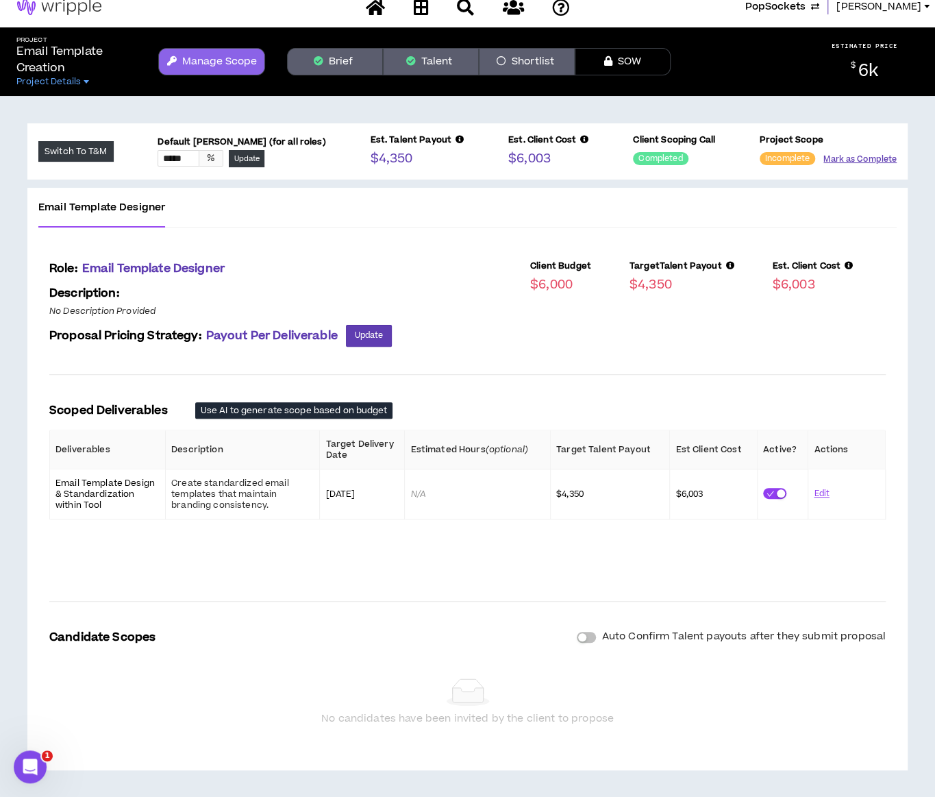
click at [854, 160] on button "Mark as Complete" at bounding box center [859, 159] width 73 height 13
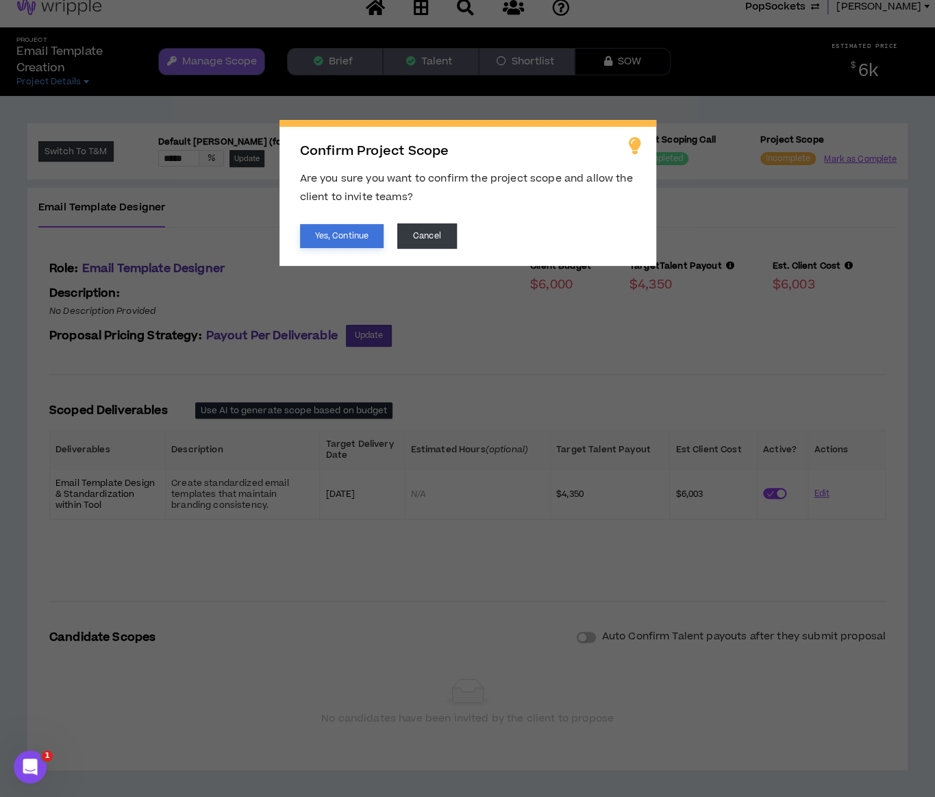
click at [329, 224] on button "Yes, Continue" at bounding box center [342, 236] width 84 height 24
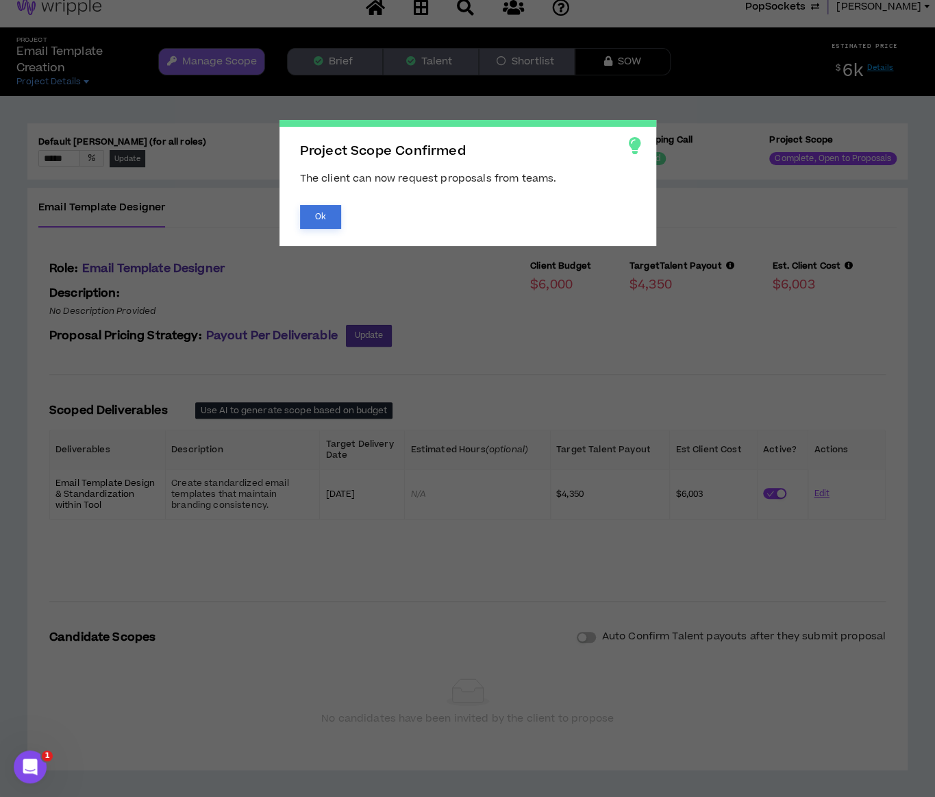
click at [319, 216] on button "Ok" at bounding box center [320, 217] width 41 height 24
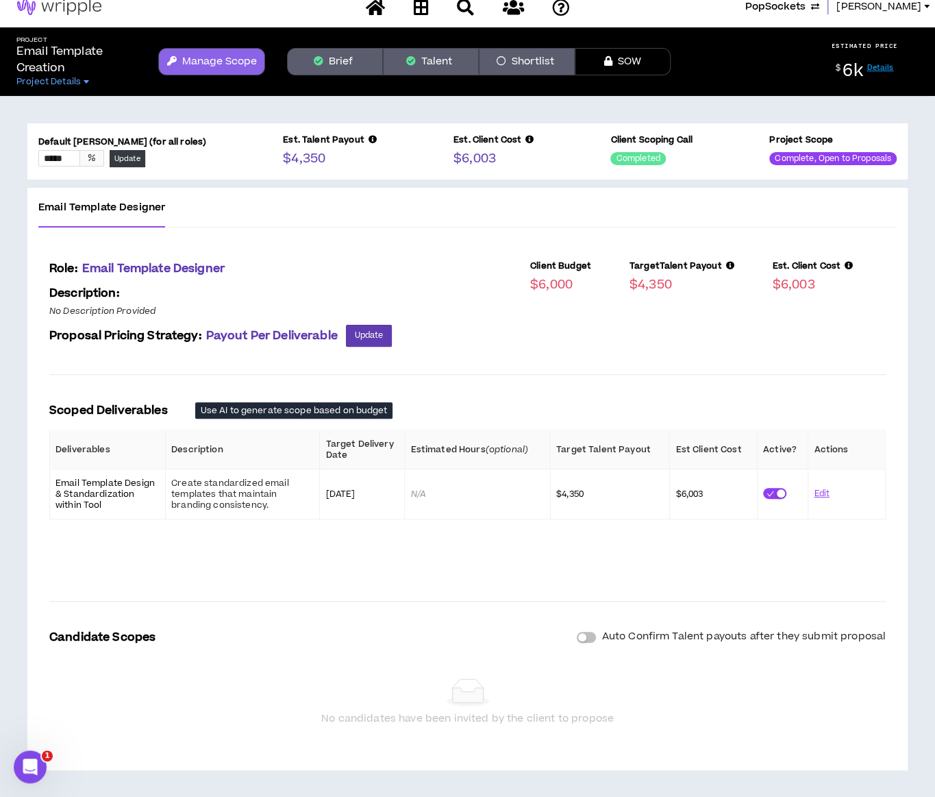
click at [454, 53] on button "Talent" at bounding box center [431, 61] width 96 height 27
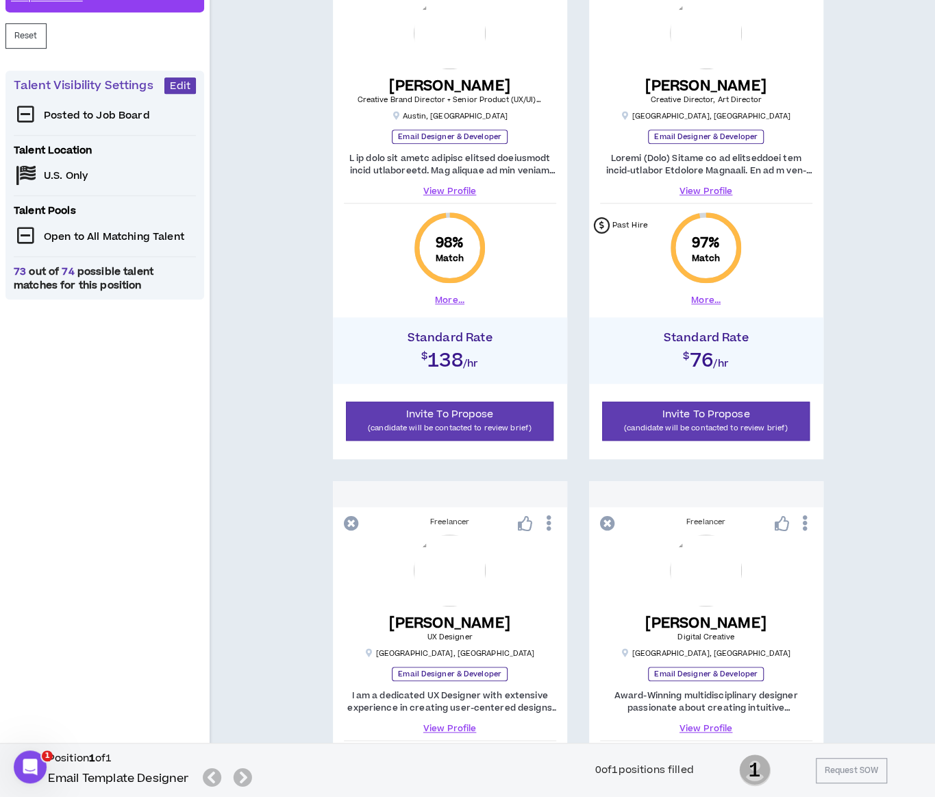
scroll to position [356, 0]
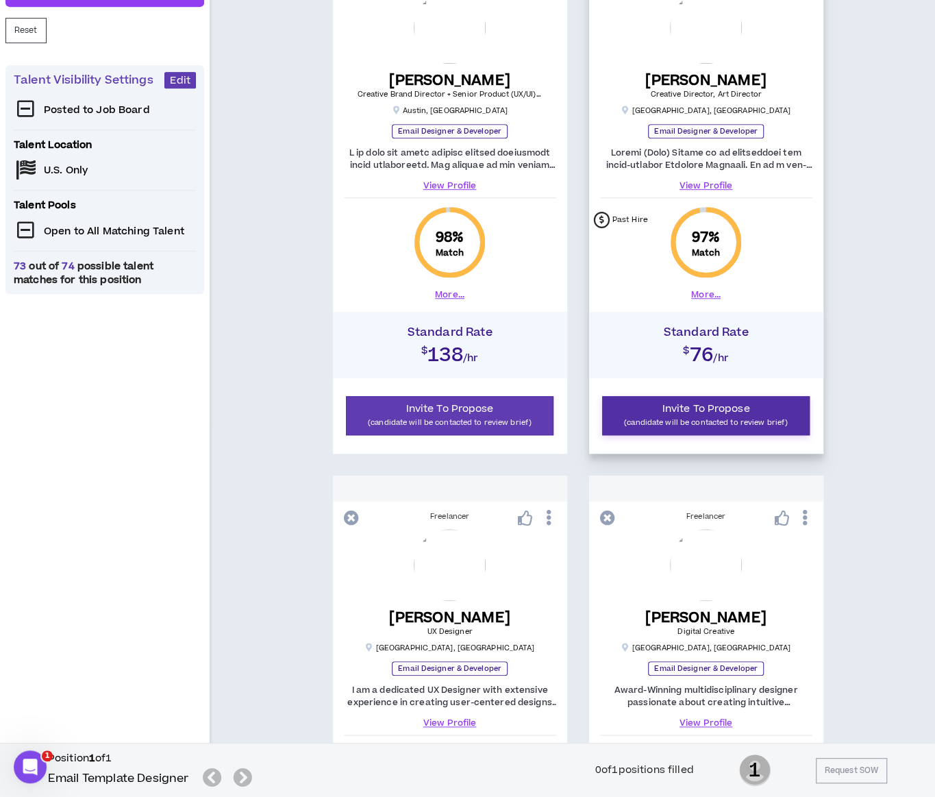
click at [666, 412] on span "Invite To Propose" at bounding box center [706, 408] width 88 height 14
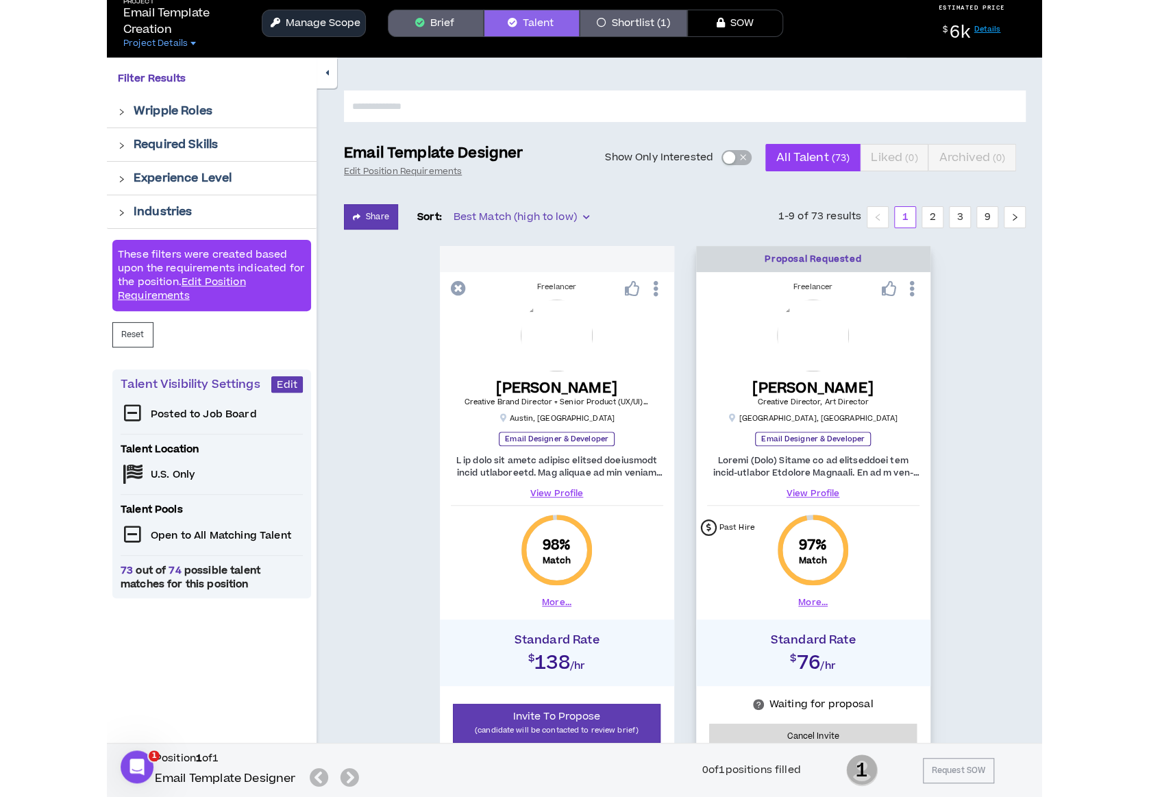
scroll to position [0, 0]
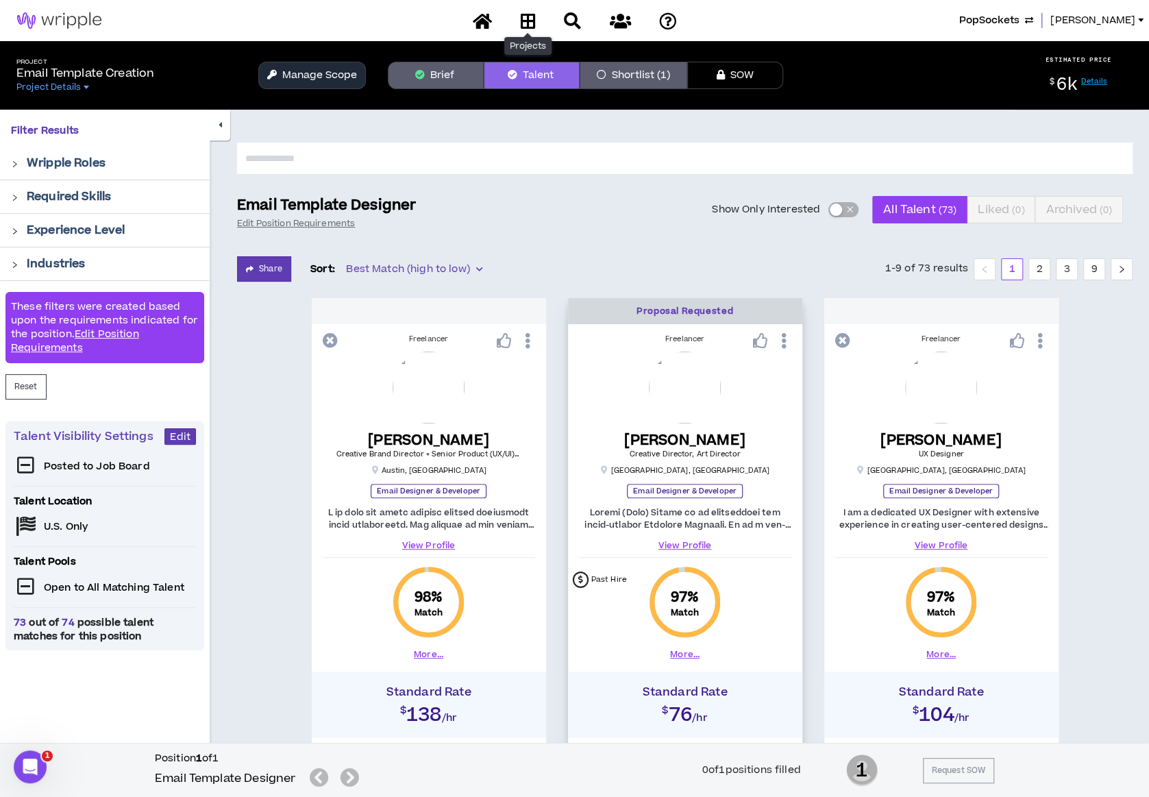
click at [526, 16] on icon at bounding box center [527, 20] width 15 height 17
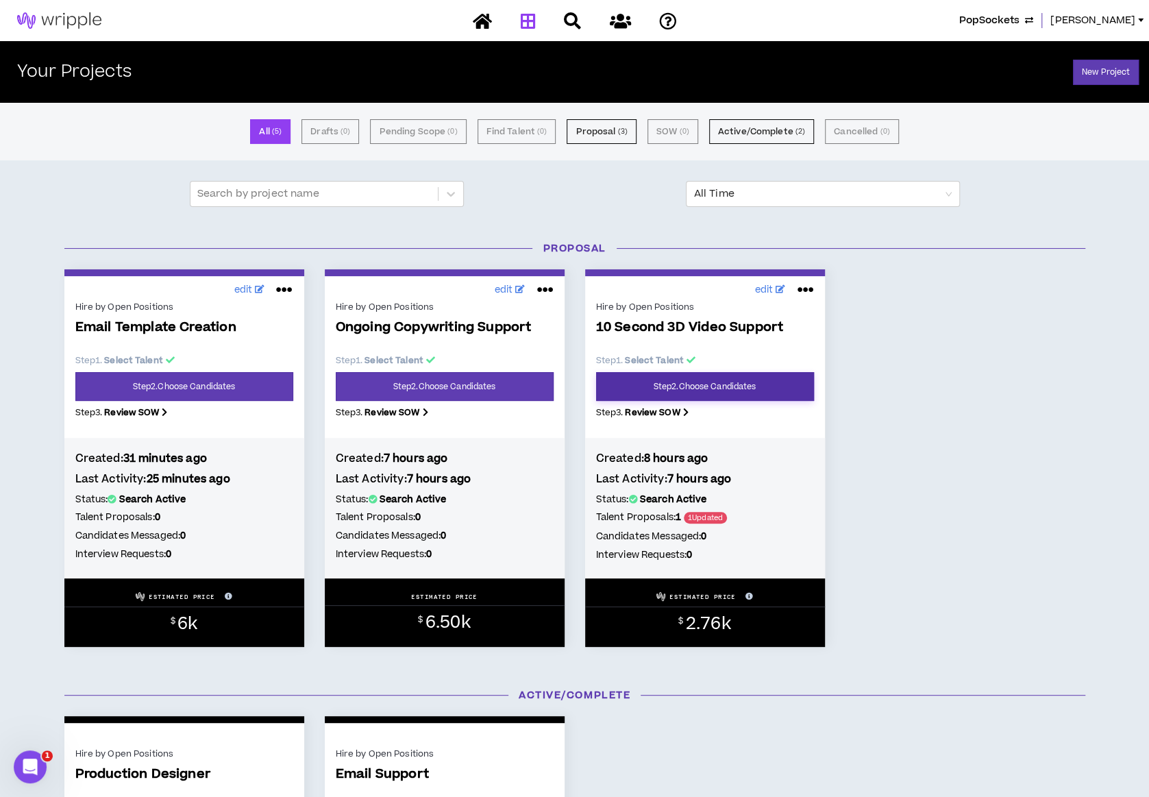
click at [791, 379] on link "Step 2 . Choose Candidates" at bounding box center [705, 386] width 218 height 29
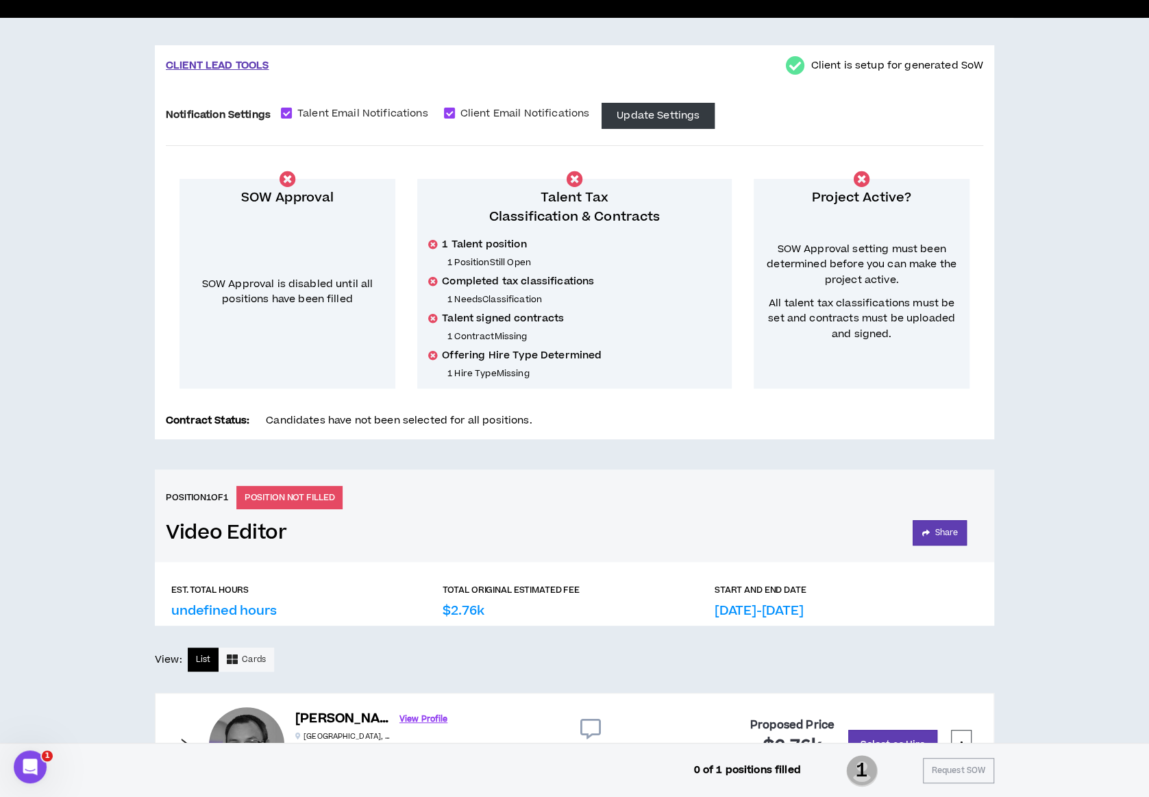
scroll to position [171, 0]
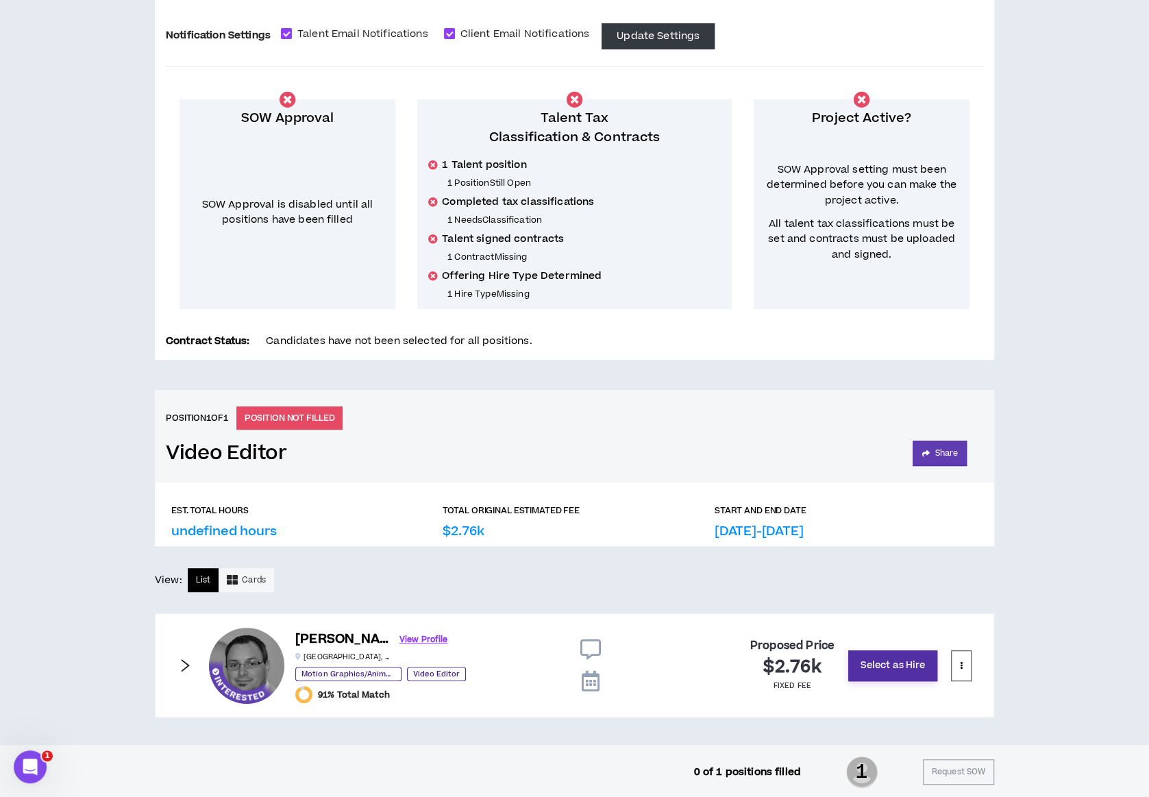
click at [888, 657] on button "Select as Hire" at bounding box center [892, 665] width 89 height 31
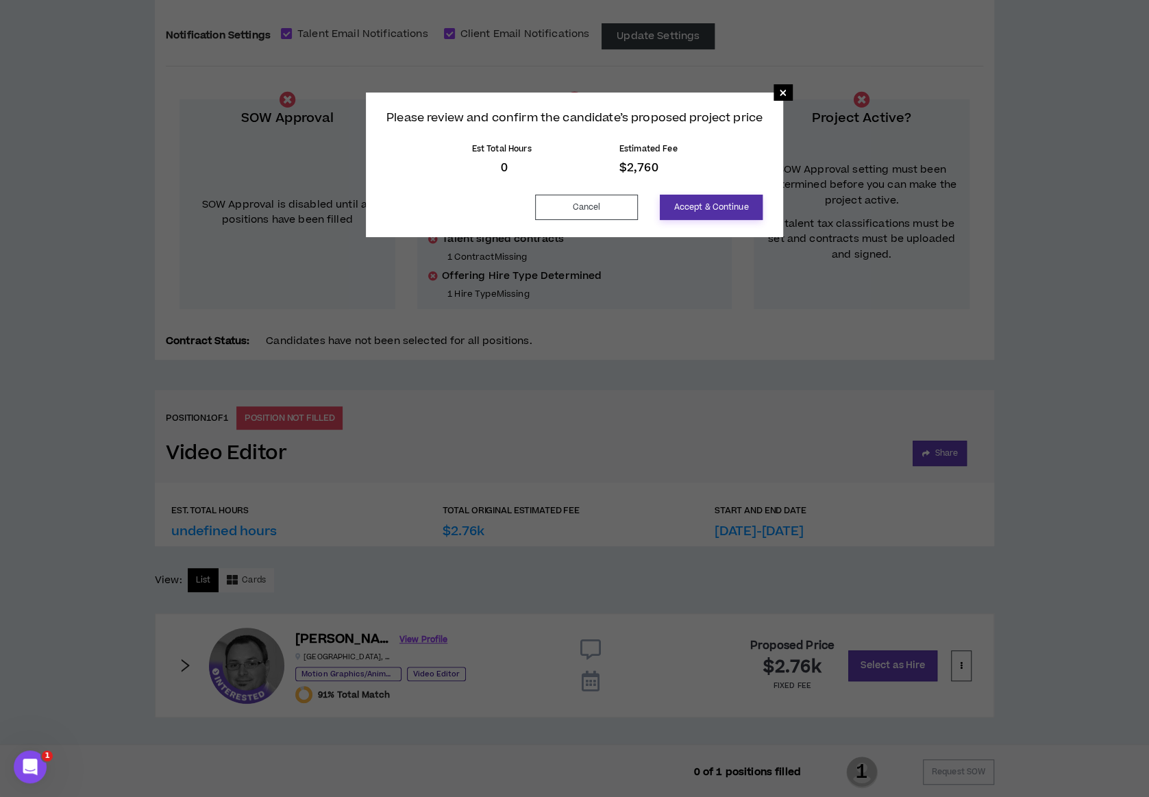
click at [704, 211] on button "Accept & Continue" at bounding box center [711, 207] width 103 height 25
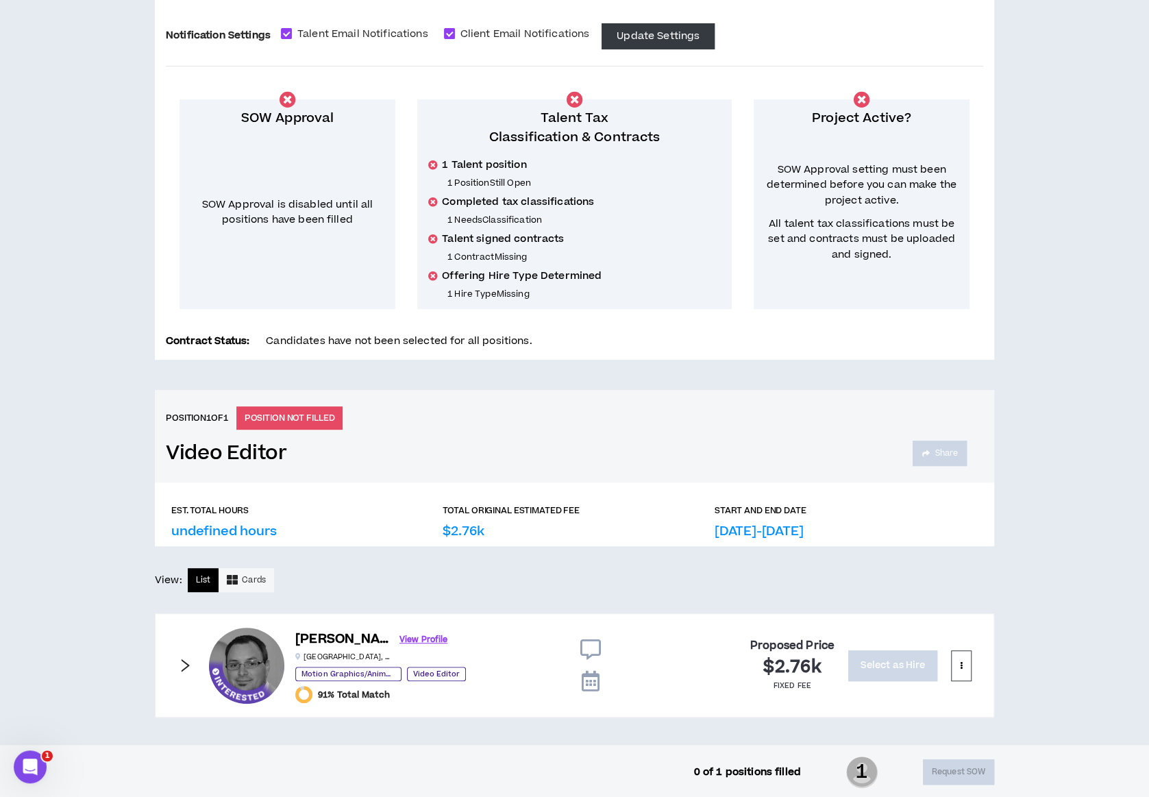
scroll to position [0, 0]
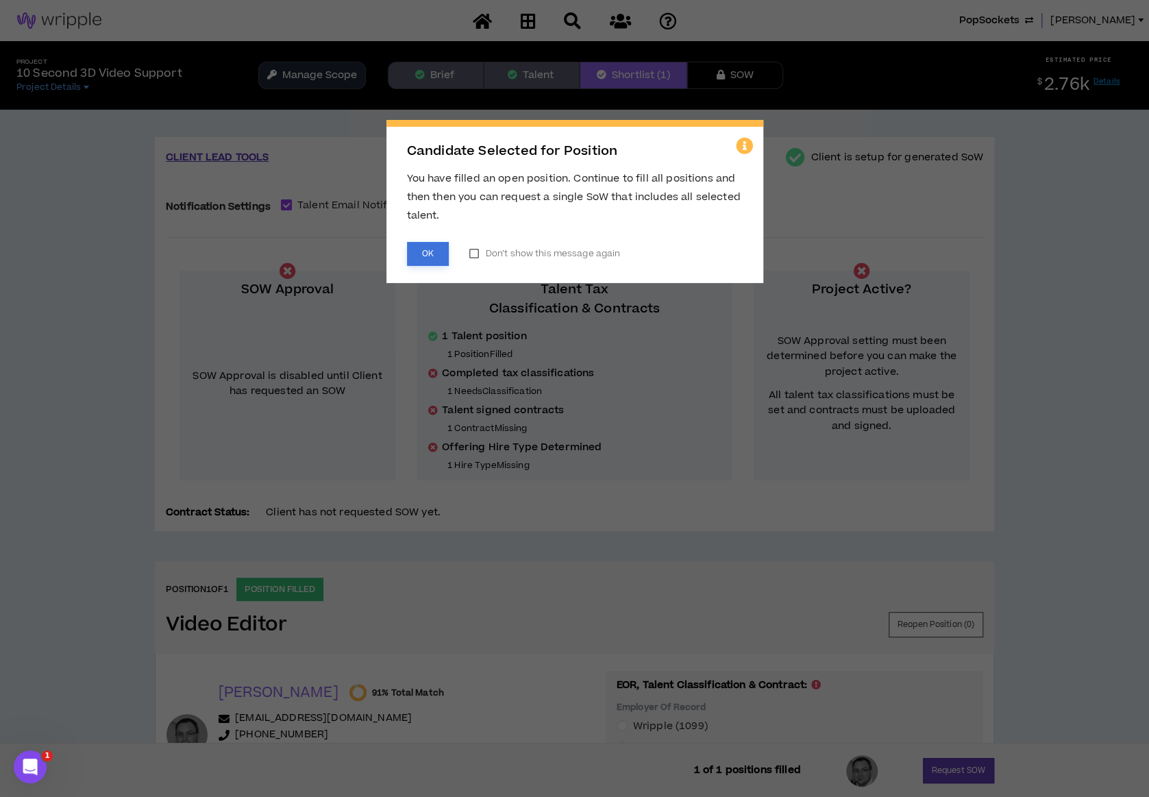
click at [425, 250] on button "OK" at bounding box center [428, 254] width 42 height 24
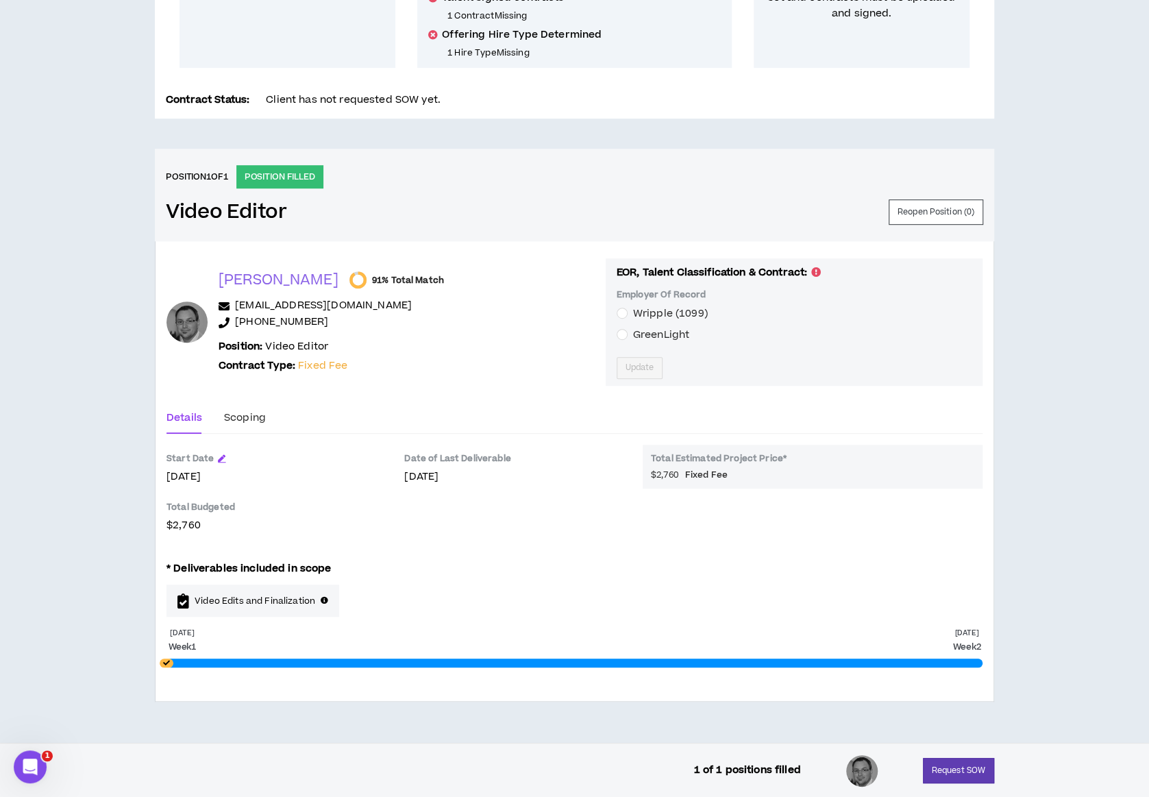
scroll to position [413, 0]
click at [625, 365] on span "Update" at bounding box center [639, 366] width 29 height 13
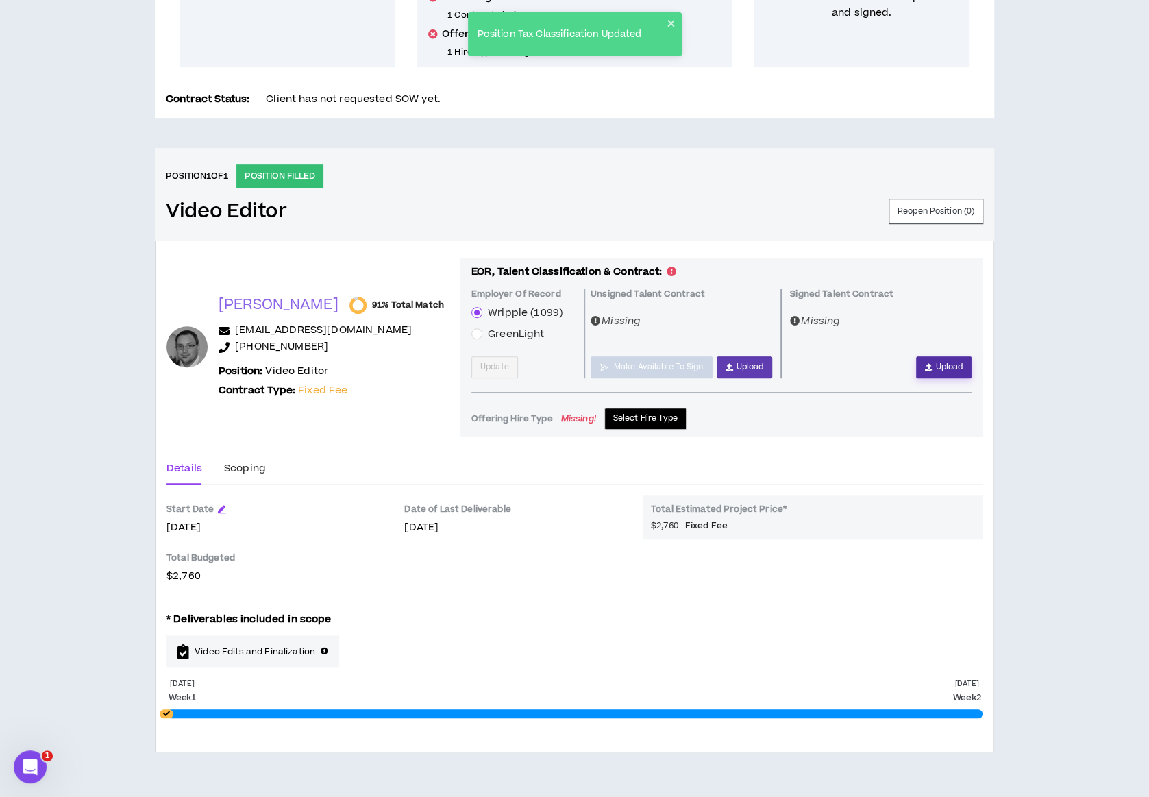
click at [934, 368] on button "Upload" at bounding box center [943, 367] width 55 height 22
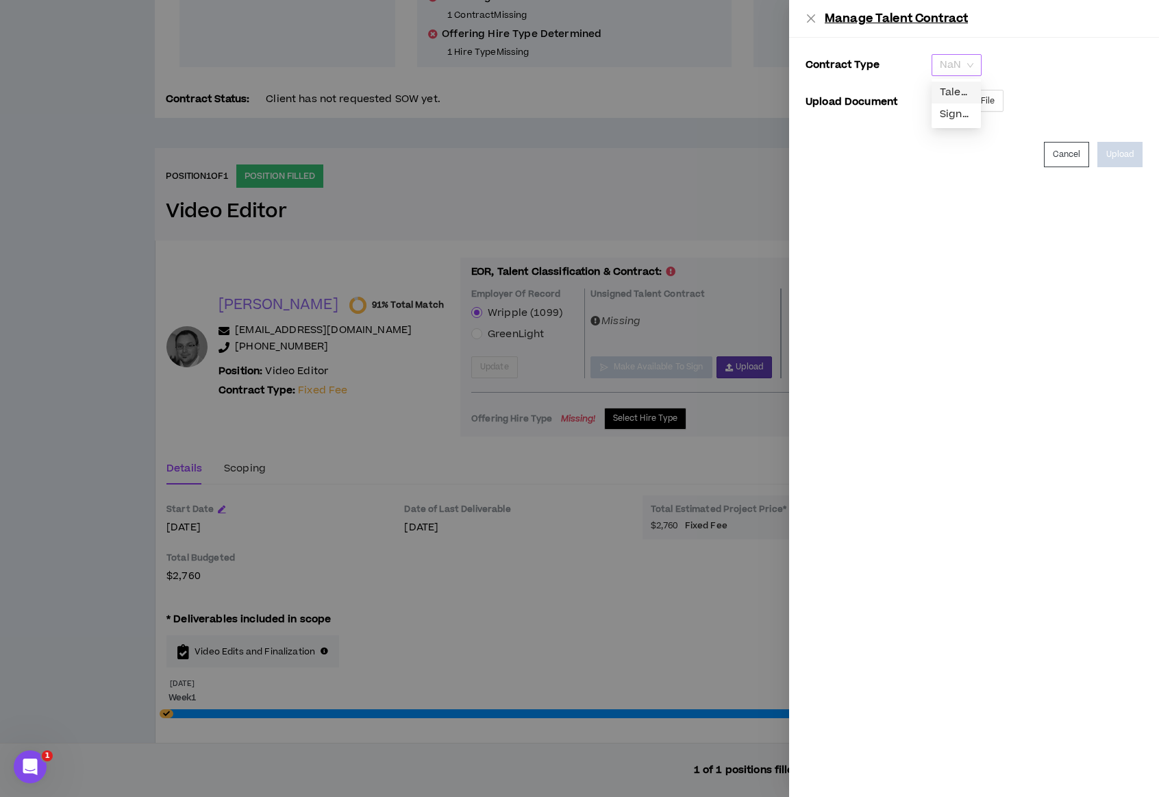
click at [971, 64] on span "NaN" at bounding box center [957, 65] width 34 height 21
click at [941, 118] on div "Signed Talent Contract" at bounding box center [956, 114] width 33 height 15
click at [969, 97] on span "Select File" at bounding box center [974, 101] width 41 height 13
click at [1136, 148] on button "Upload" at bounding box center [1119, 154] width 45 height 25
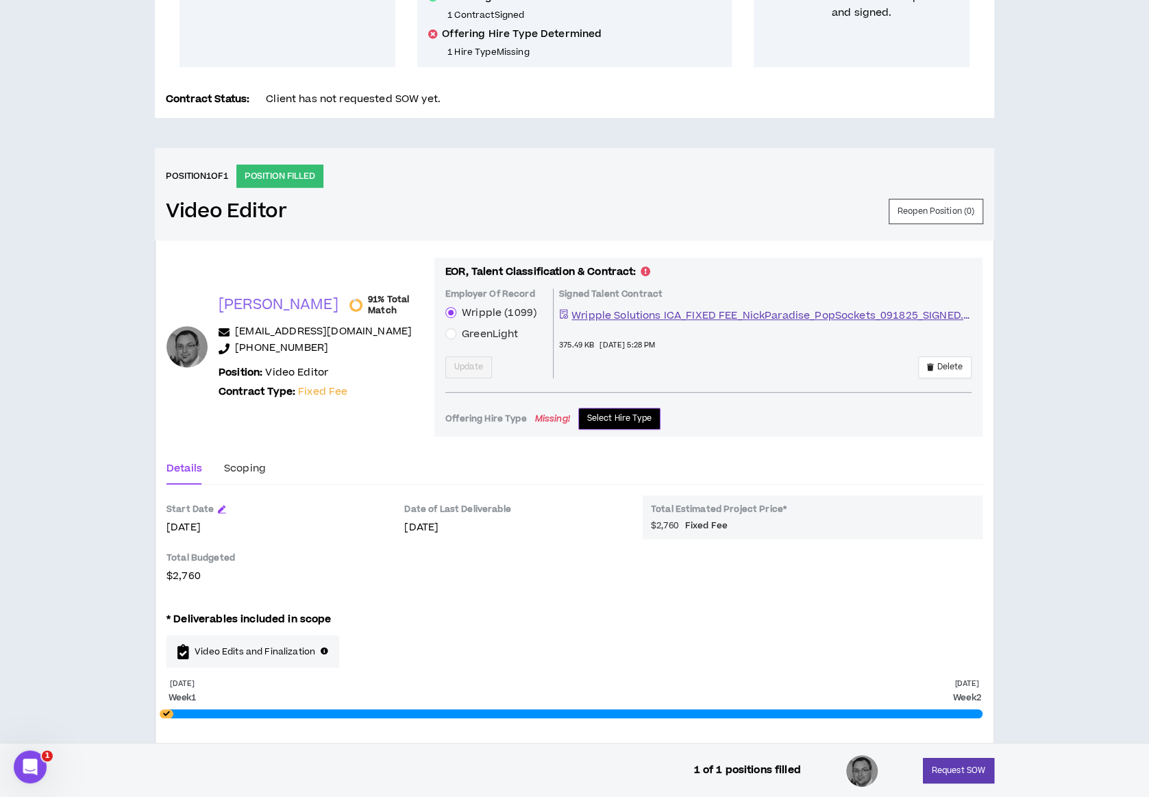
click at [618, 416] on span "Select Hire Type" at bounding box center [619, 418] width 65 height 13
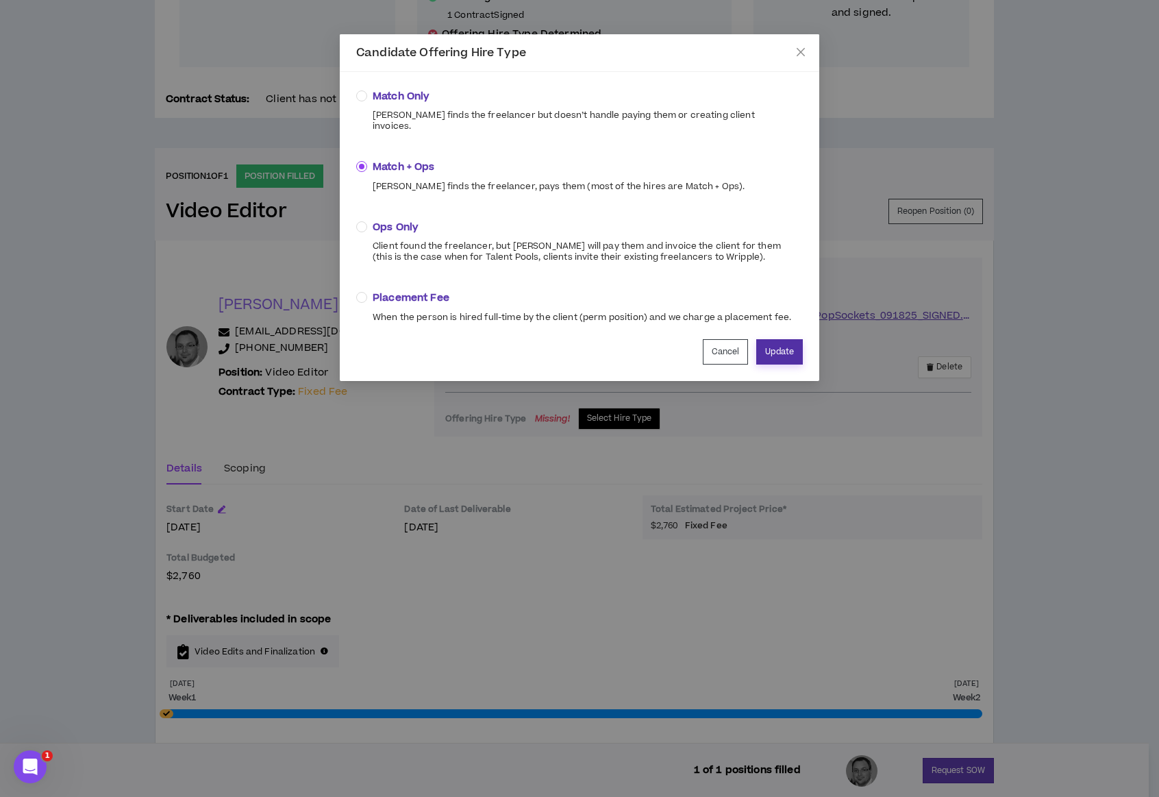
click at [780, 339] on button "Update" at bounding box center [779, 351] width 47 height 25
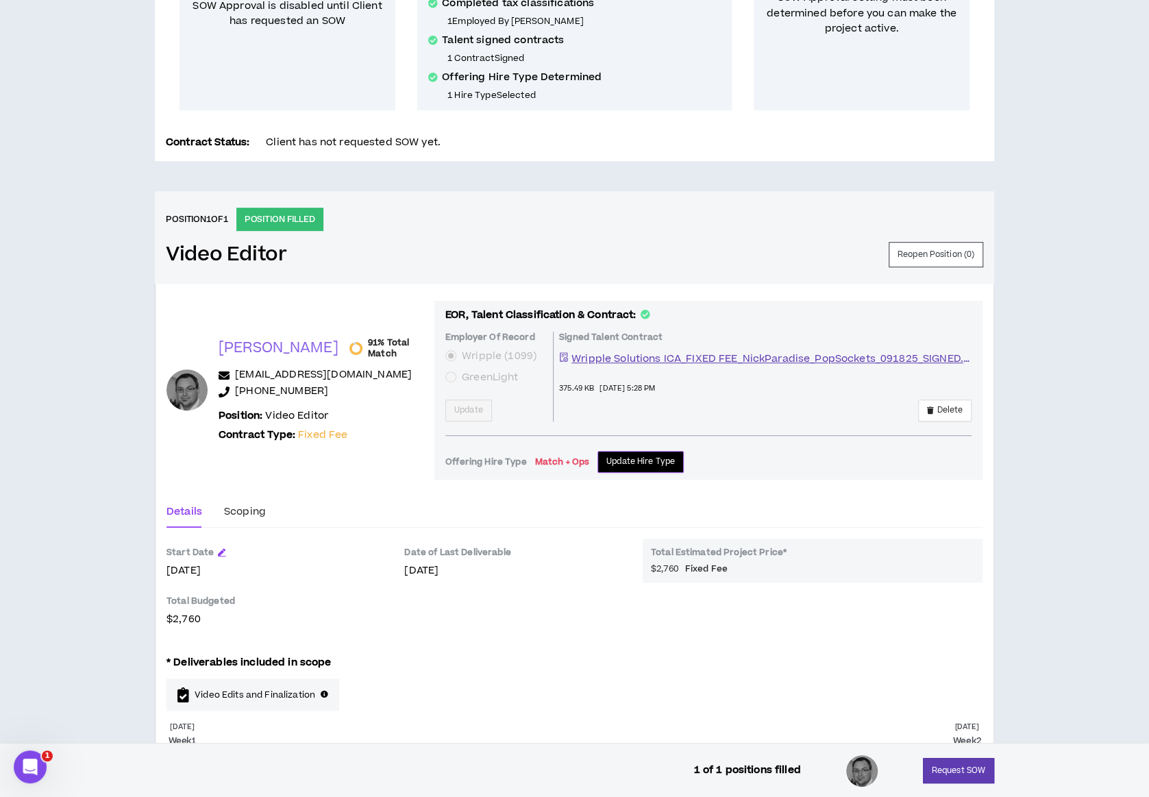
scroll to position [464, 0]
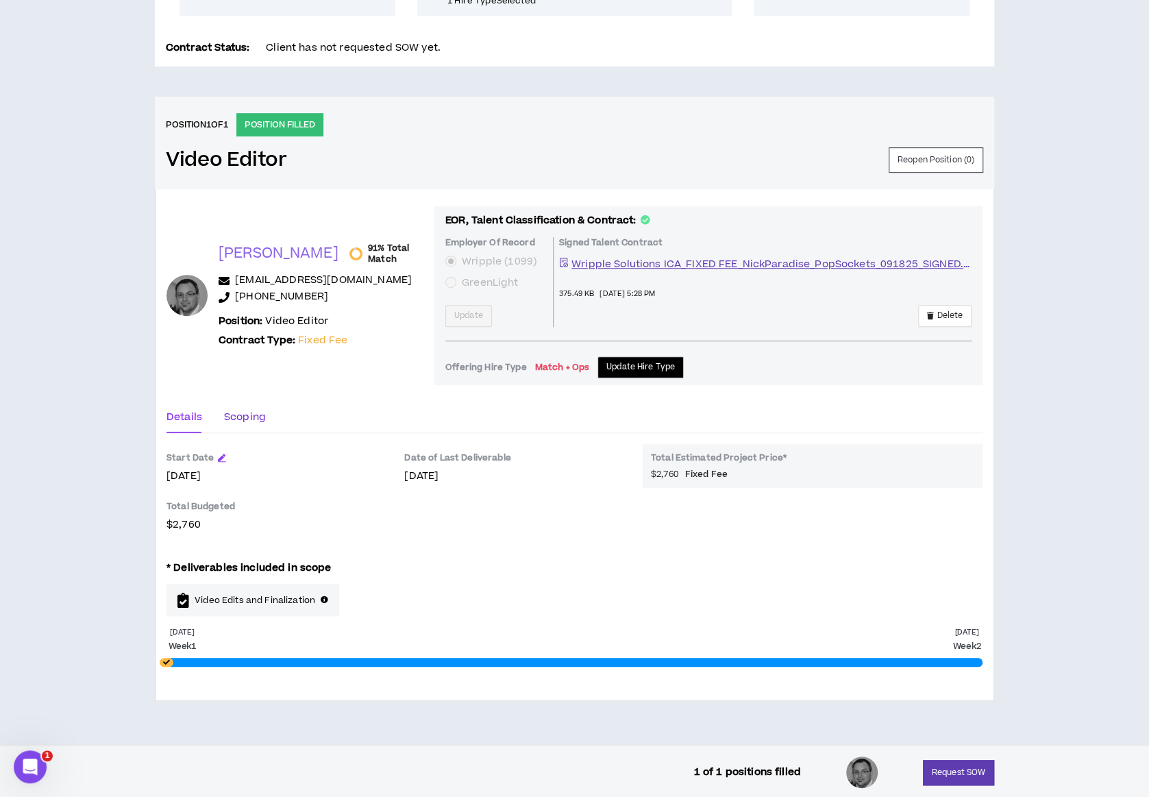
click at [247, 413] on div "Scoping" at bounding box center [245, 417] width 42 height 15
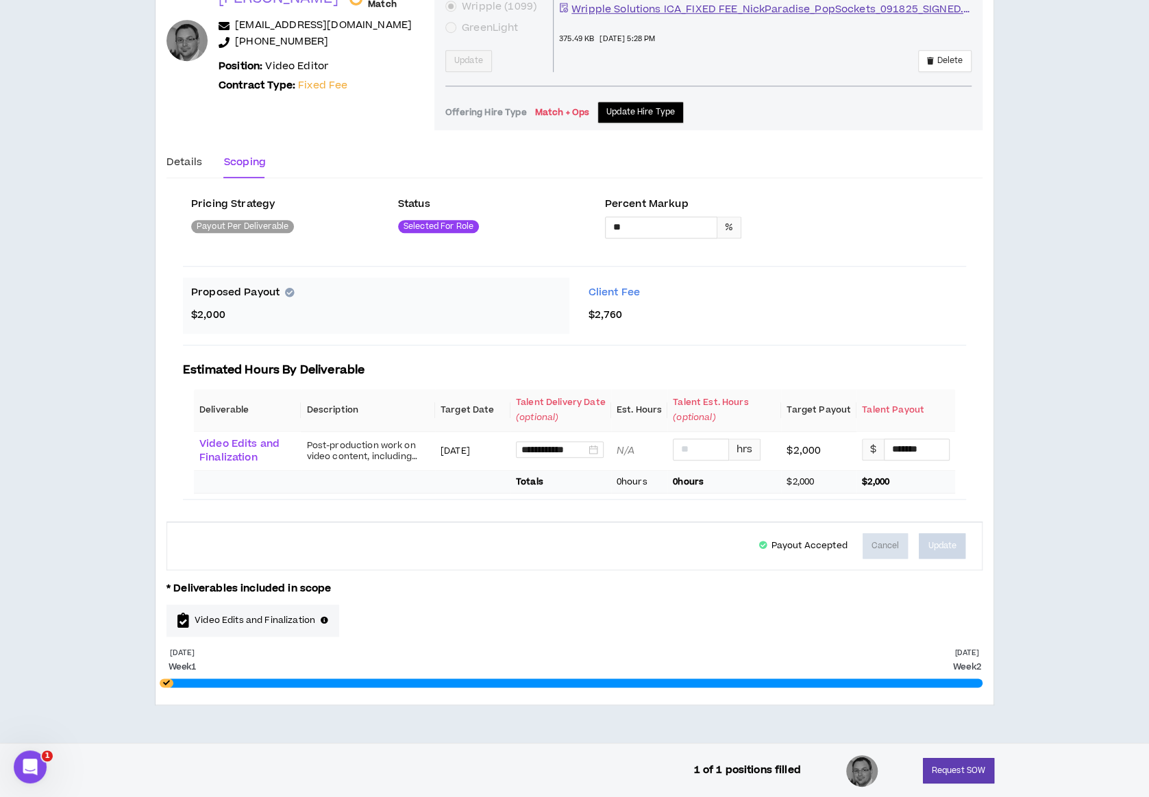
scroll to position [721, 0]
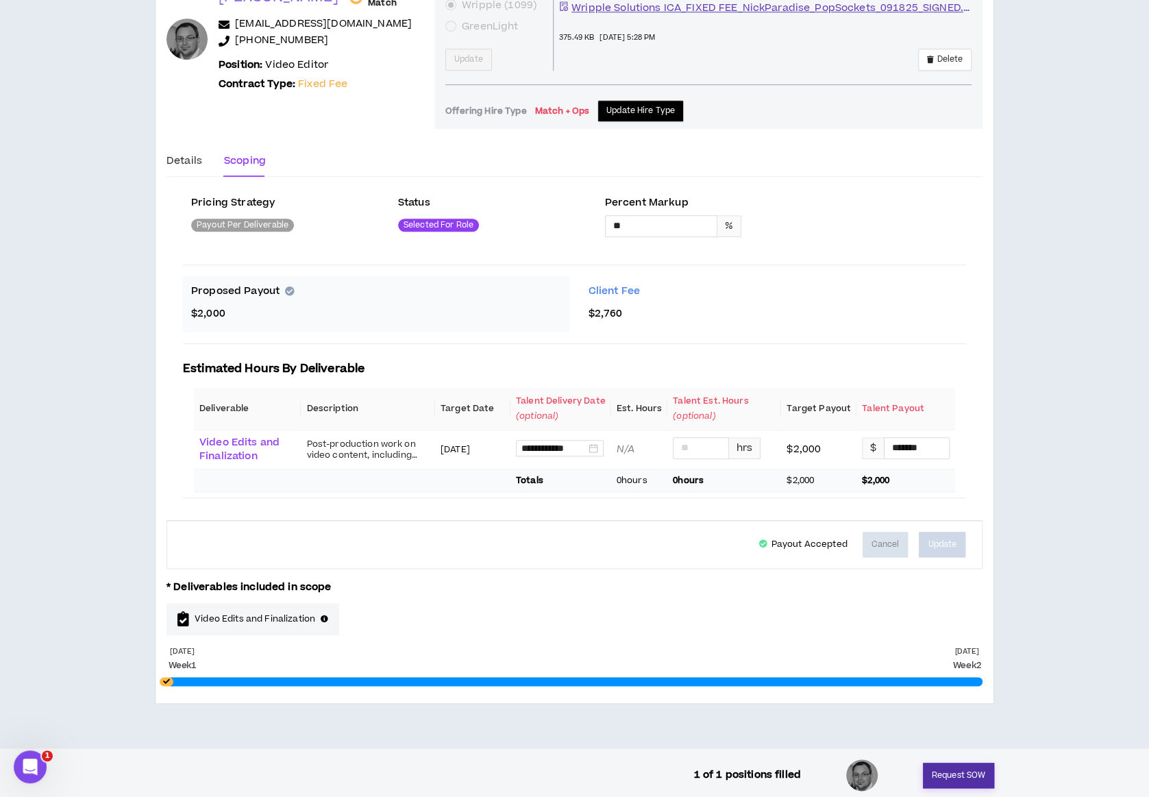
click at [945, 773] on button "Request SOW" at bounding box center [958, 774] width 71 height 25
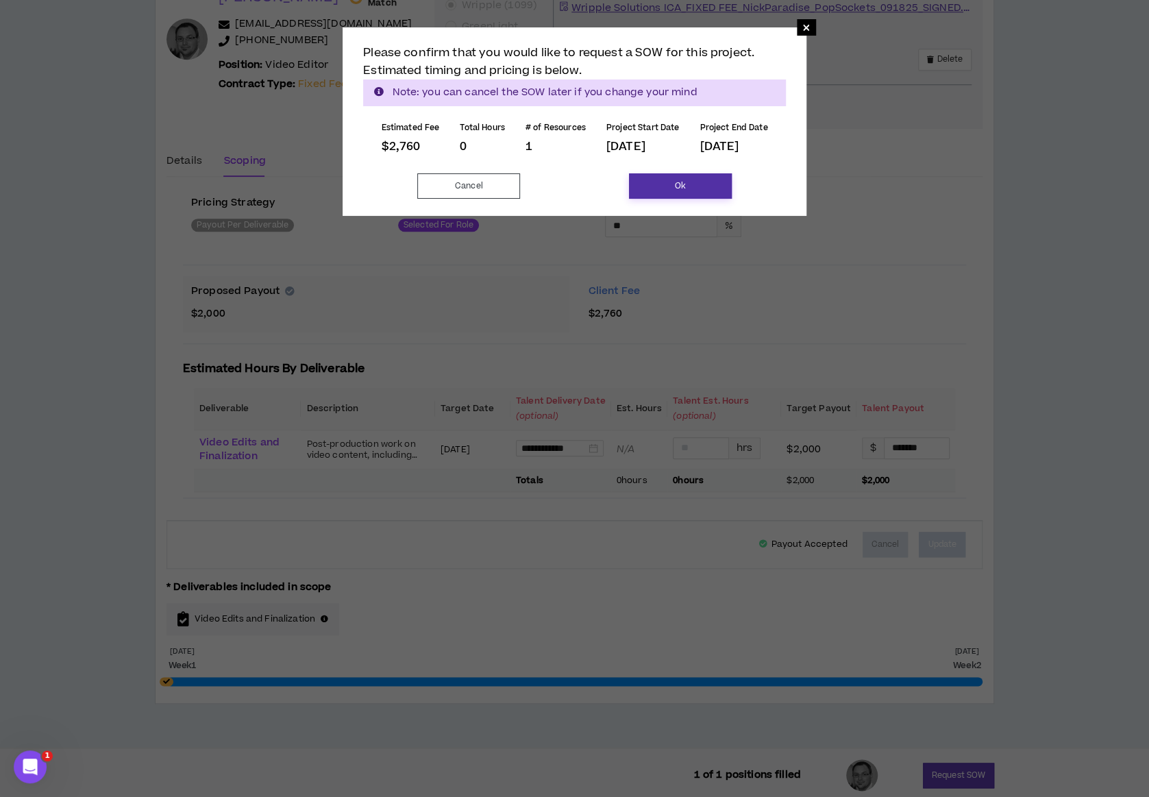
click at [684, 186] on button "Ok" at bounding box center [680, 185] width 103 height 25
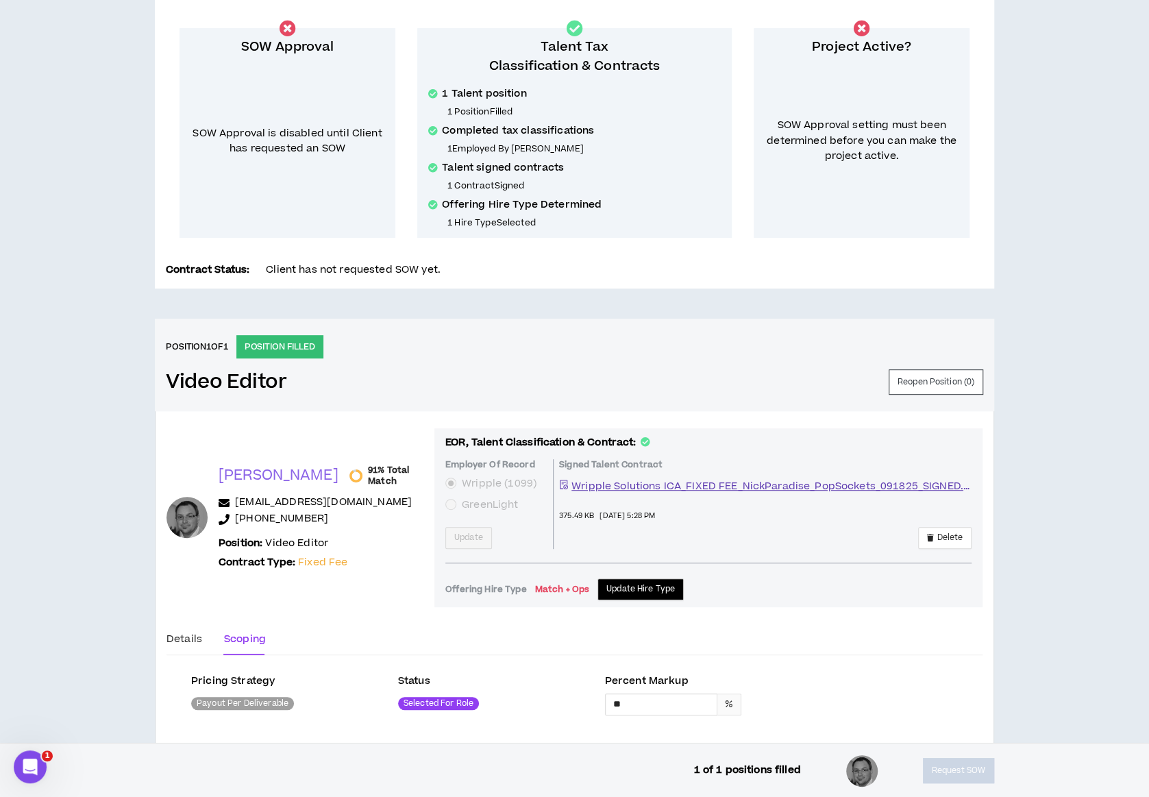
scroll to position [234, 0]
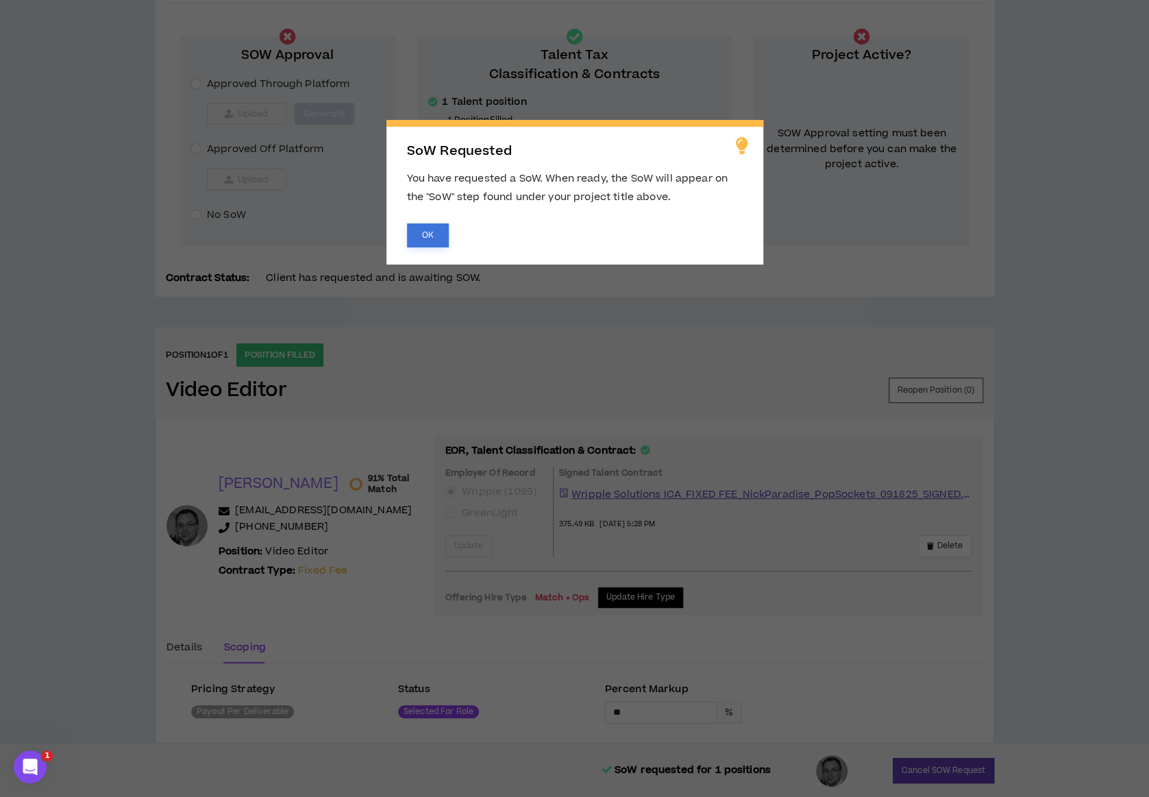
click at [438, 234] on button "OK" at bounding box center [428, 235] width 42 height 24
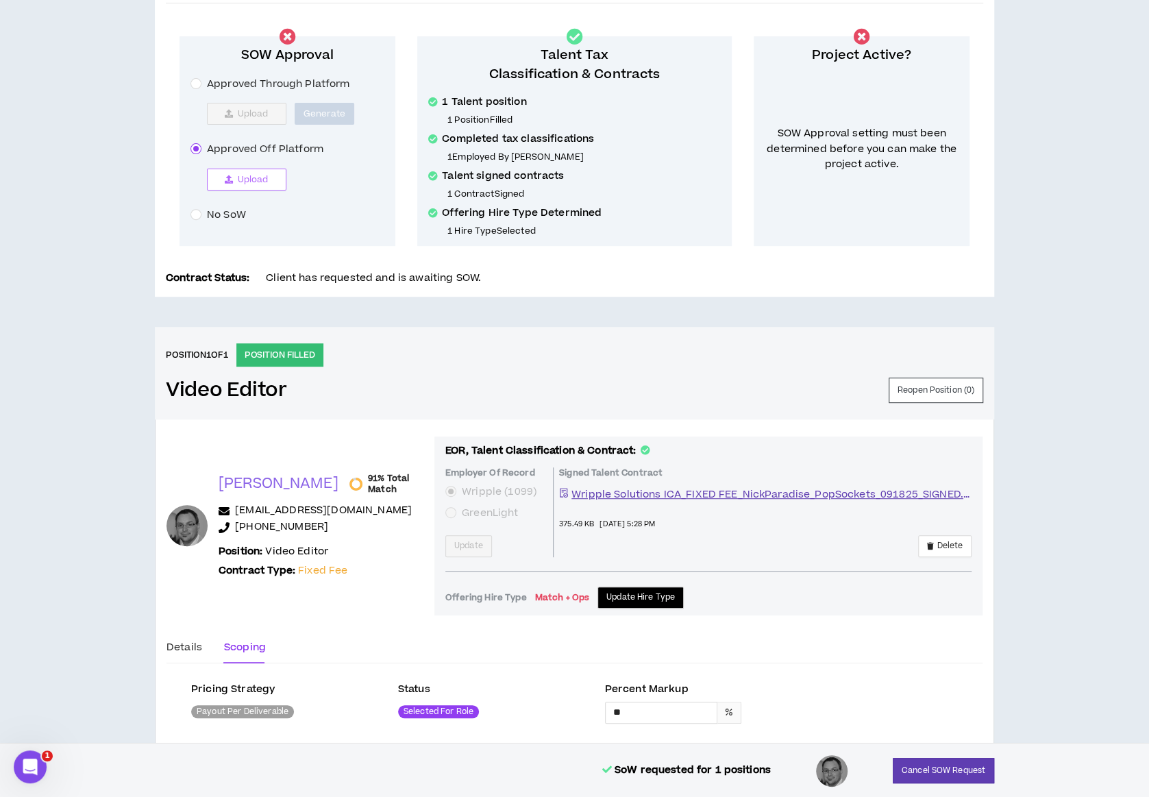
click at [243, 181] on span "Upload" at bounding box center [252, 179] width 31 height 11
click at [222, 176] on button "Upload" at bounding box center [246, 180] width 79 height 22
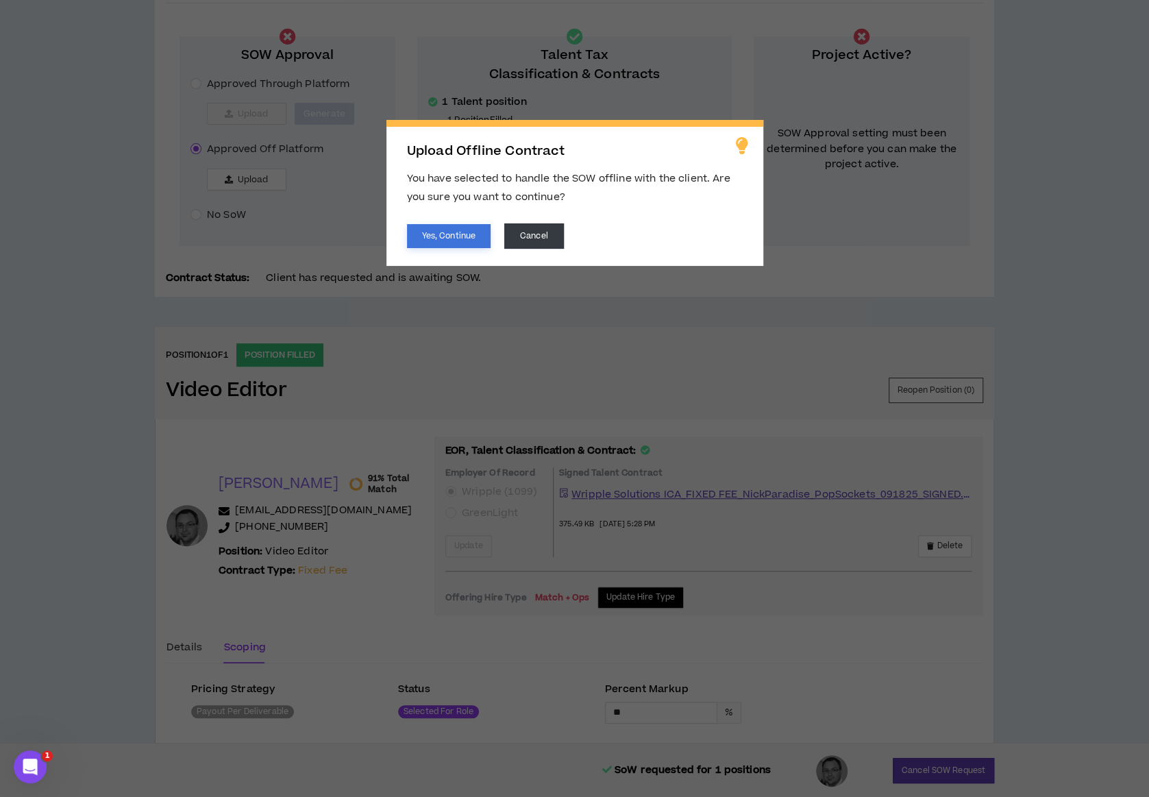
click at [448, 238] on button "Yes, Continue" at bounding box center [449, 236] width 84 height 24
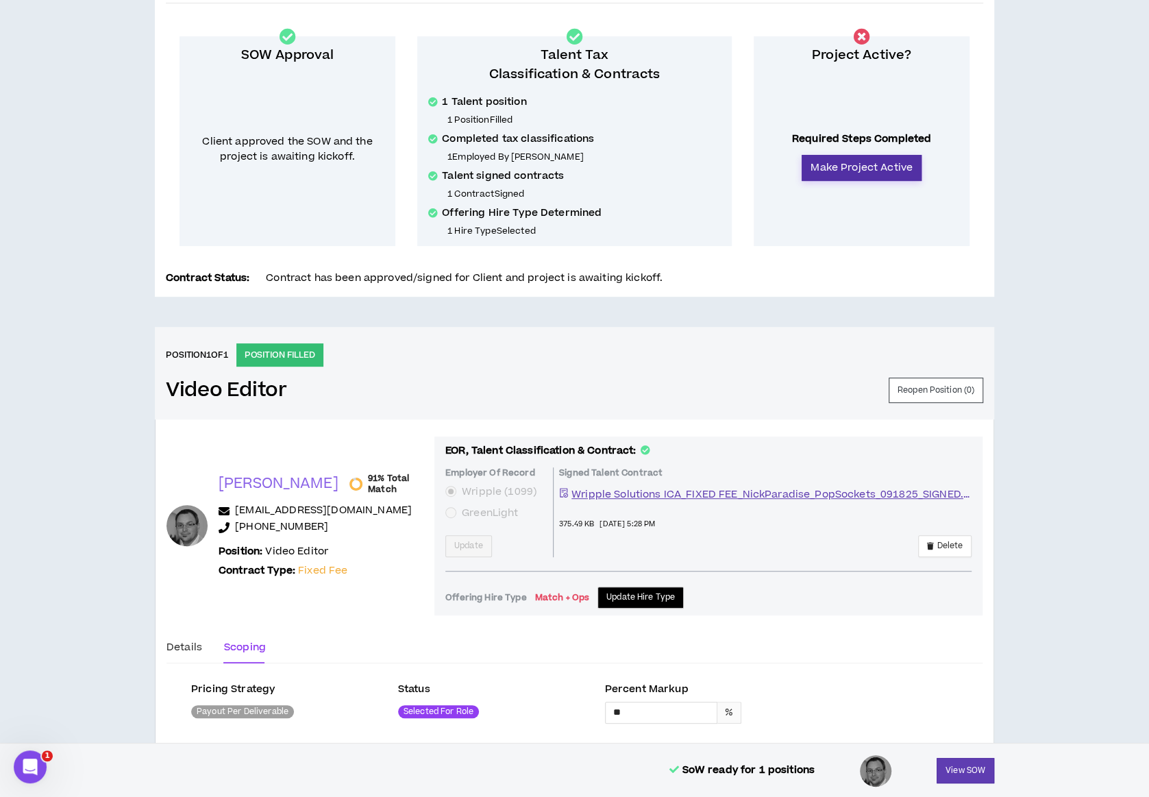
click at [852, 169] on button "Make Project Active" at bounding box center [862, 168] width 120 height 26
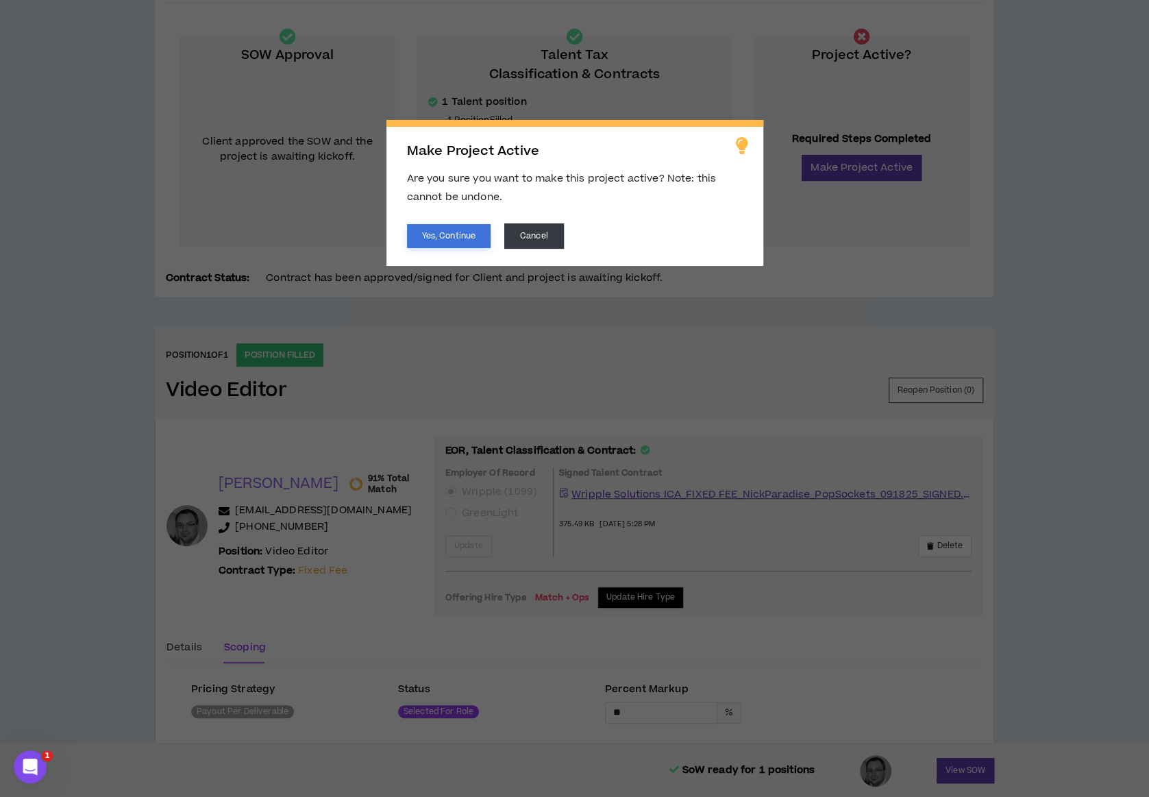
click at [412, 230] on button "Yes, Continue" at bounding box center [449, 236] width 84 height 24
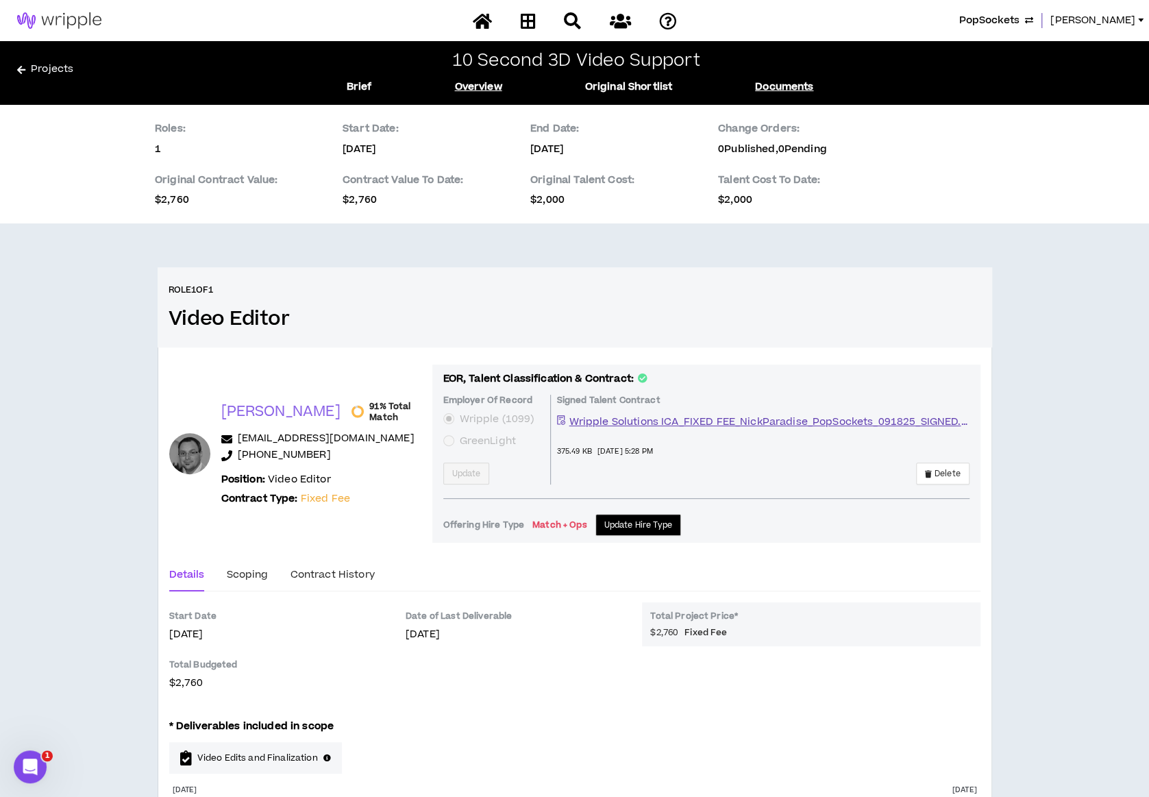
click at [762, 84] on link "Documents" at bounding box center [784, 86] width 58 height 15
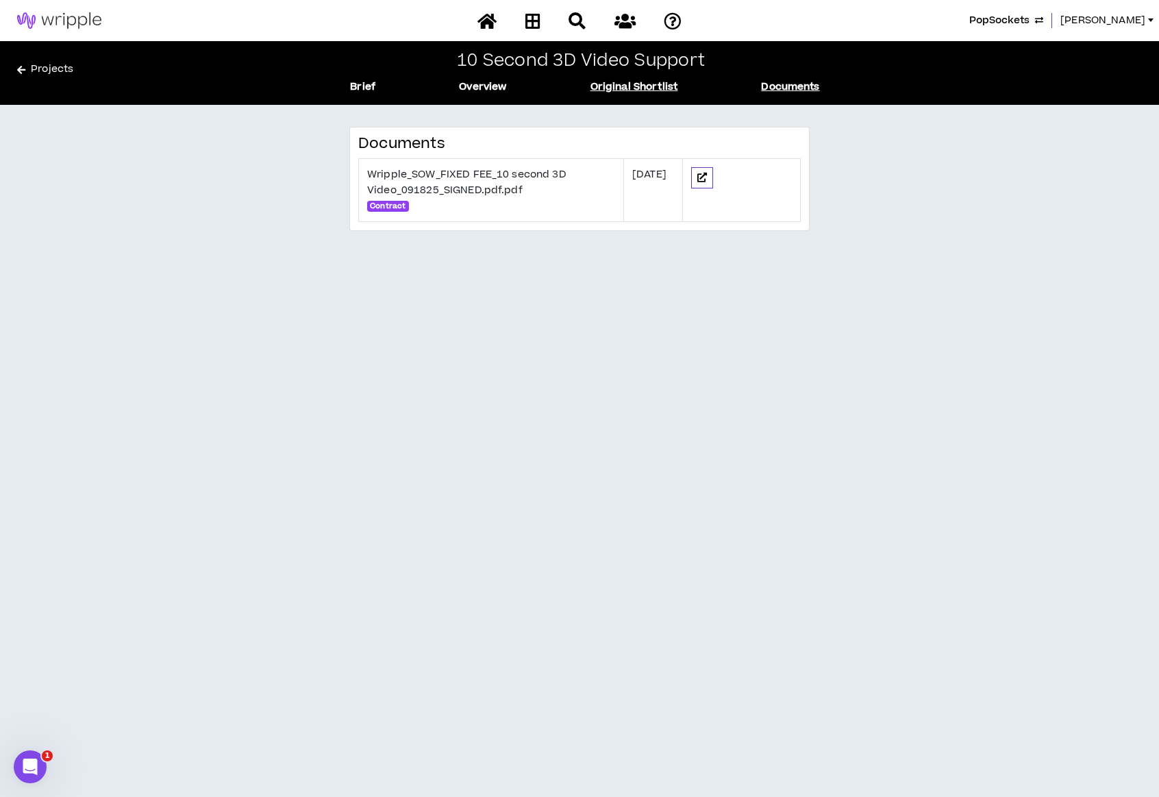
click at [606, 87] on link "Original Shortlist" at bounding box center [635, 86] width 88 height 15
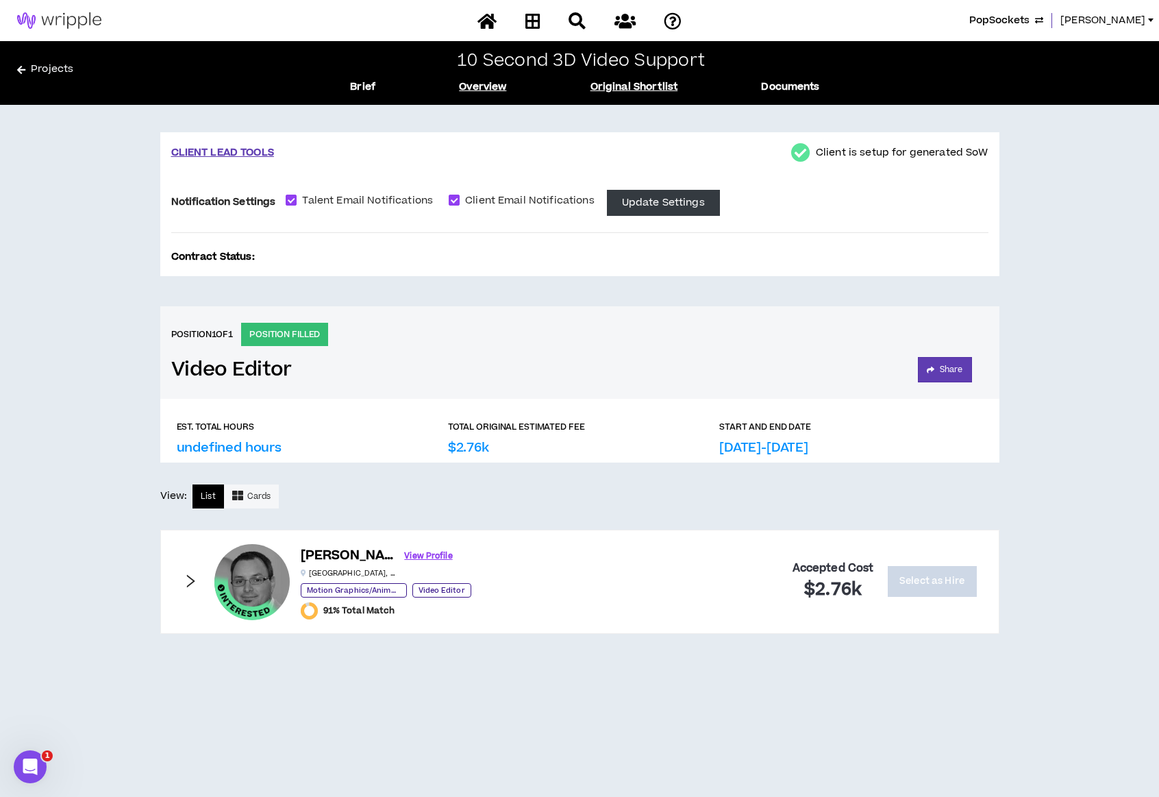
click at [497, 84] on link "Overview" at bounding box center [482, 86] width 47 height 15
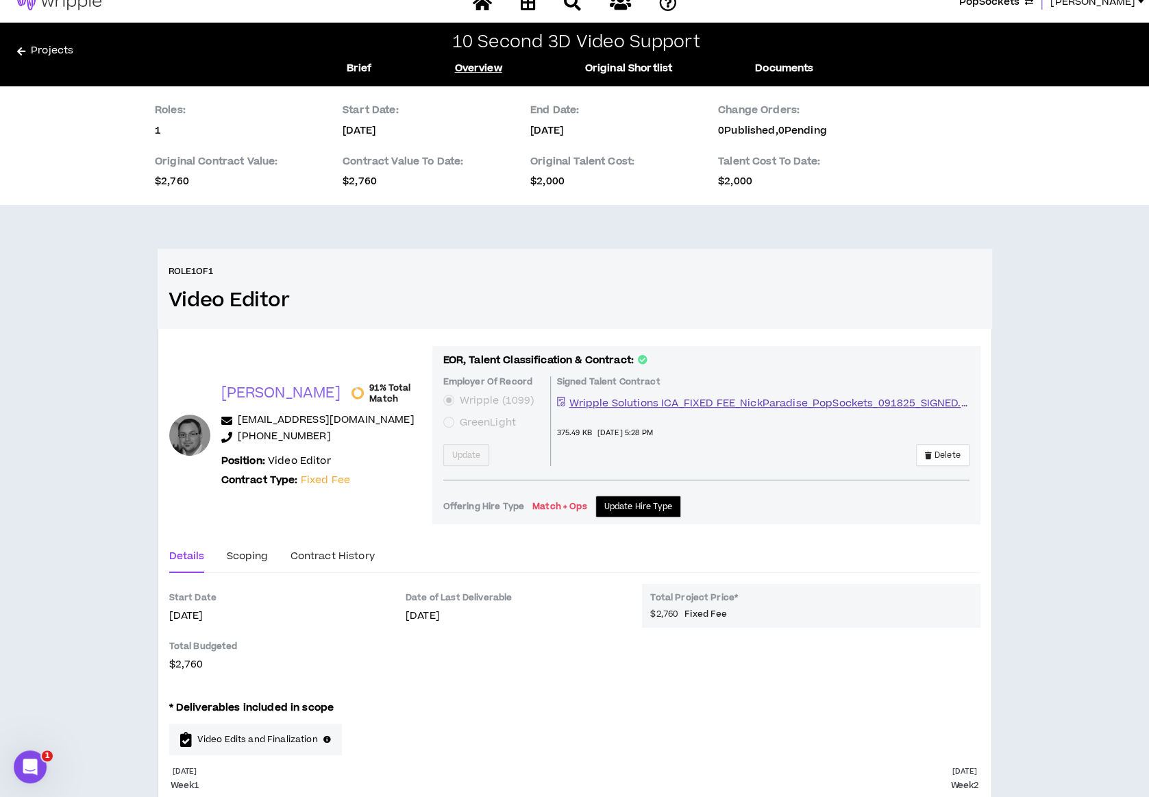
scroll to position [94, 0]
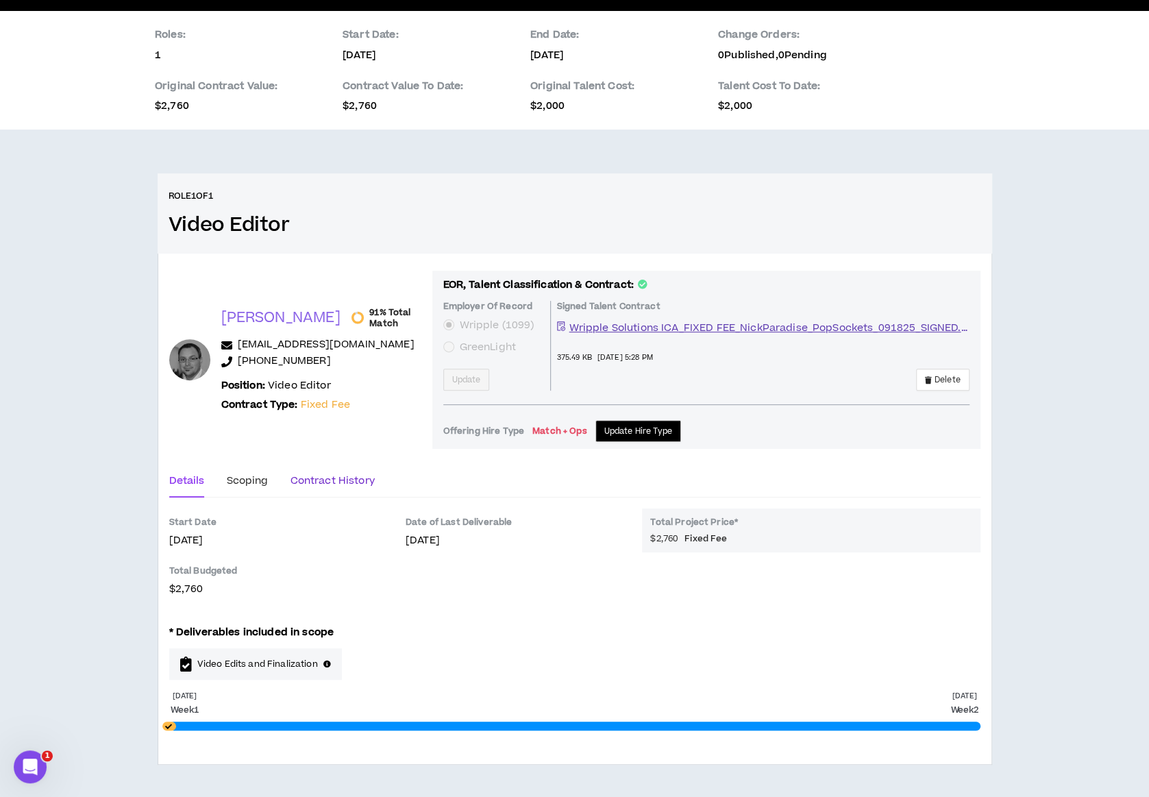
click at [334, 473] on div "Contract History" at bounding box center [332, 480] width 84 height 15
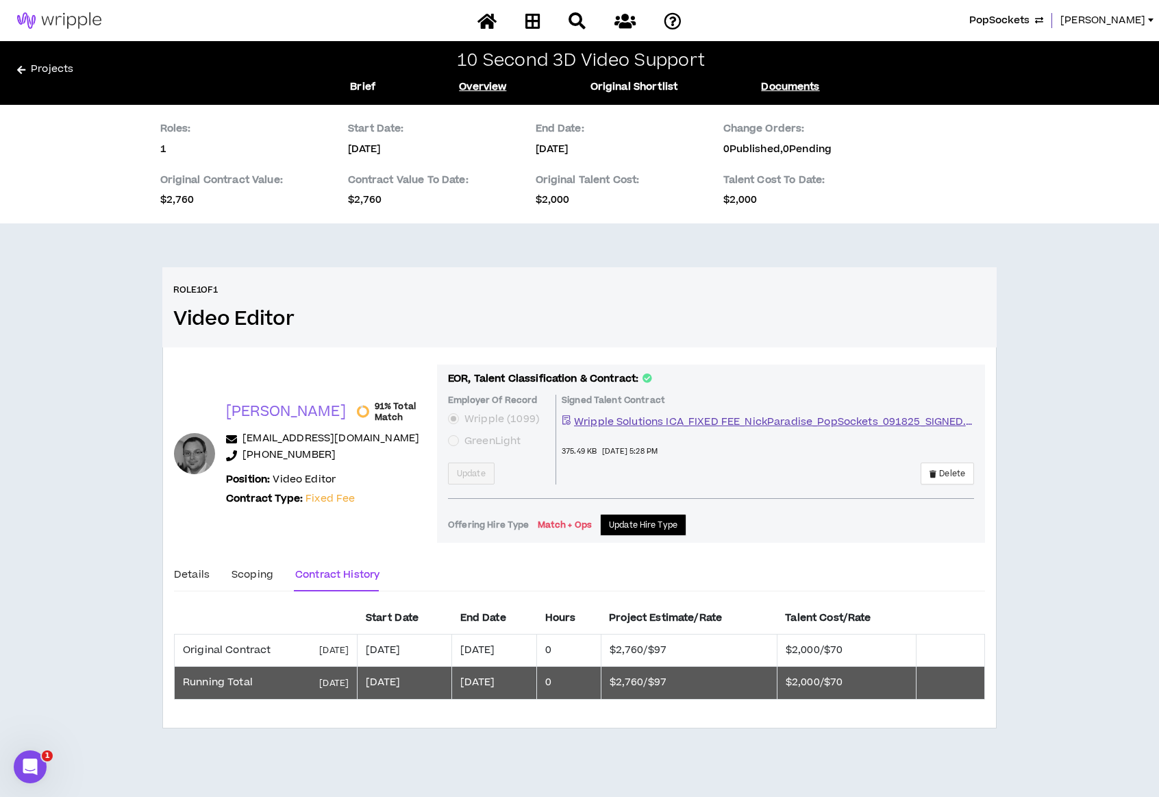
click at [790, 82] on link "Documents" at bounding box center [790, 86] width 58 height 15
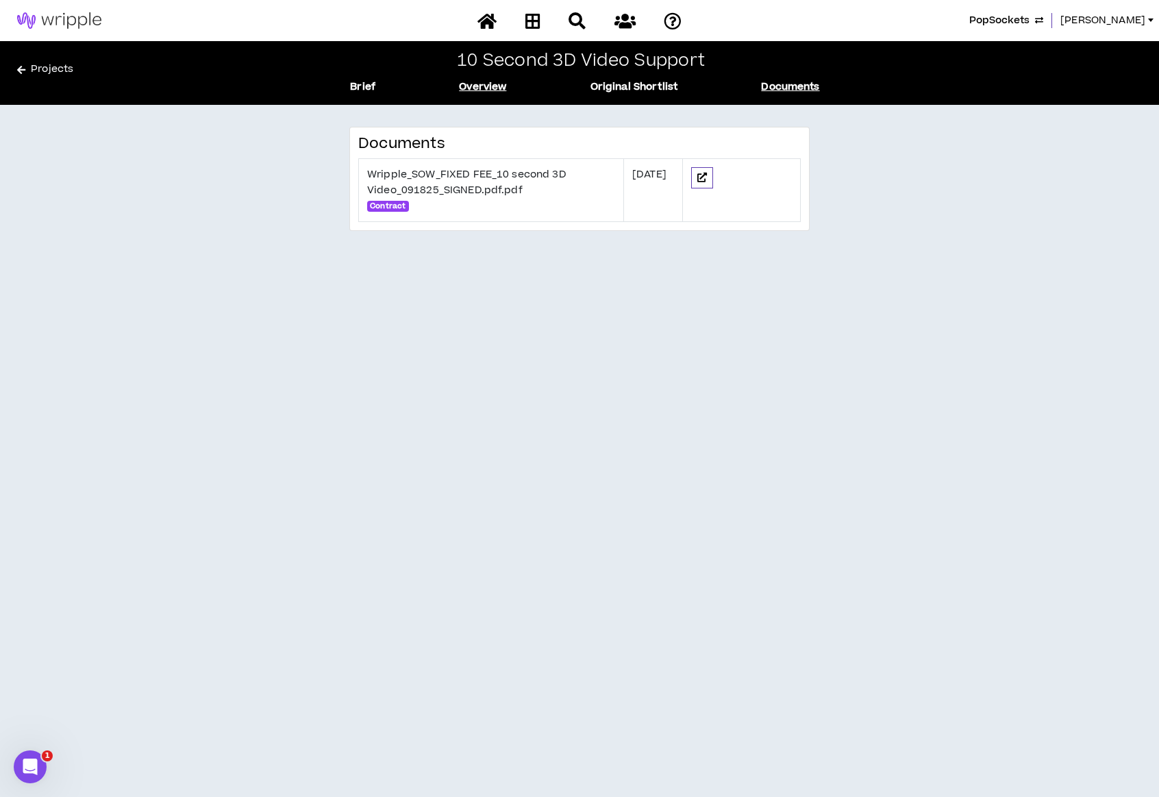
click at [462, 92] on link "Overview" at bounding box center [482, 86] width 47 height 15
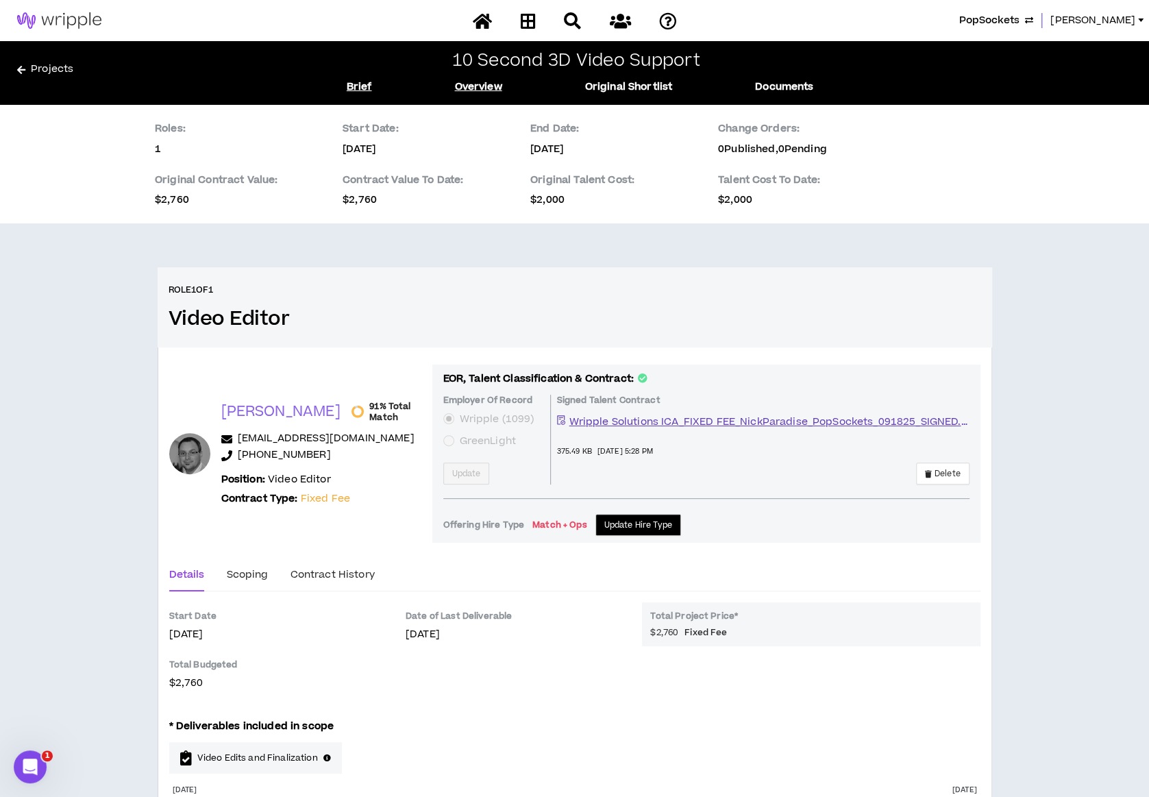
click at [359, 83] on link "Brief" at bounding box center [359, 86] width 25 height 15
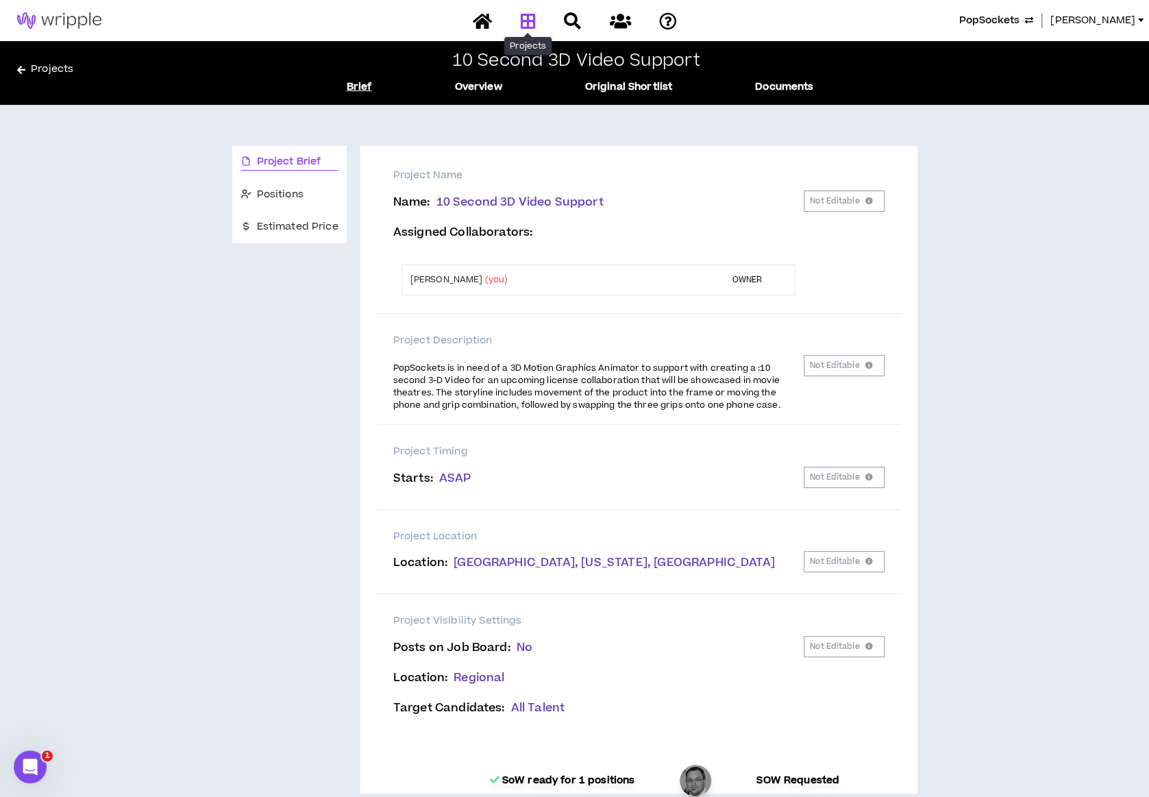
click at [519, 16] on link at bounding box center [528, 21] width 22 height 24
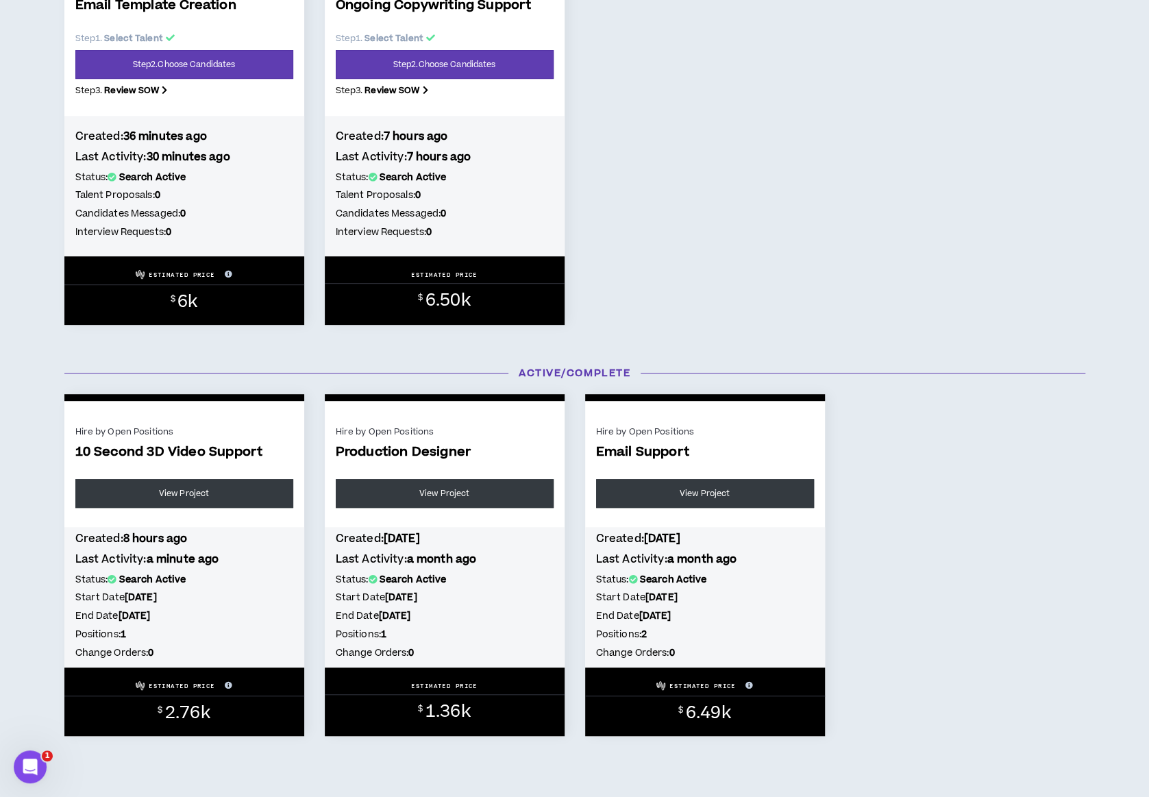
scroll to position [326, 0]
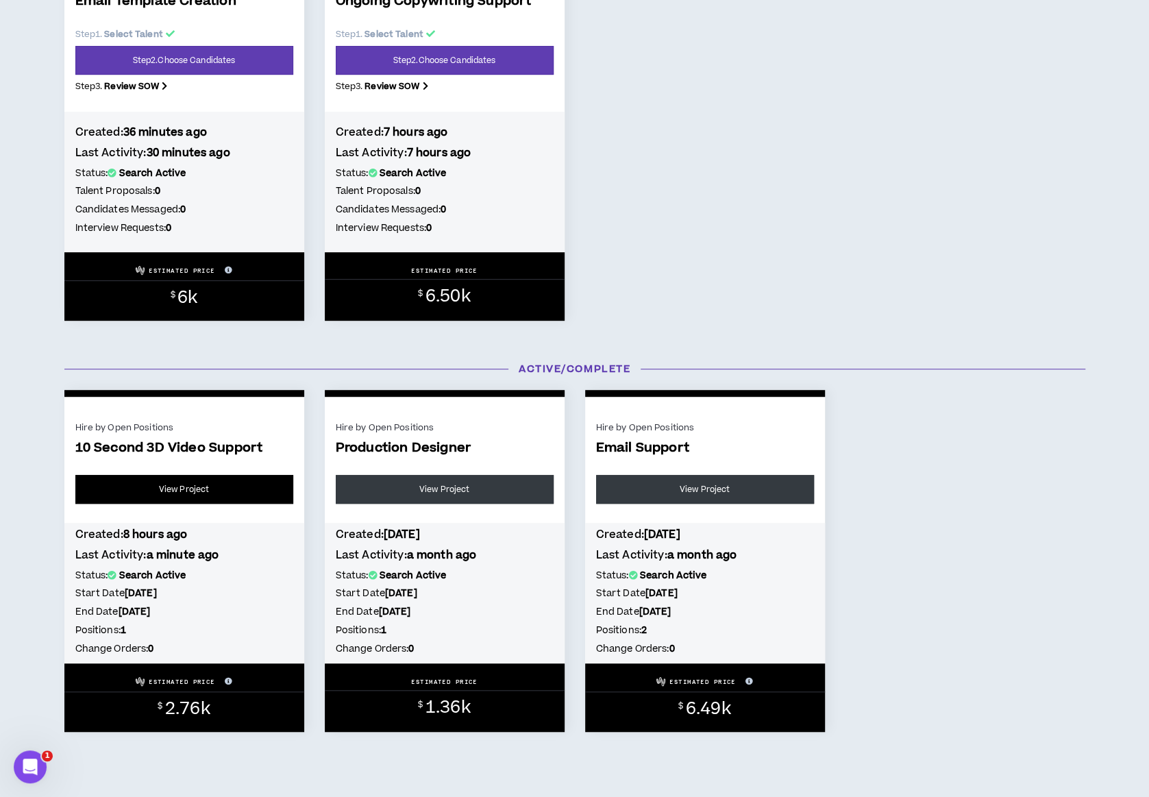
click at [158, 496] on link "View Project" at bounding box center [184, 489] width 218 height 29
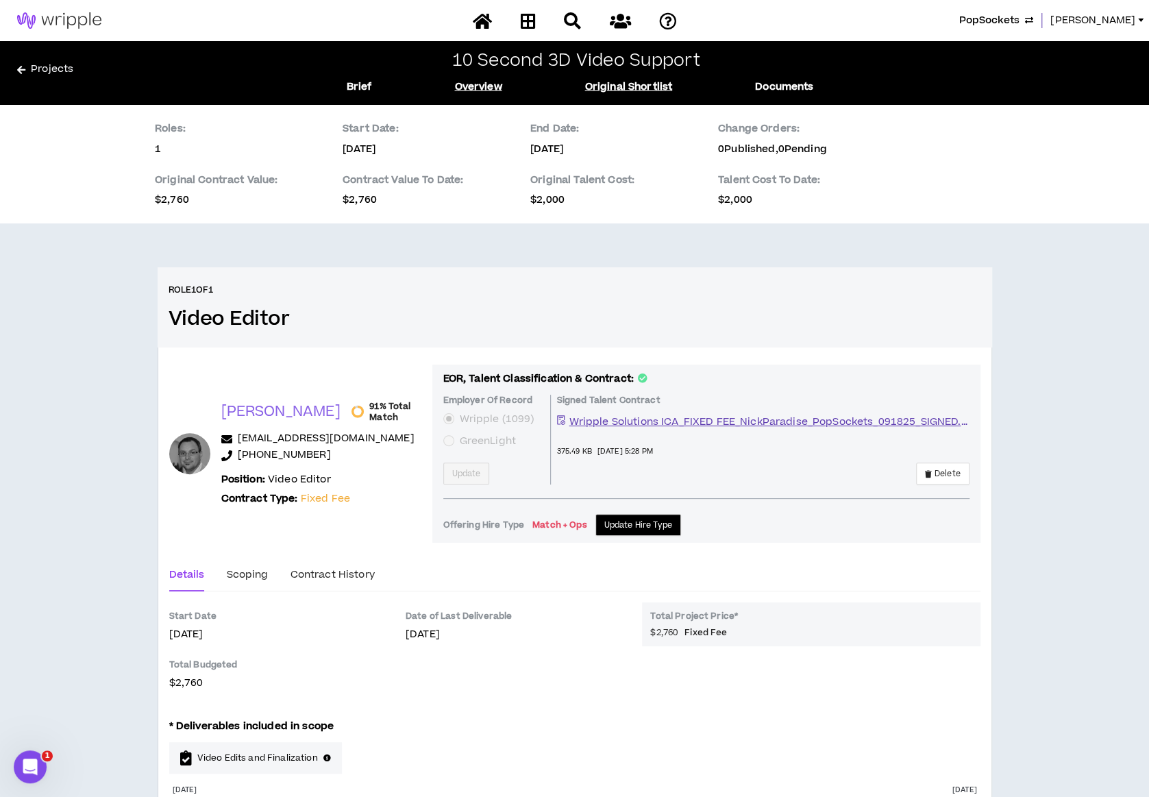
click at [644, 94] on link "Original Shortlist" at bounding box center [629, 86] width 88 height 15
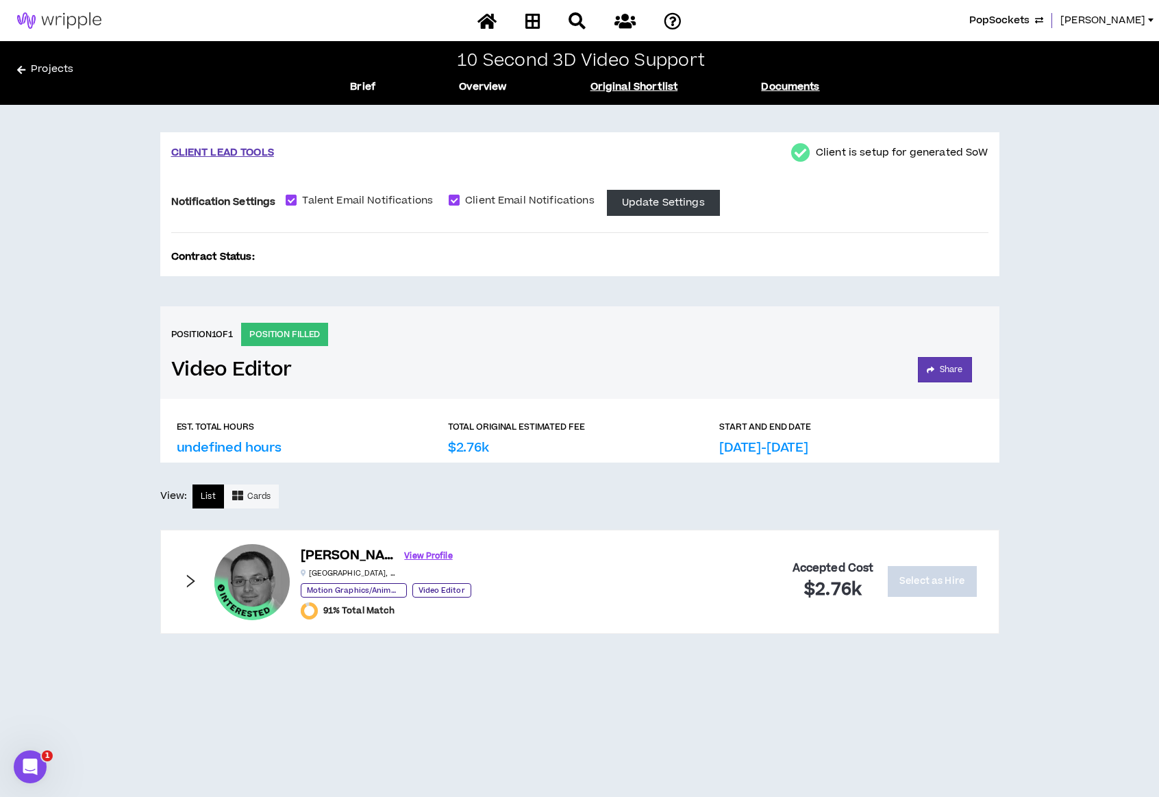
click at [795, 83] on link "Documents" at bounding box center [790, 86] width 58 height 15
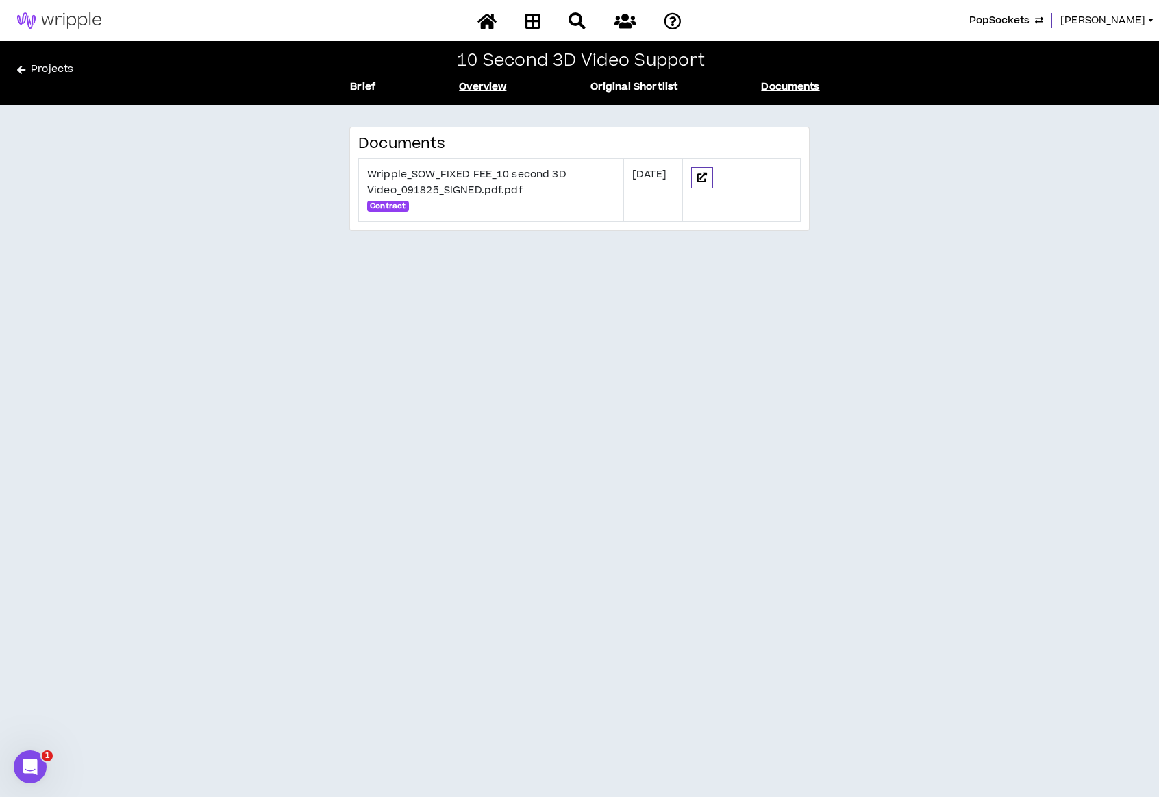
click at [475, 86] on link "Overview" at bounding box center [482, 86] width 47 height 15
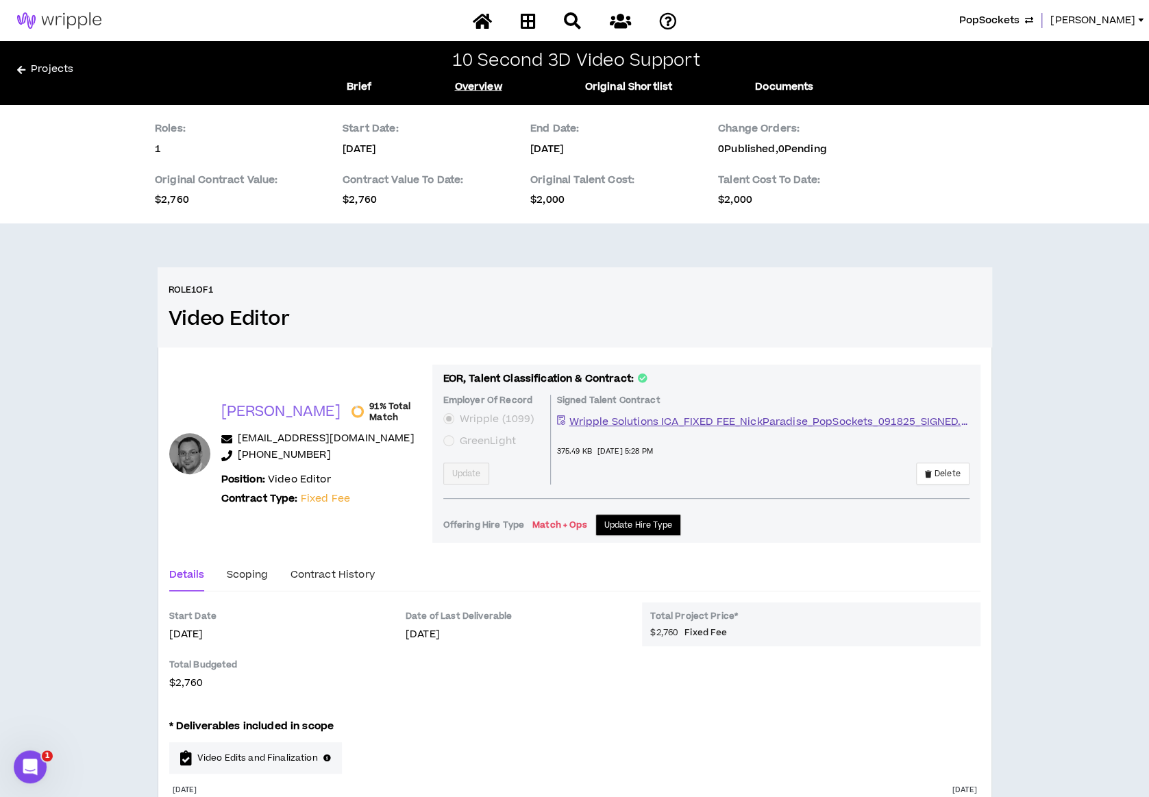
click at [1084, 730] on div "Roles: 1 Start Date: [DATE] End Date: [DATE] Change Orders: 0 Published, 0 Pend…" at bounding box center [574, 498] width 1149 height 786
click at [247, 570] on div "Scoping" at bounding box center [247, 574] width 42 height 15
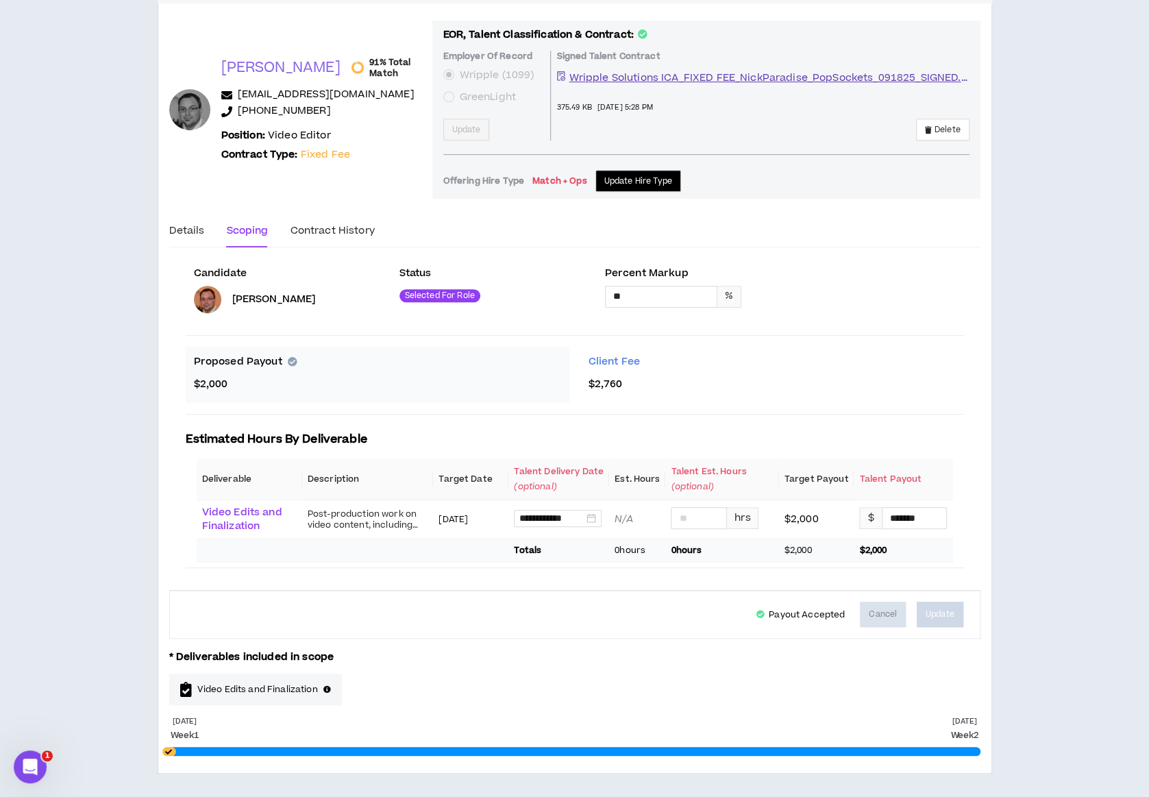
scroll to position [349, 0]
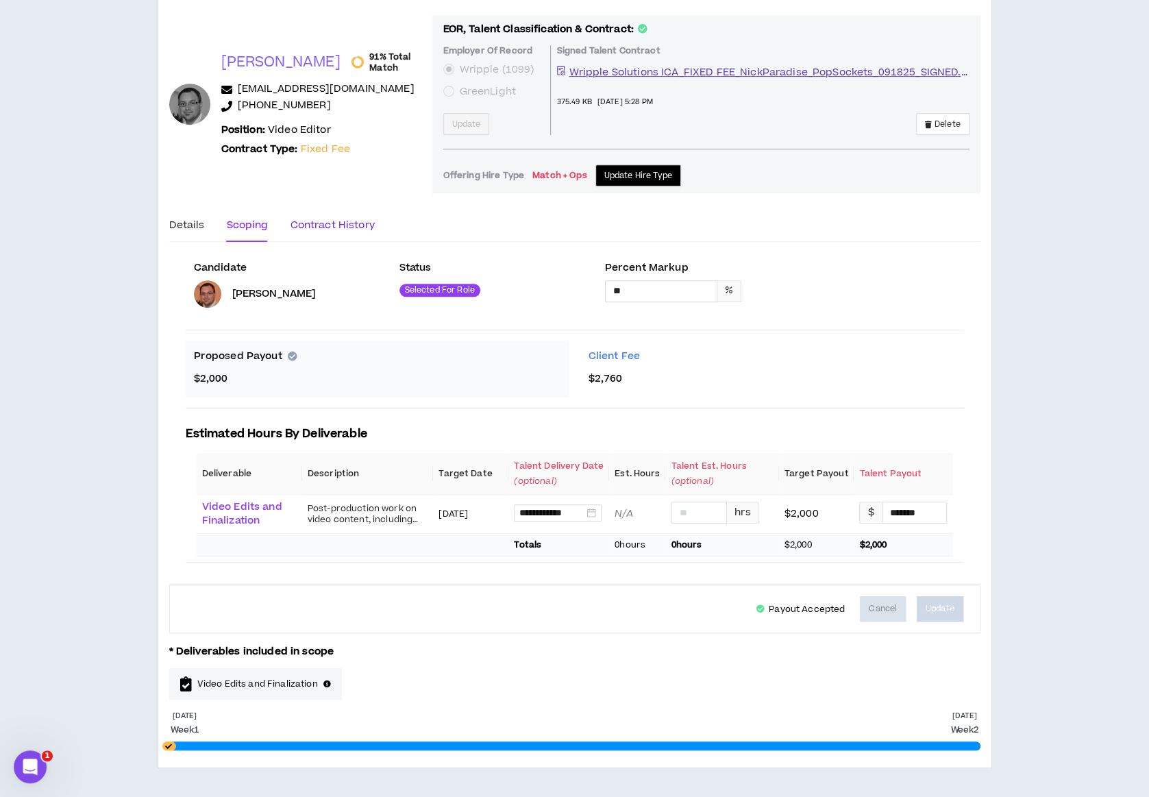
click at [312, 223] on div "Contract History" at bounding box center [332, 225] width 84 height 15
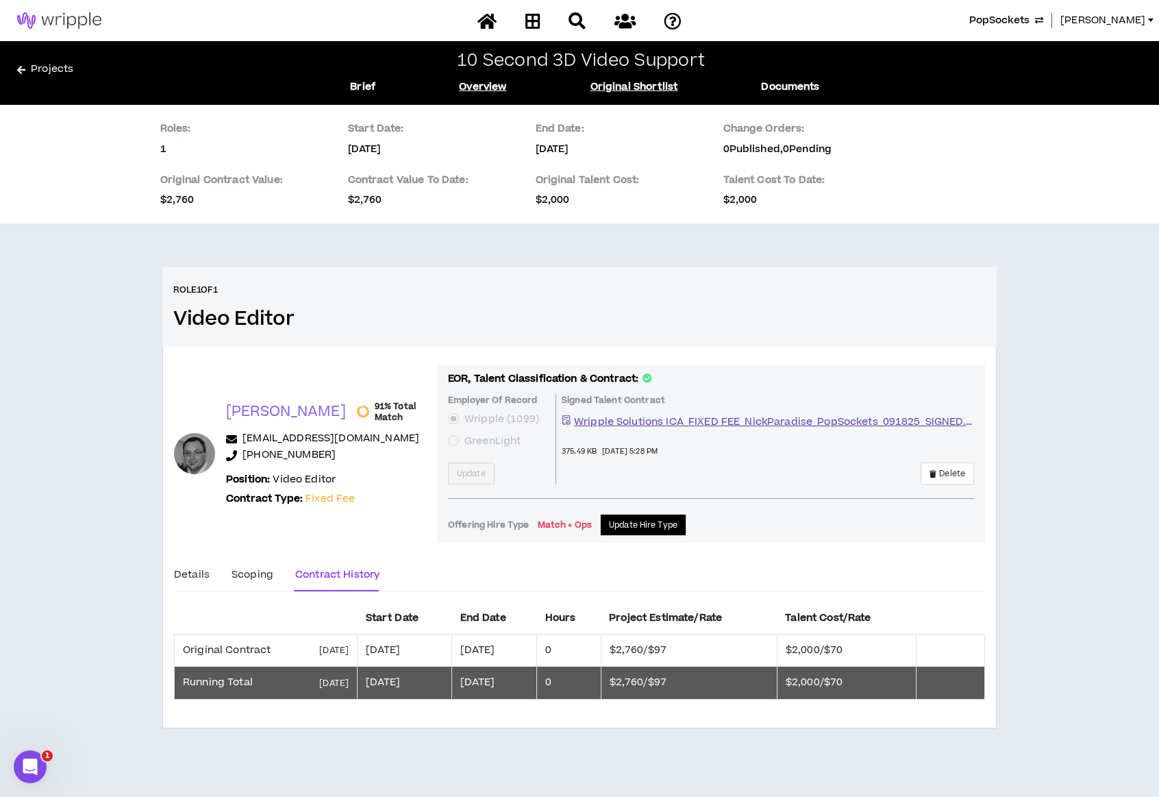
click at [653, 91] on link "Original Shortlist" at bounding box center [635, 86] width 88 height 15
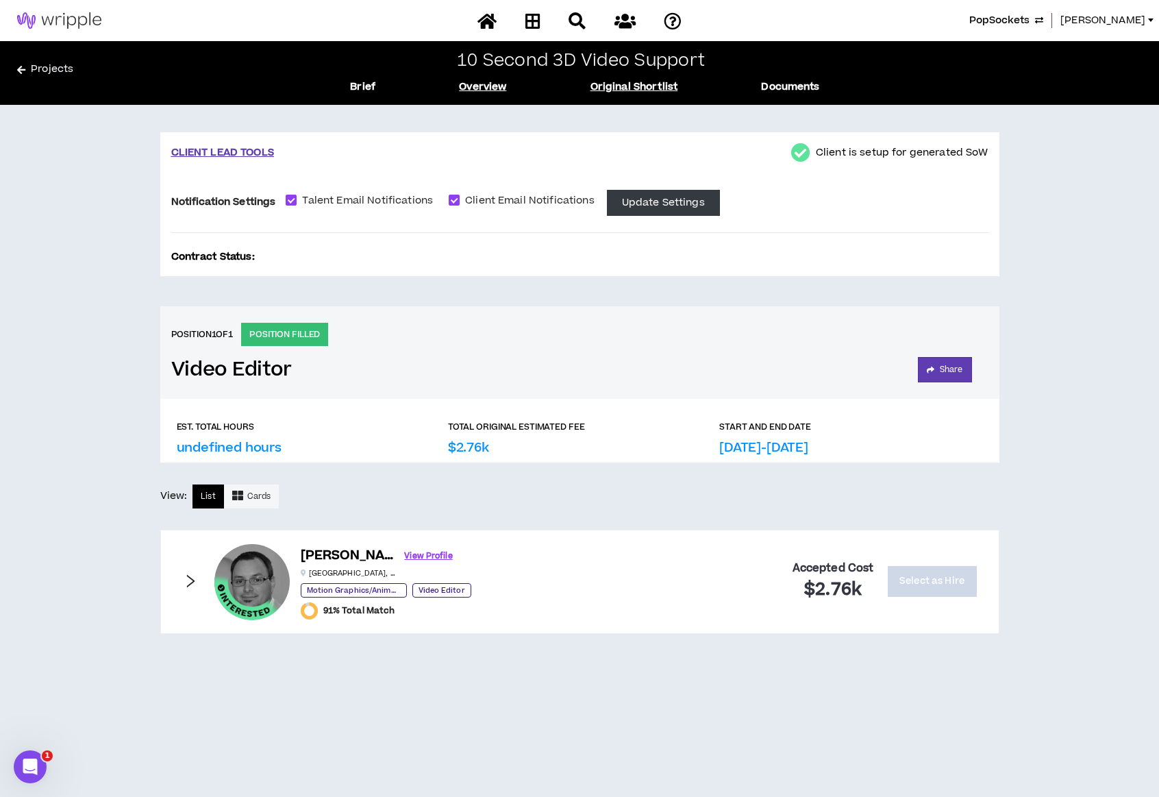
click at [481, 83] on link "Overview" at bounding box center [482, 86] width 47 height 15
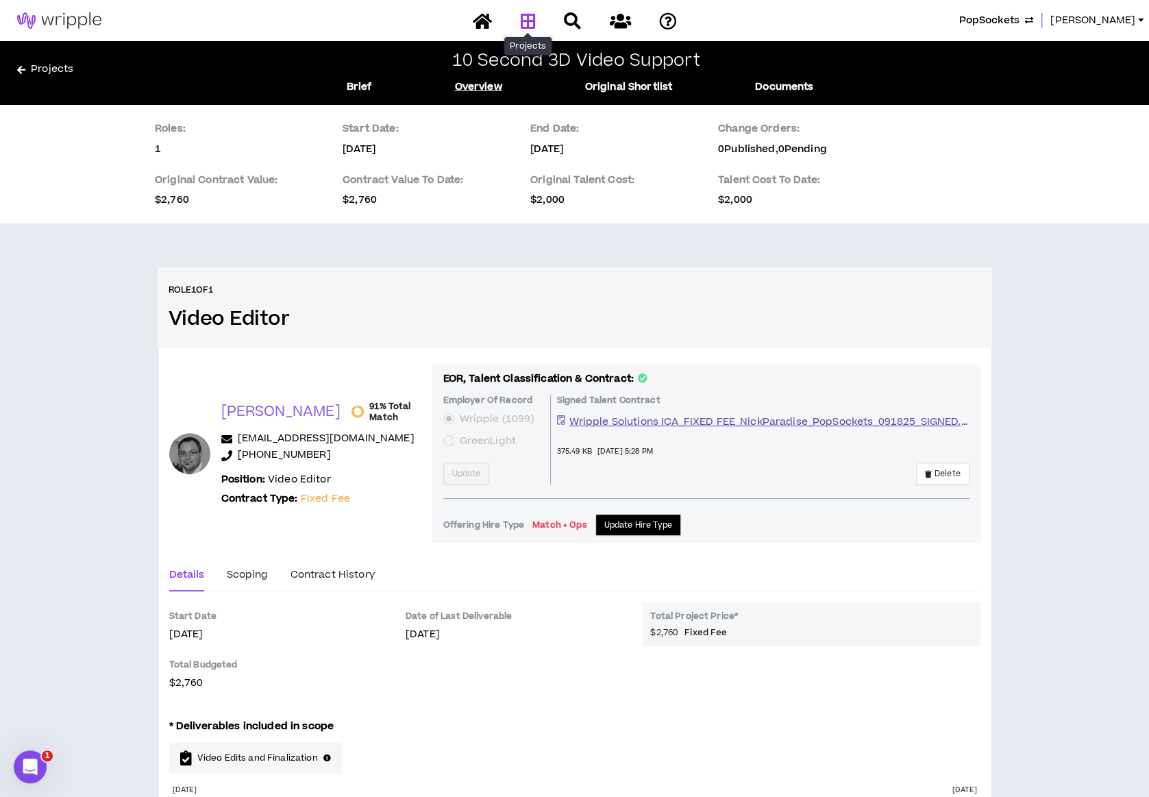
click at [525, 13] on icon at bounding box center [527, 20] width 15 height 17
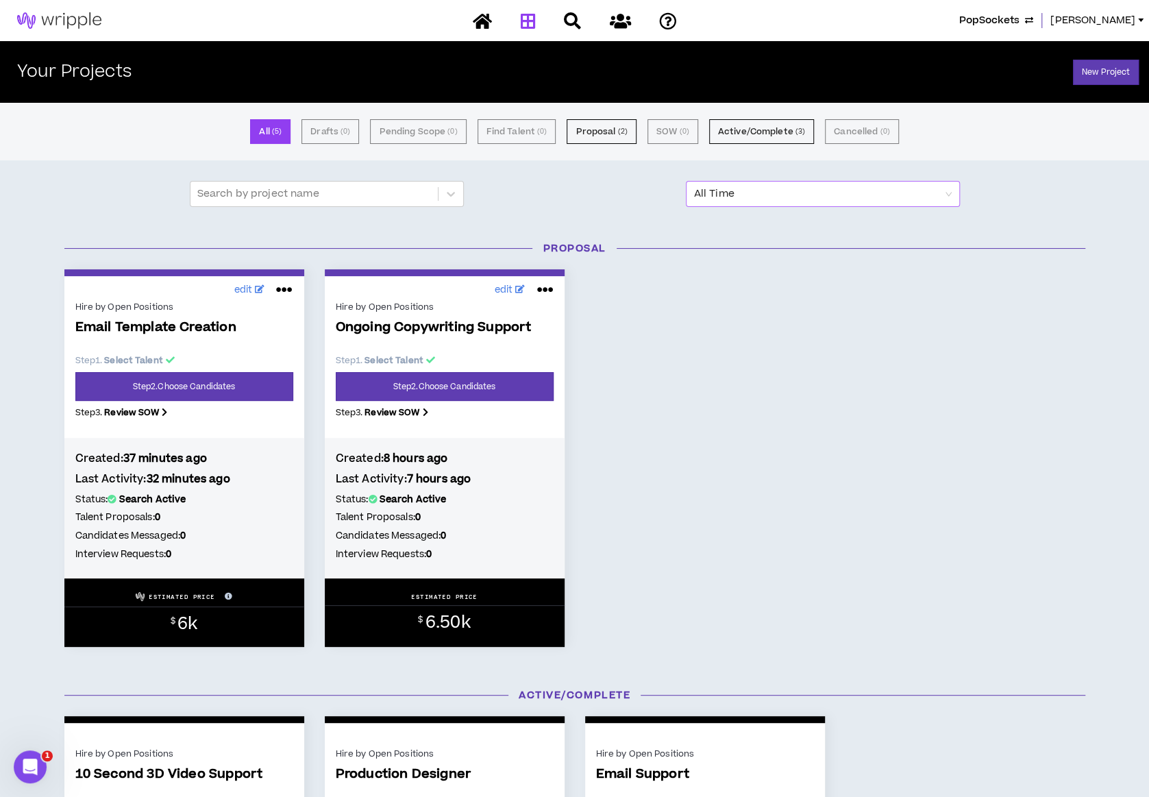
click at [948, 195] on span "All Time" at bounding box center [823, 194] width 258 height 25
click at [949, 195] on span "All Time" at bounding box center [823, 194] width 258 height 25
click at [925, 294] on div "edit Hire by Open Positions Email Template Creation Step 1 . Select Talent Step…" at bounding box center [574, 457] width 1041 height 377
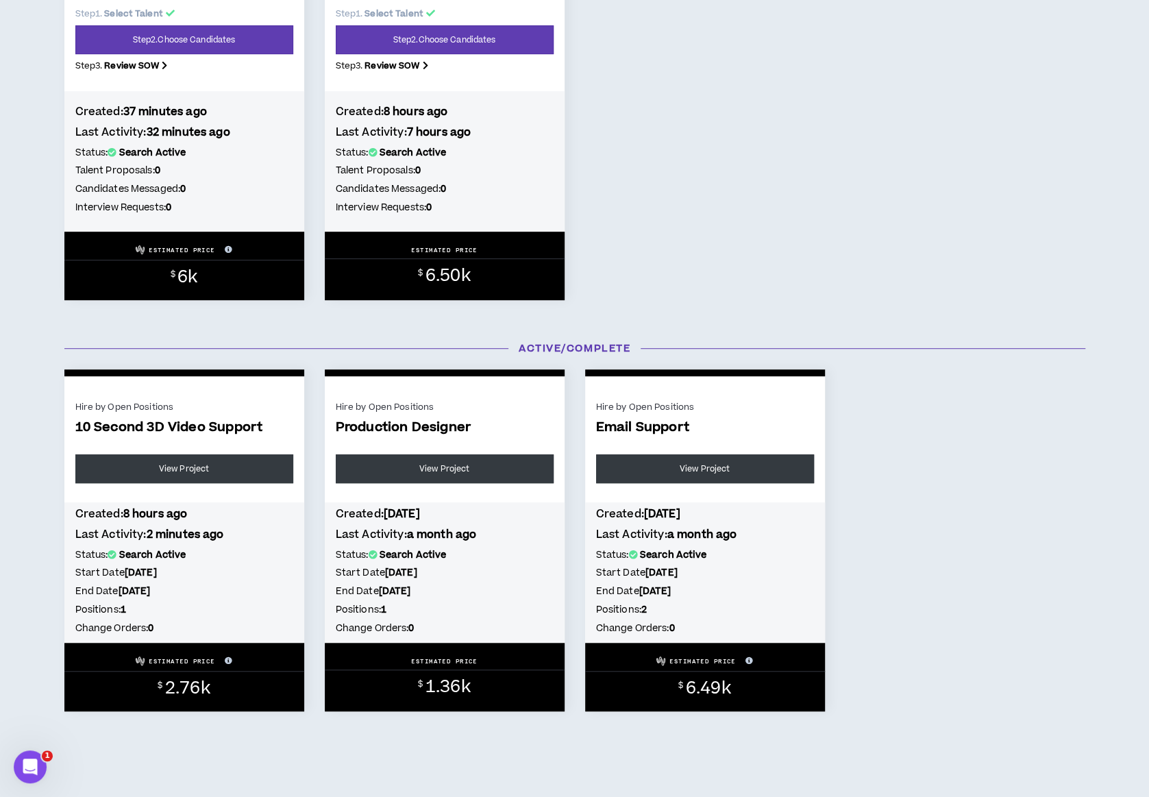
scroll to position [347, 0]
click at [469, 467] on link "View Project" at bounding box center [445, 468] width 218 height 29
